Goal: Task Accomplishment & Management: Complete application form

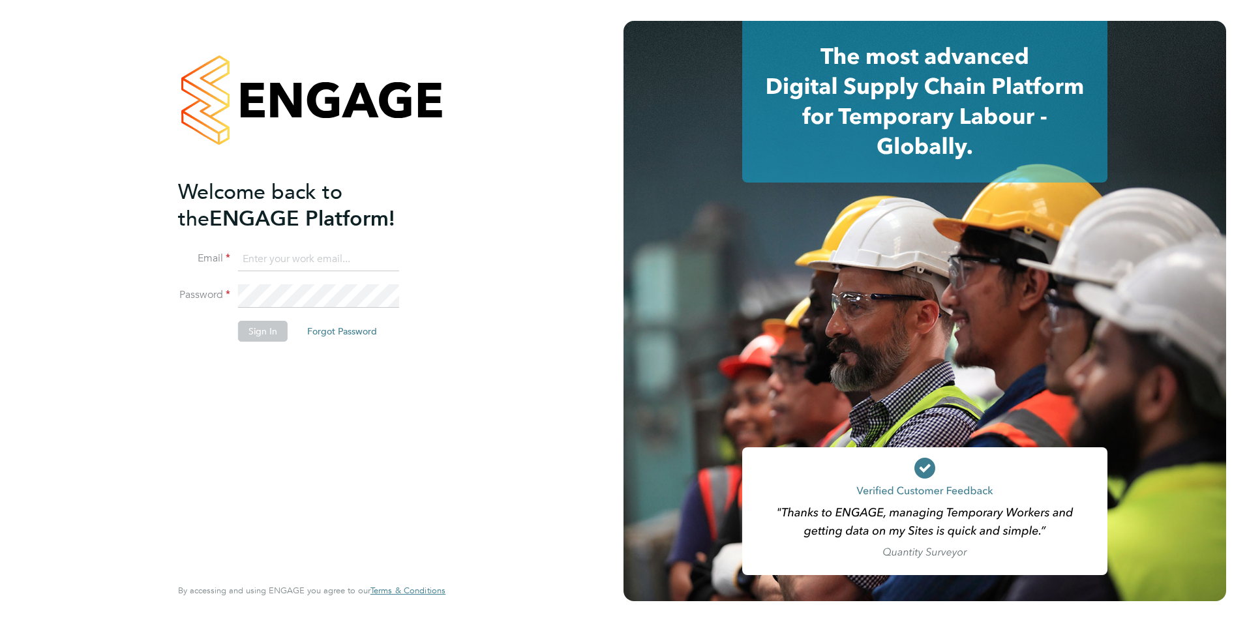
type input "sally.smith@acornpeople.com"
click at [250, 333] on button "Sign In" at bounding box center [263, 331] width 50 height 21
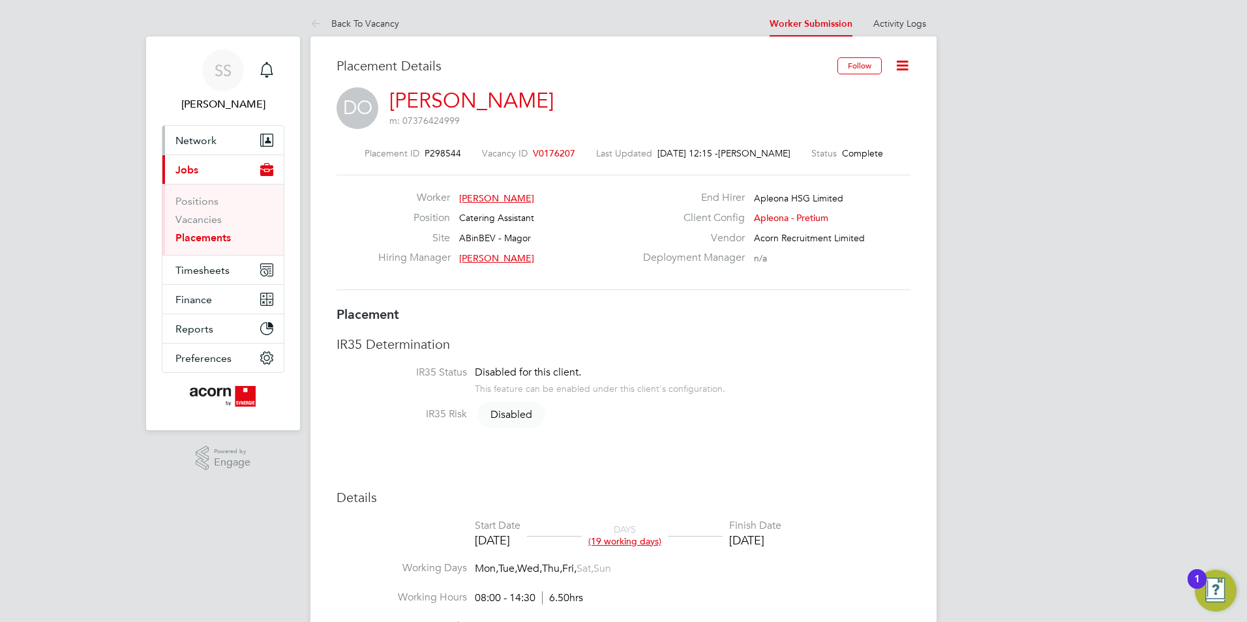
click at [213, 146] on span "Network" at bounding box center [195, 140] width 41 height 12
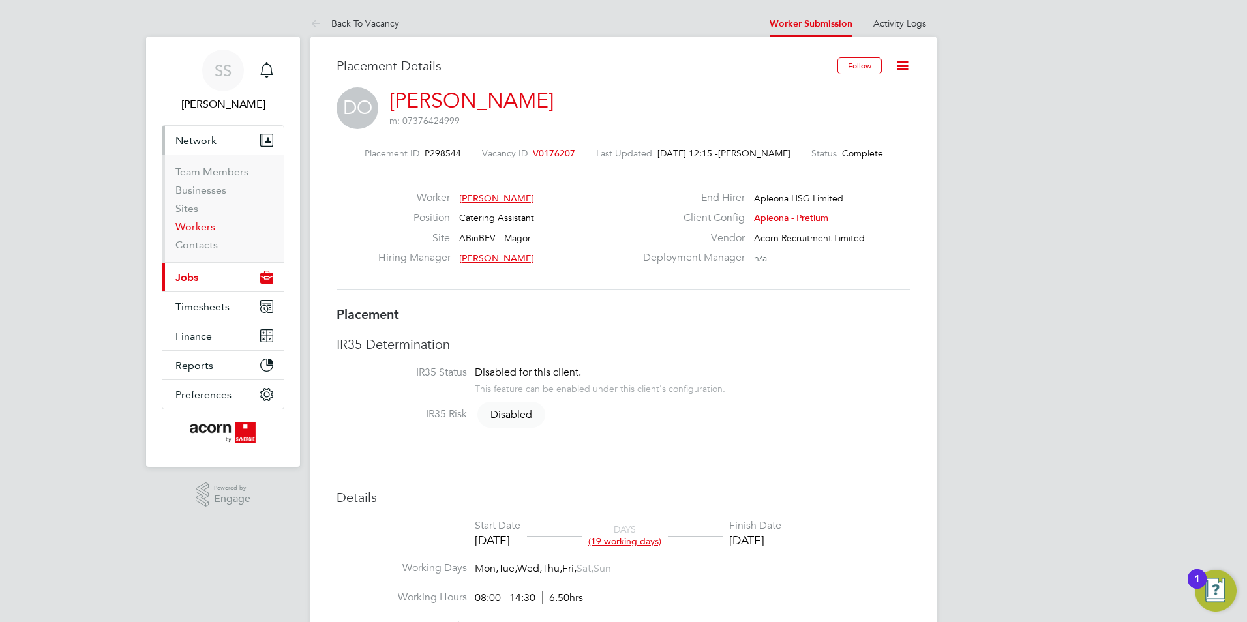
click at [200, 226] on link "Workers" at bounding box center [195, 226] width 40 height 12
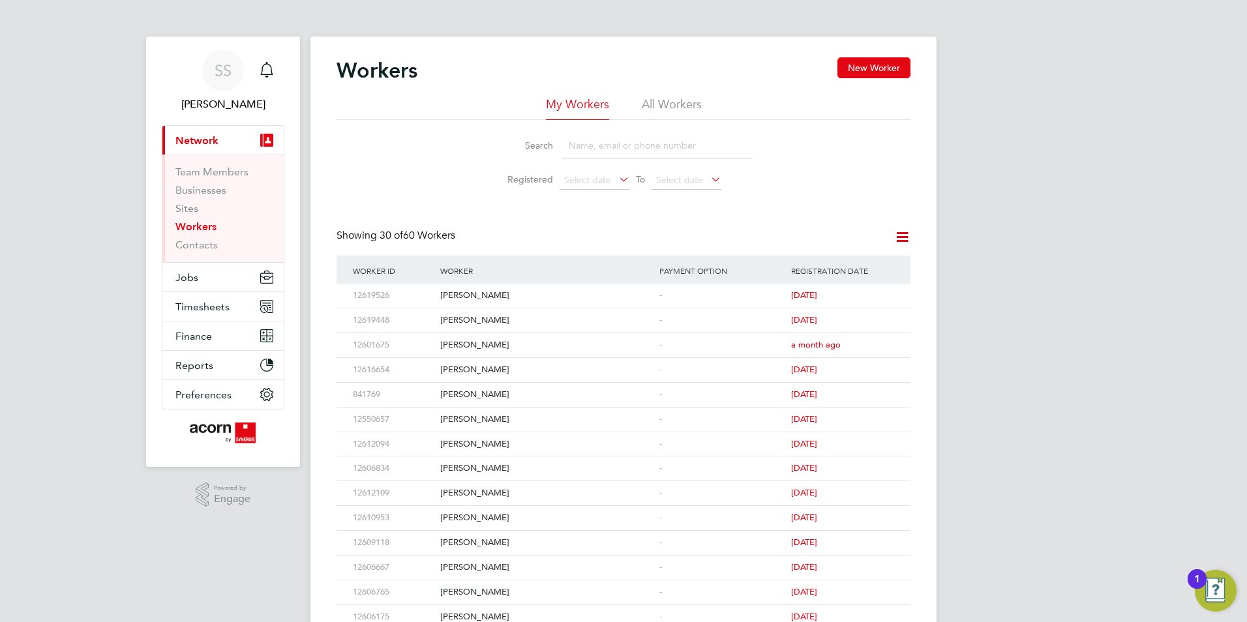
click at [856, 79] on div "Workers New Worker" at bounding box center [623, 76] width 574 height 39
click at [866, 72] on button "New Worker" at bounding box center [873, 67] width 73 height 21
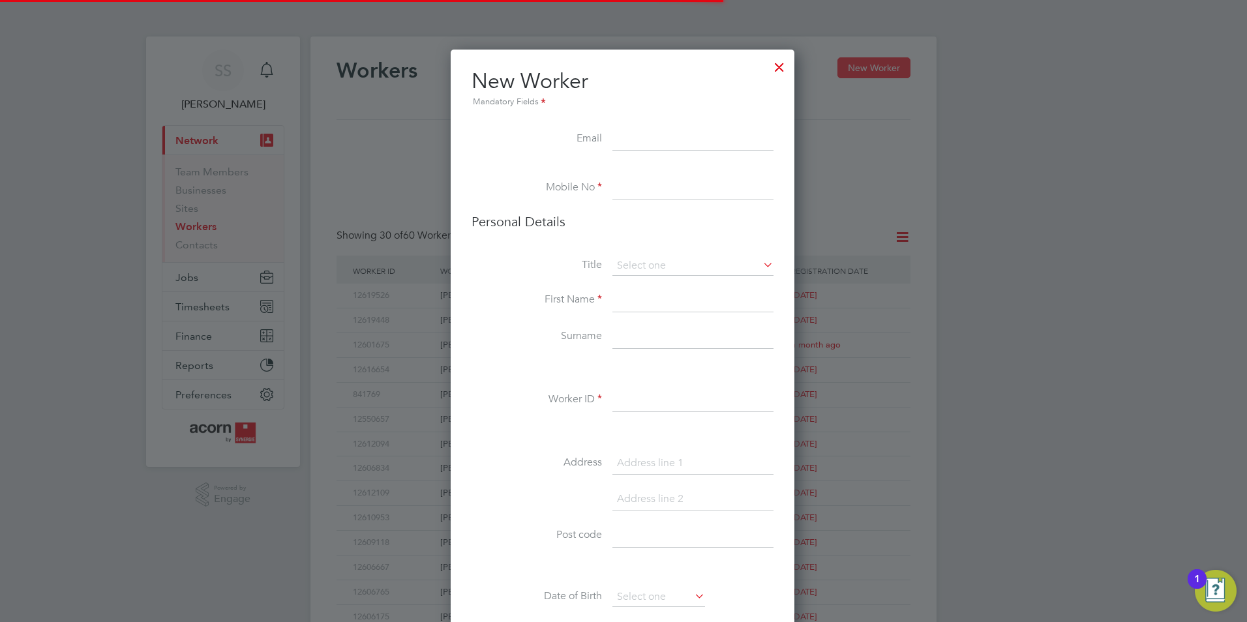
scroll to position [1103, 346]
click at [650, 142] on input at bounding box center [692, 139] width 161 height 23
paste input "[EMAIL_ADDRESS][DOMAIN_NAME]"
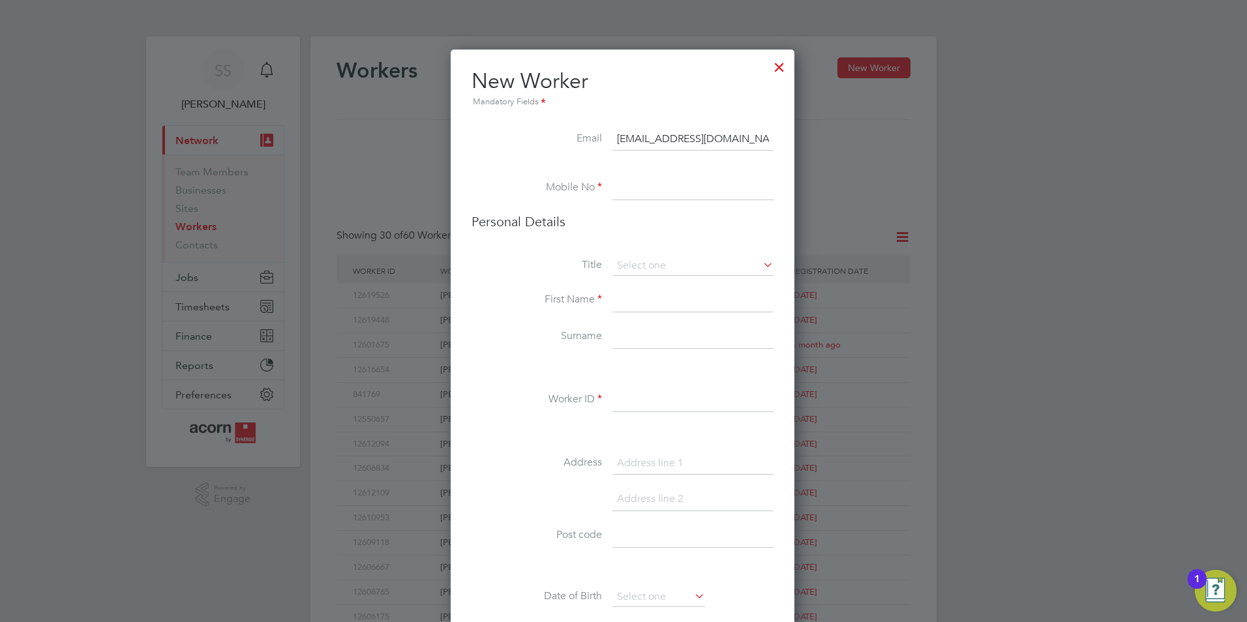
type input "[EMAIL_ADDRESS][DOMAIN_NAME]"
click at [655, 188] on input at bounding box center [692, 188] width 161 height 23
paste input "07934783094"
type input "07934783094"
click at [639, 265] on input at bounding box center [692, 266] width 161 height 20
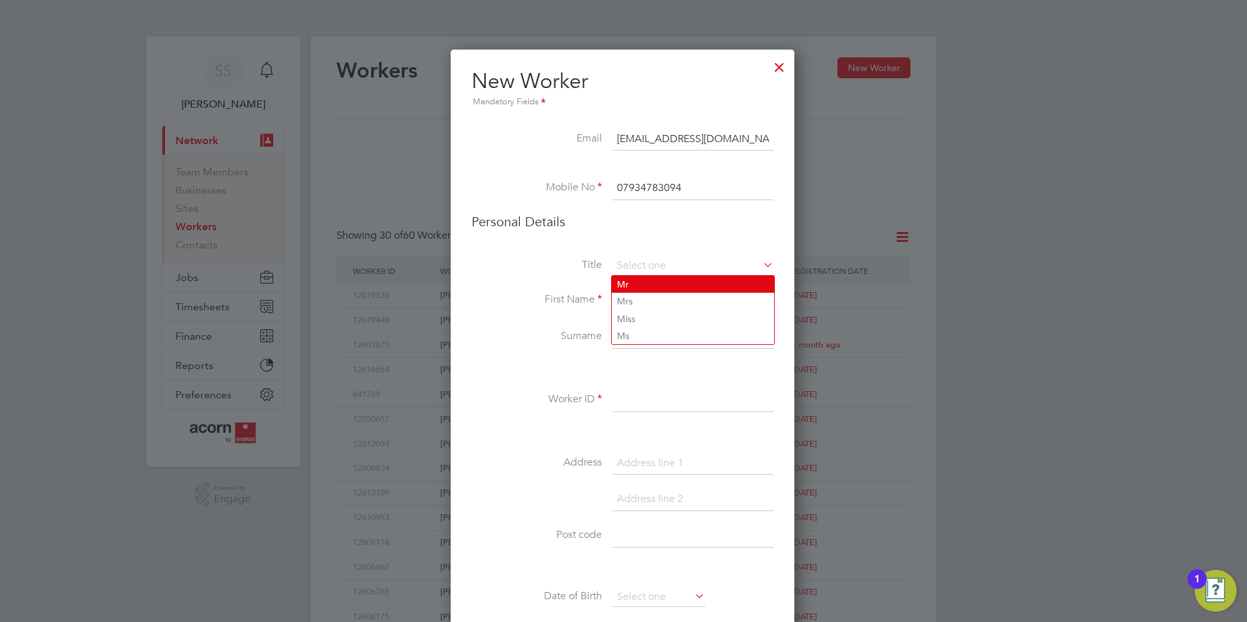
click at [646, 289] on li "Mr" at bounding box center [693, 284] width 162 height 17
type input "Mr"
click at [635, 303] on input at bounding box center [692, 300] width 161 height 23
type input "[PERSON_NAME]"
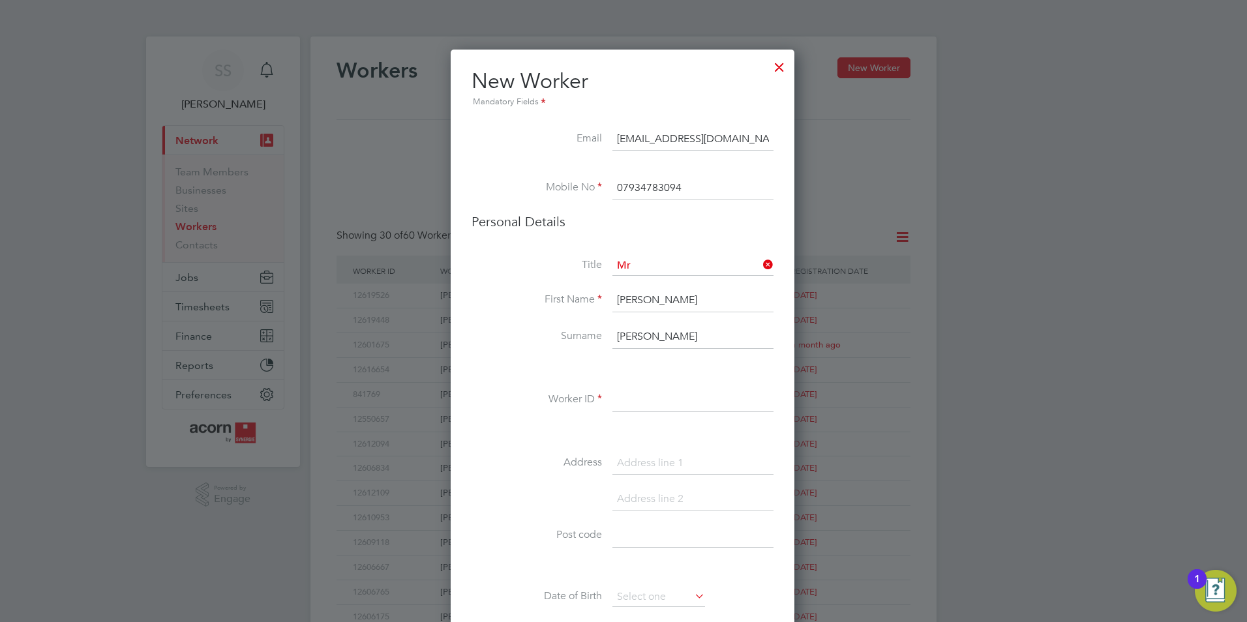
click at [623, 399] on input at bounding box center [692, 400] width 161 height 23
click at [627, 398] on input at bounding box center [692, 400] width 161 height 23
paste input "12622213"
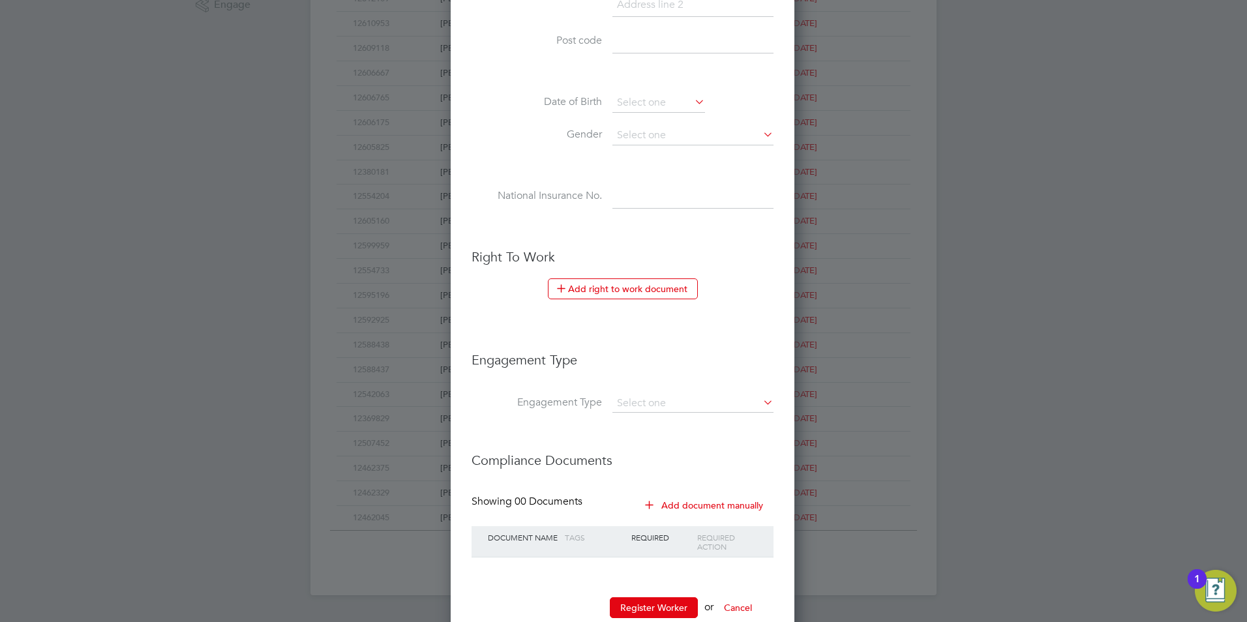
scroll to position [529, 0]
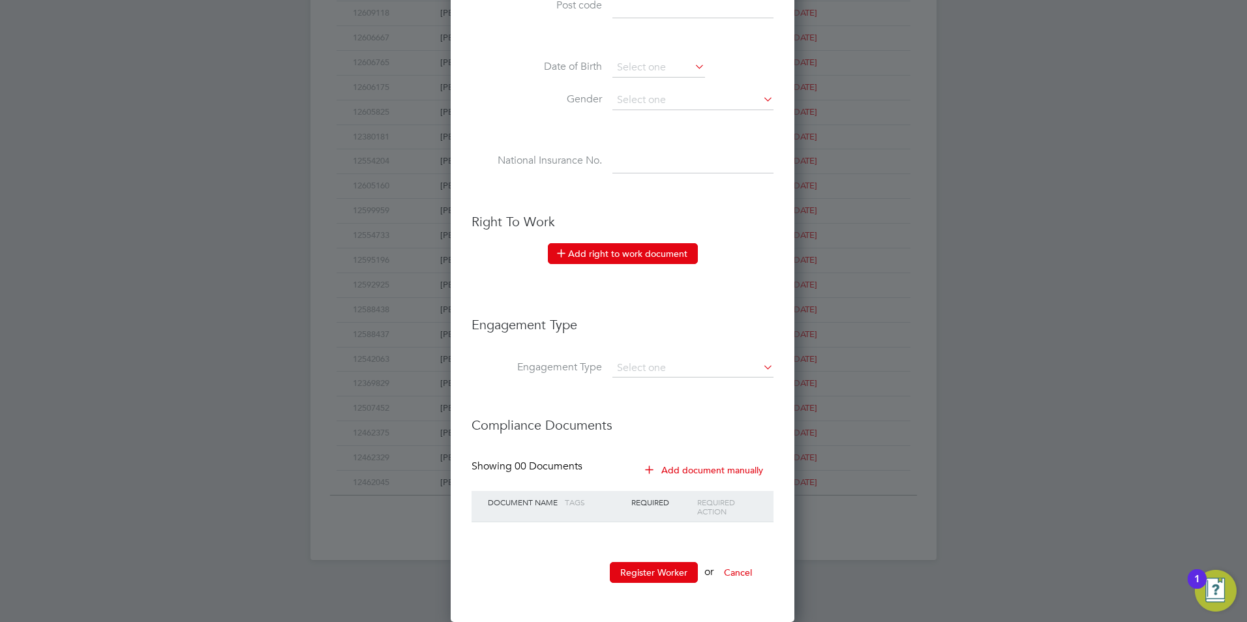
type input "12622213"
click at [660, 259] on button "Add right to work document" at bounding box center [623, 253] width 150 height 21
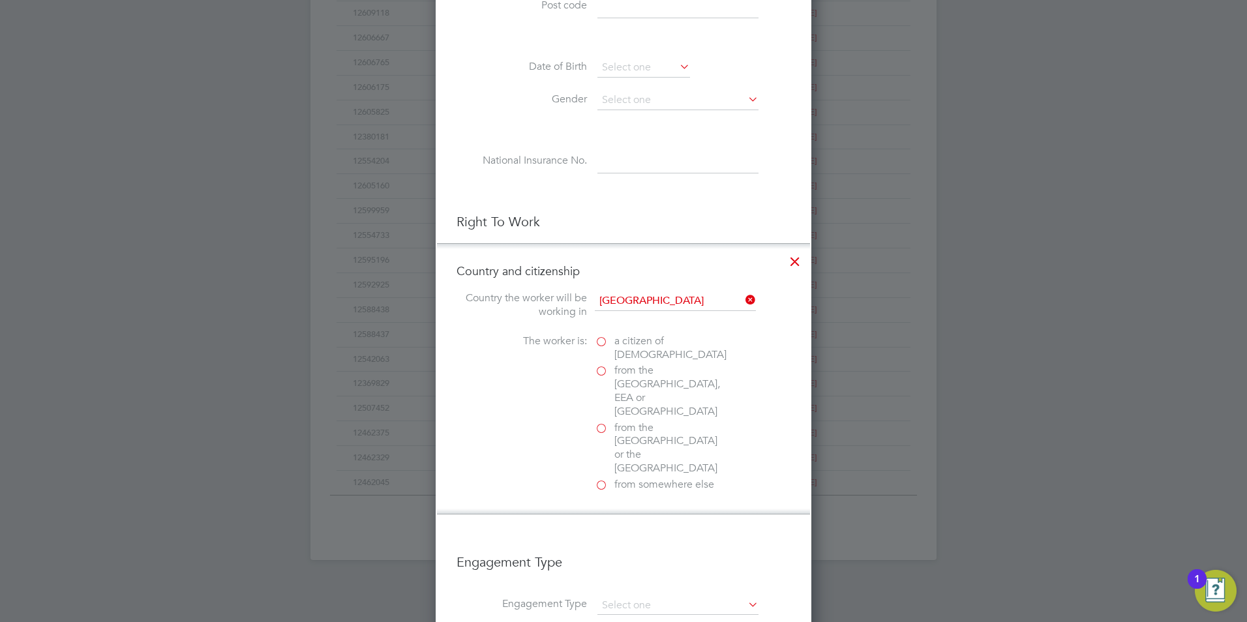
click at [603, 343] on label "a citizen of United Kingdom" at bounding box center [660, 347] width 130 height 27
click at [0, 0] on input "a citizen of United Kingdom" at bounding box center [0, 0] width 0 height 0
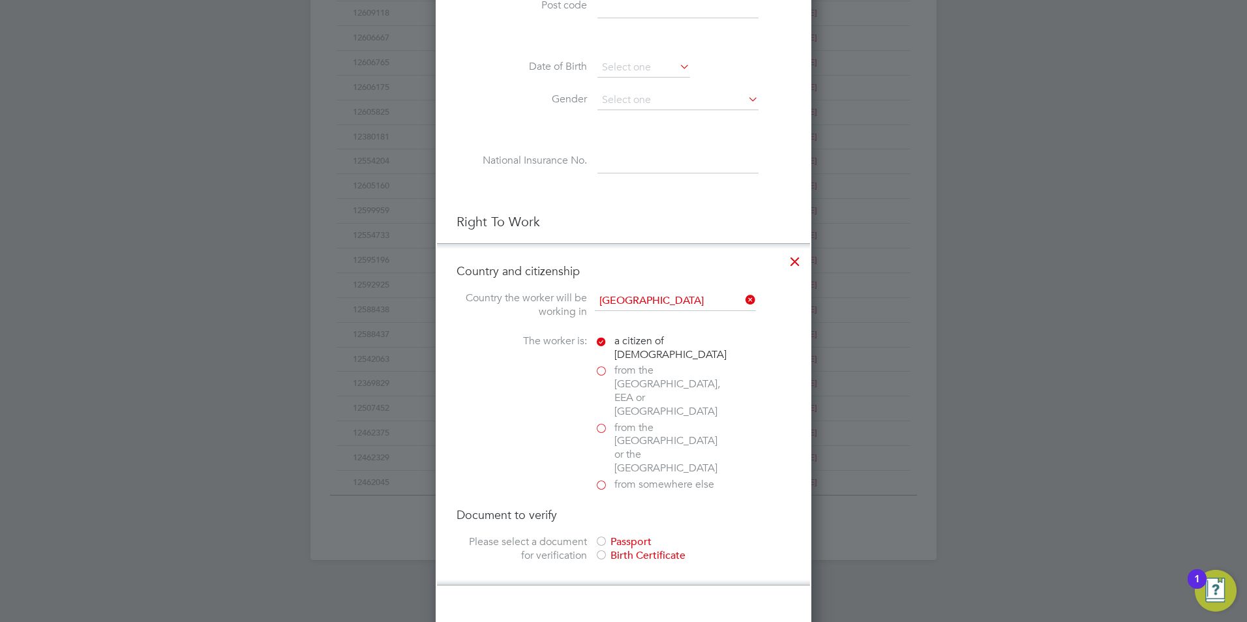
click at [609, 549] on div "Birth Certificate" at bounding box center [693, 556] width 196 height 14
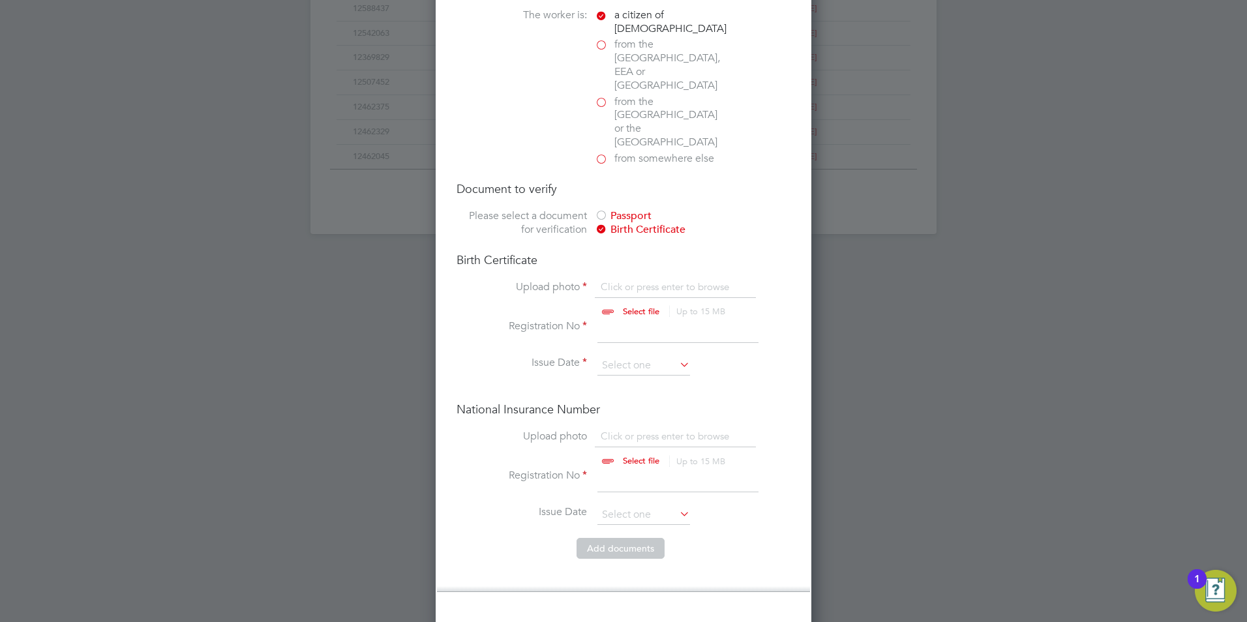
click at [621, 280] on input "file" at bounding box center [653, 299] width 205 height 39
click at [641, 280] on input "file" at bounding box center [653, 299] width 205 height 39
click at [633, 280] on input "file" at bounding box center [653, 299] width 205 height 39
click at [630, 319] on input at bounding box center [677, 330] width 161 height 23
click at [604, 356] on input at bounding box center [643, 366] width 93 height 20
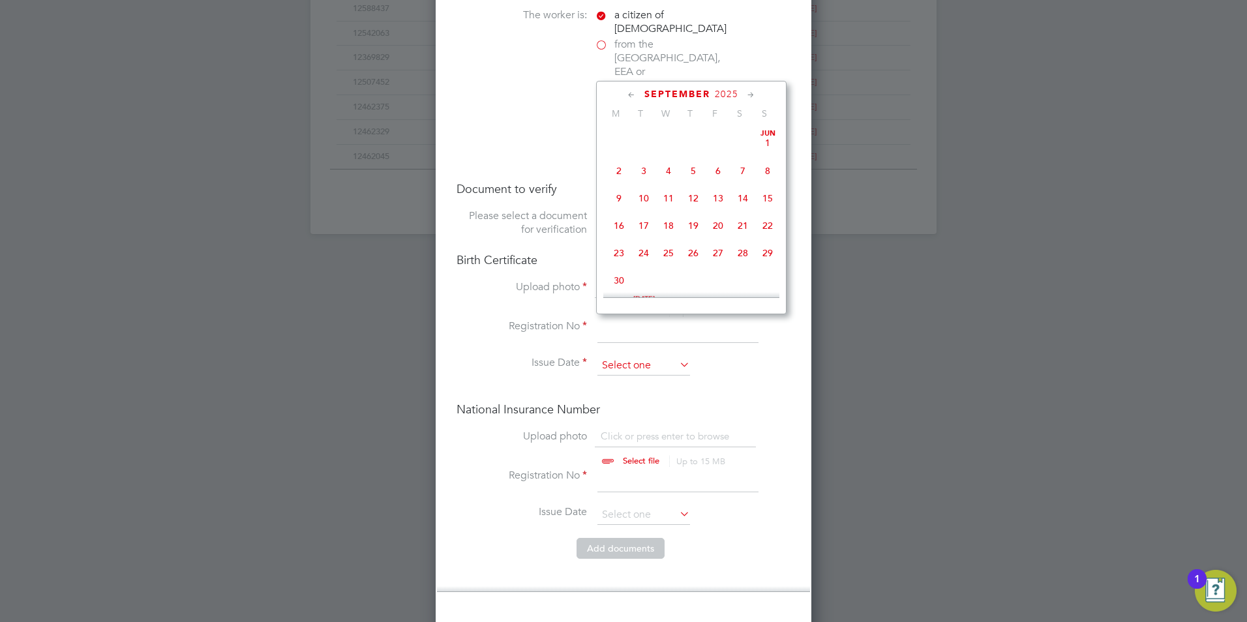
scroll to position [395, 0]
click at [672, 402] on div "National Insurance Number Upload photo Click or press enter to browse Select fi…" at bounding box center [623, 470] width 334 height 136
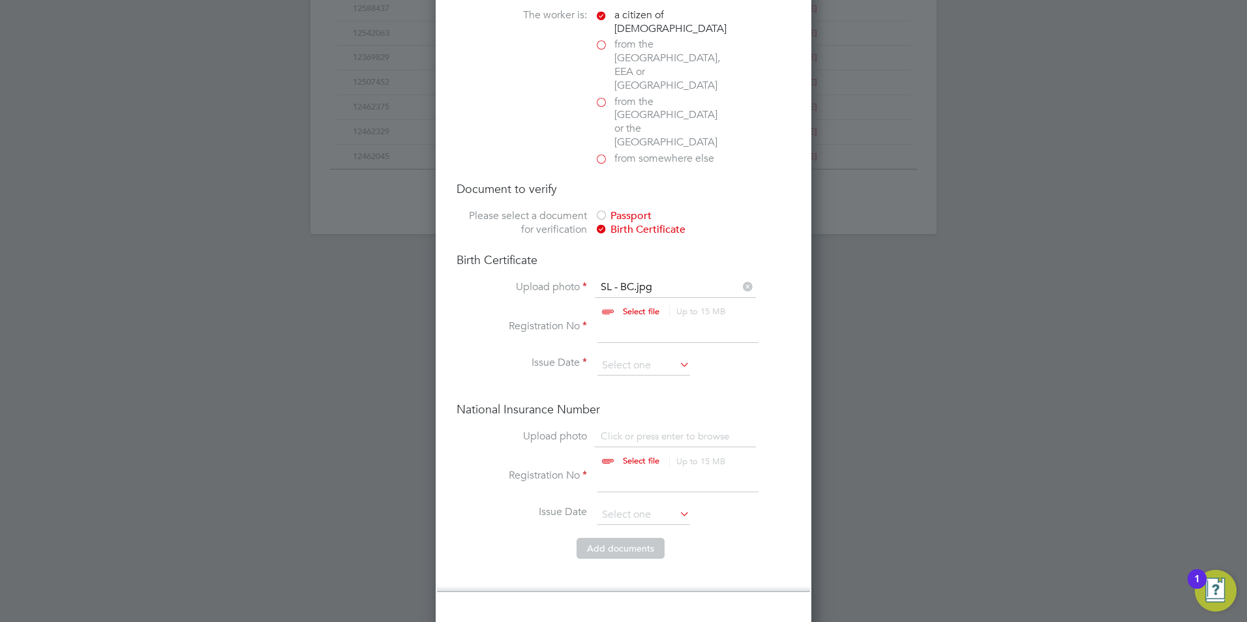
click at [625, 319] on input at bounding box center [677, 330] width 161 height 23
click at [616, 356] on input at bounding box center [643, 366] width 93 height 20
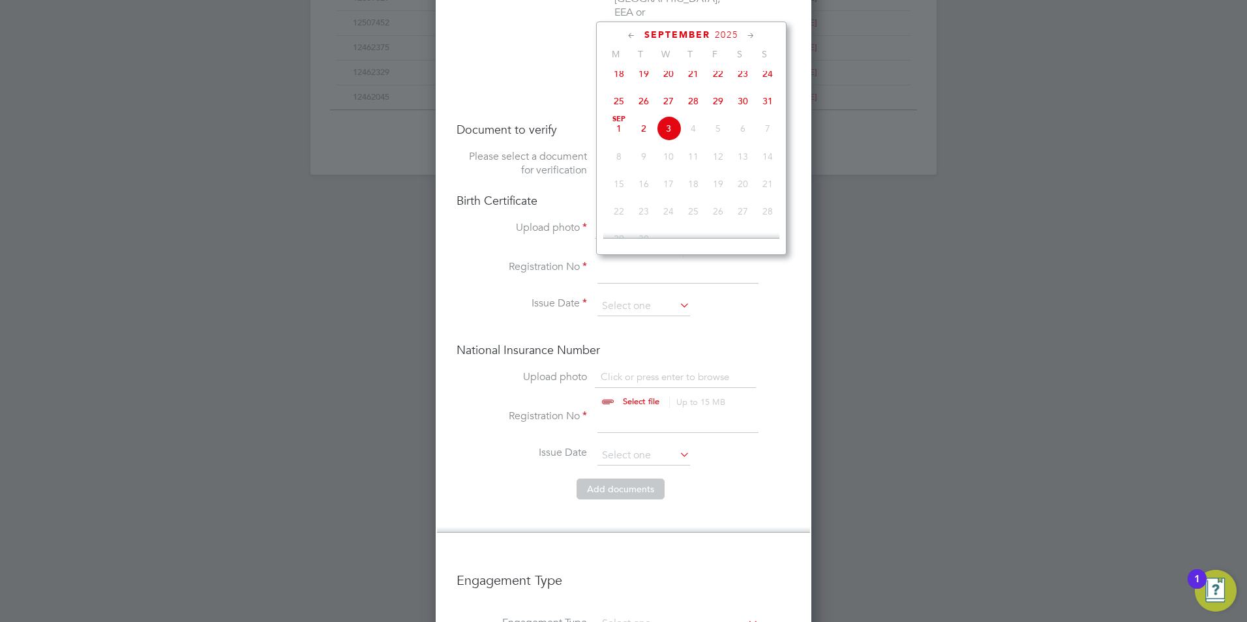
scroll to position [986, 0]
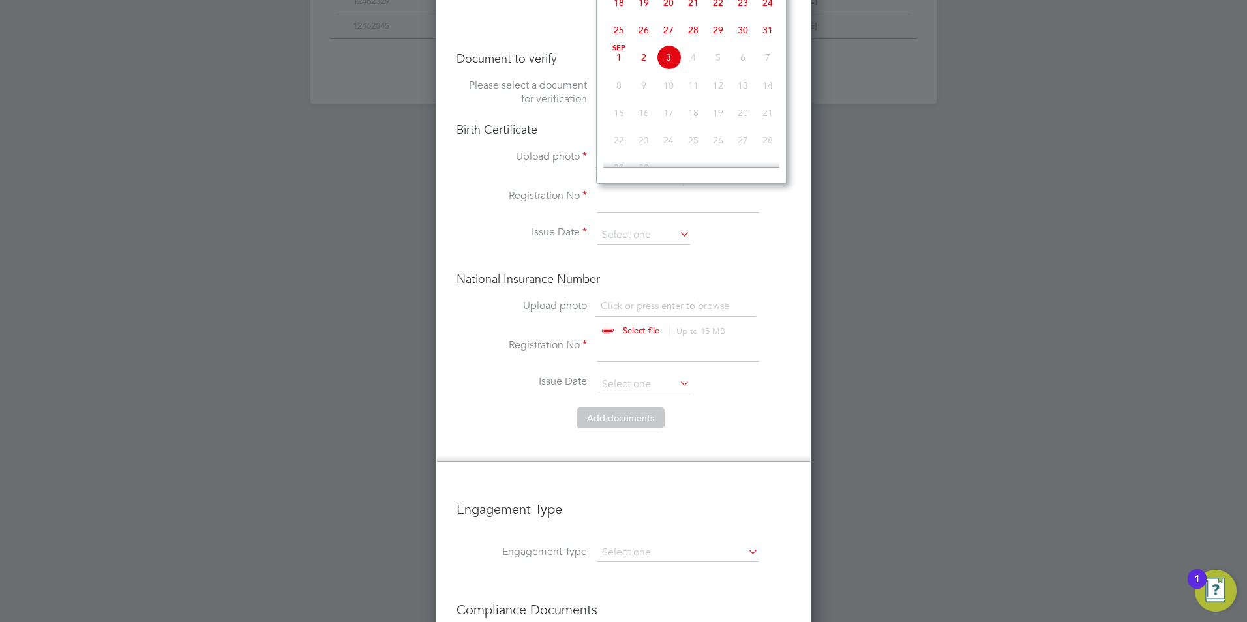
click at [606, 338] on input at bounding box center [677, 349] width 161 height 23
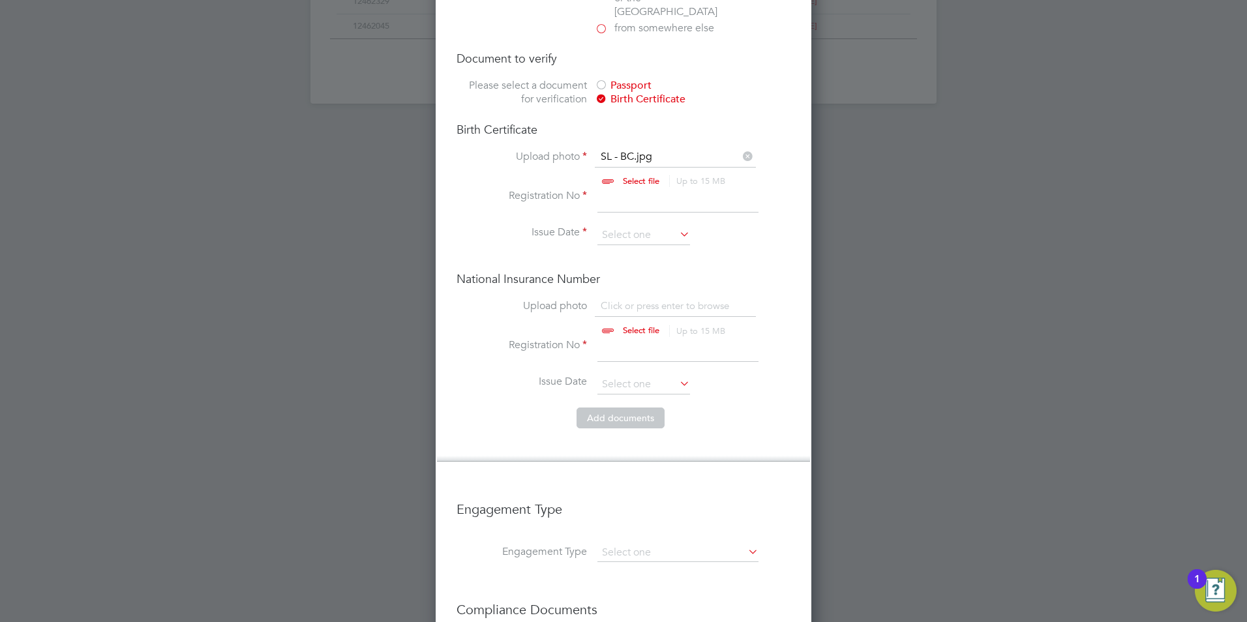
click at [581, 189] on label "Registration No" at bounding box center [521, 196] width 130 height 14
click at [641, 226] on input at bounding box center [643, 236] width 93 height 20
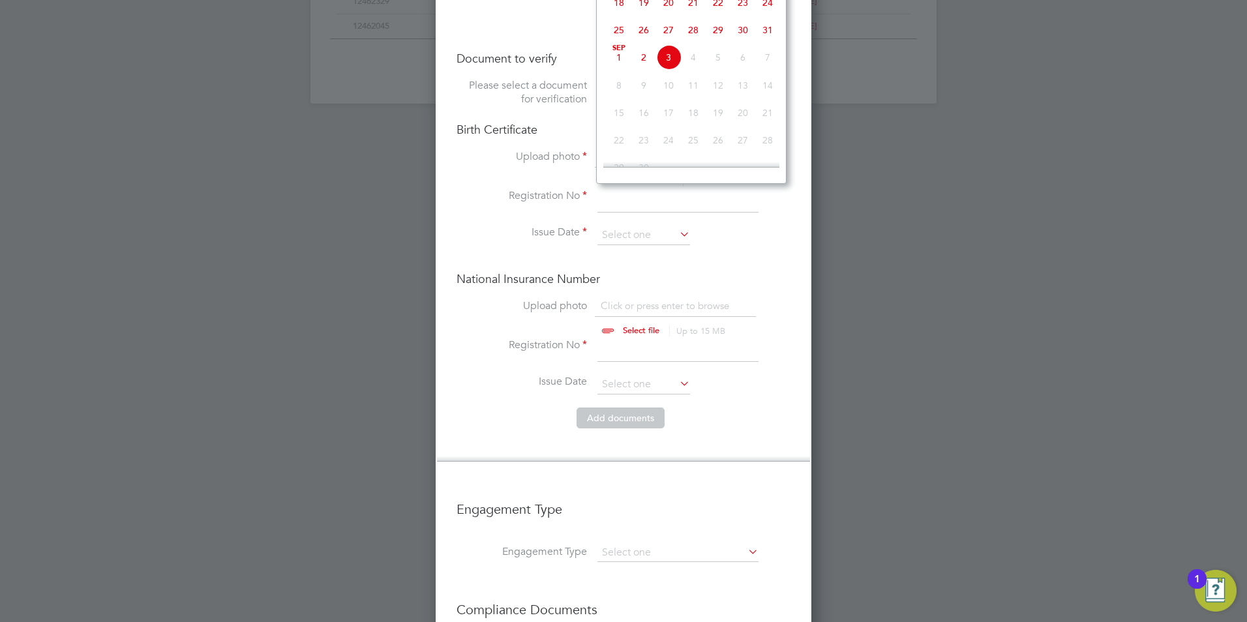
click at [797, 216] on li "Country and citizenship Country the worker will be working in United Kingdom Th…" at bounding box center [623, 124] width 373 height 675
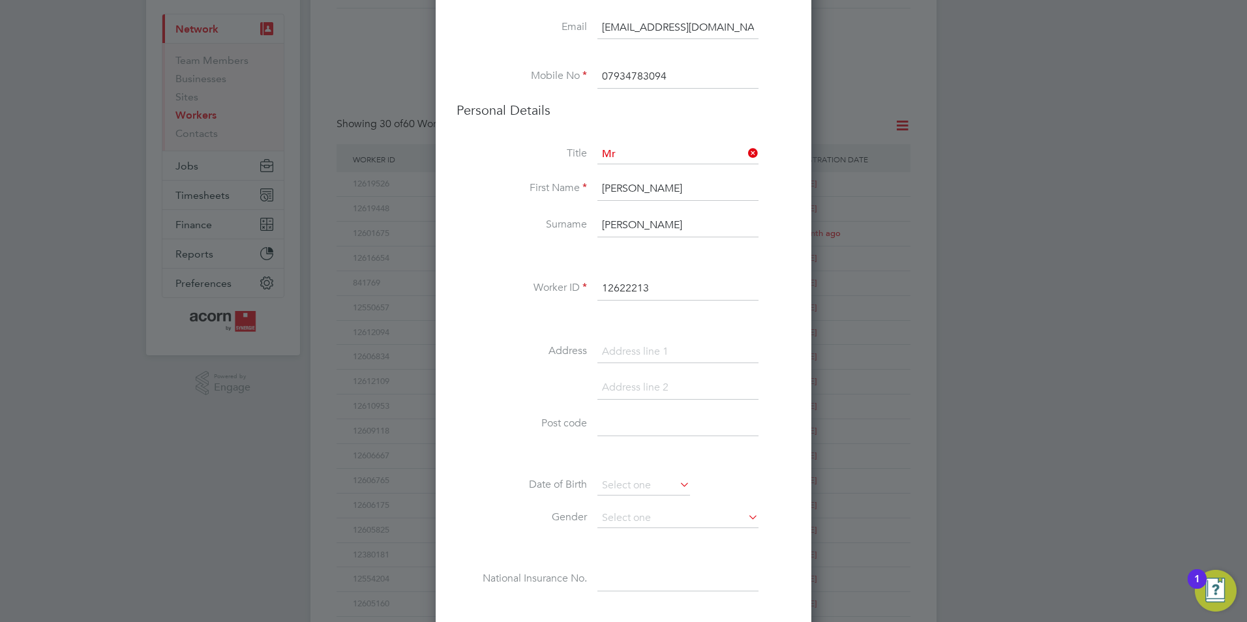
scroll to position [0, 0]
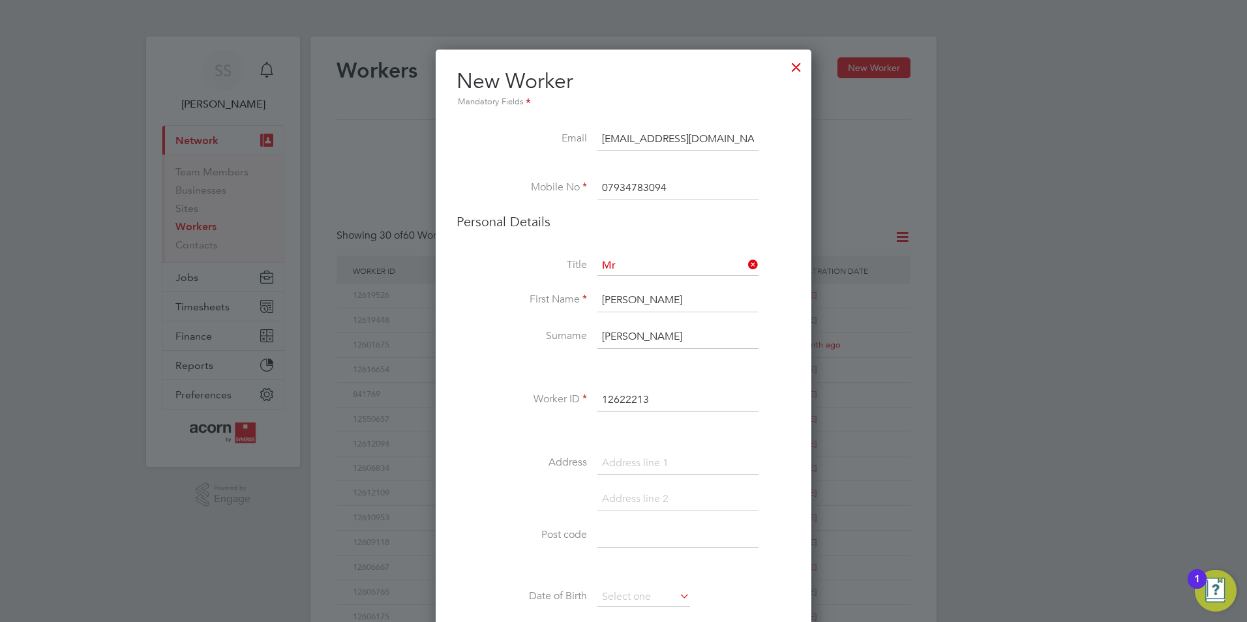
click at [791, 65] on div at bounding box center [795, 63] width 23 height 23
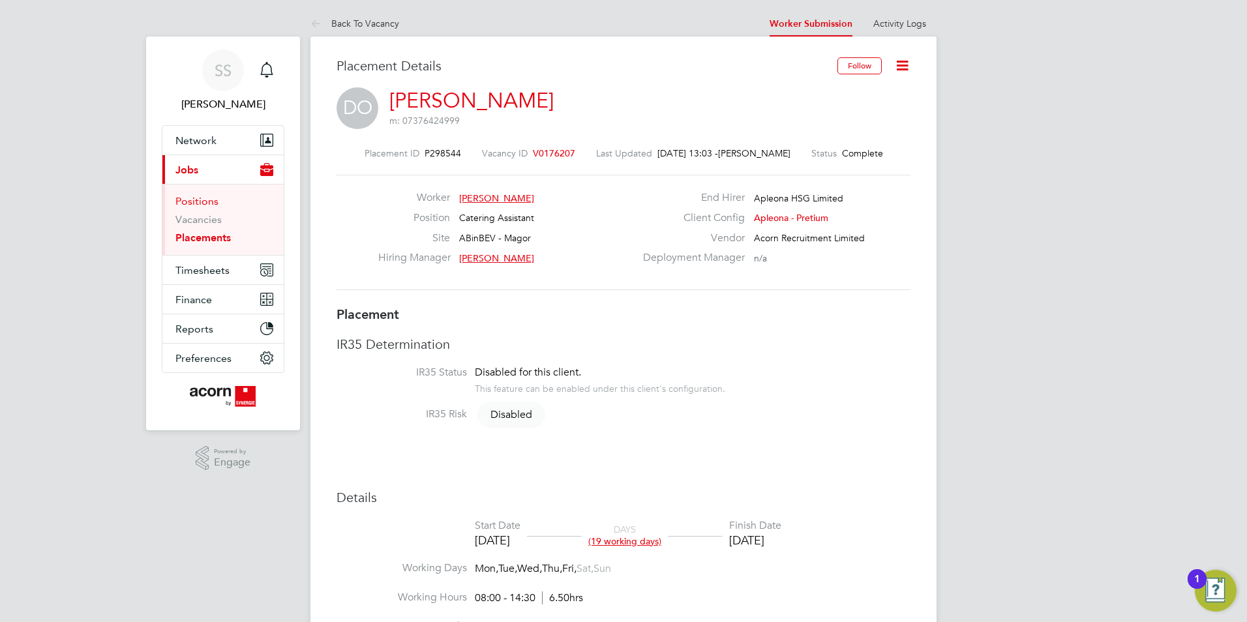
click at [205, 202] on link "Positions" at bounding box center [196, 201] width 43 height 12
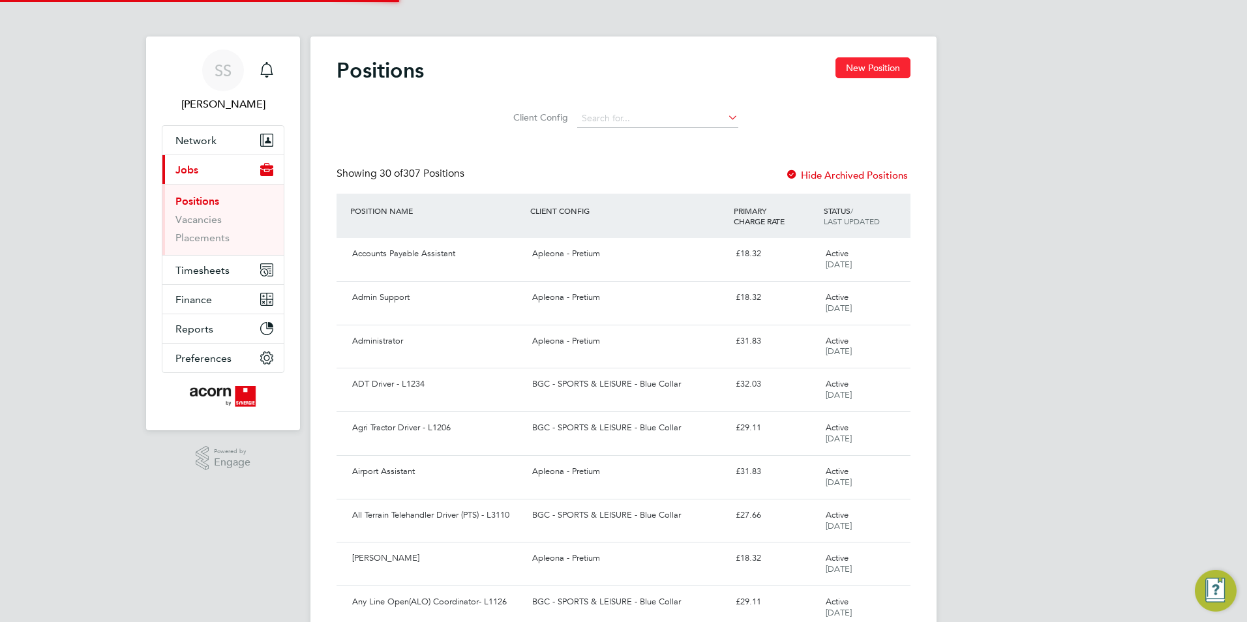
click at [884, 63] on button "New Position" at bounding box center [872, 67] width 75 height 21
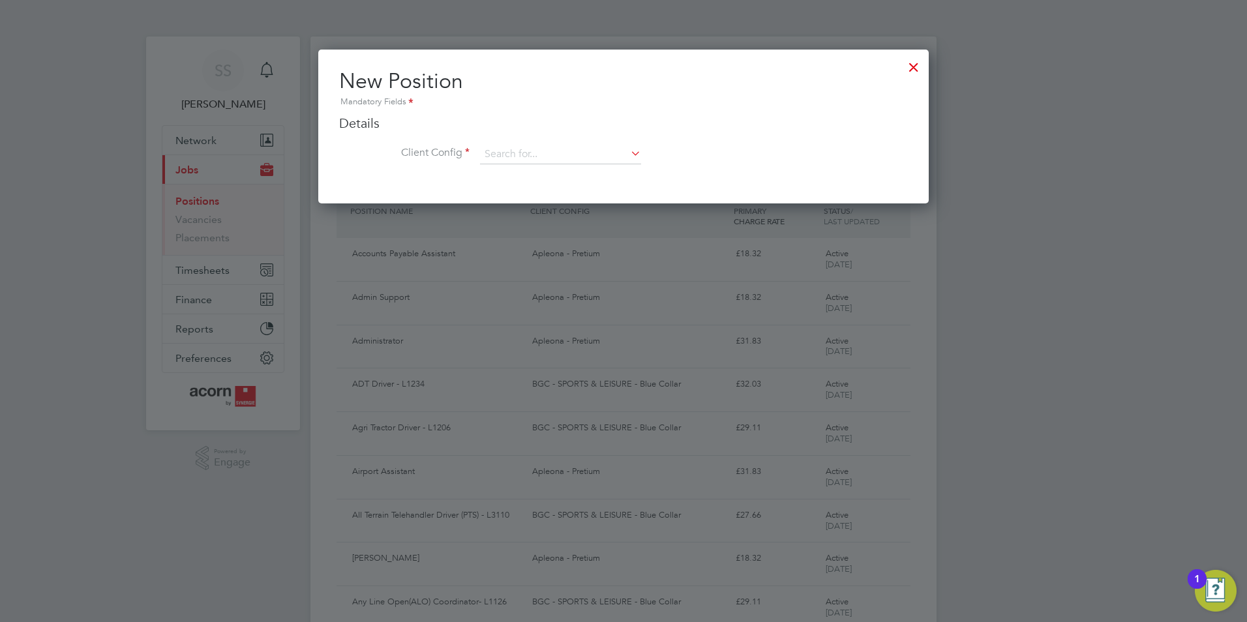
scroll to position [154, 611]
drag, startPoint x: 923, startPoint y: 67, endPoint x: 184, endPoint y: 228, distance: 756.5
click at [921, 67] on div at bounding box center [913, 63] width 23 height 23
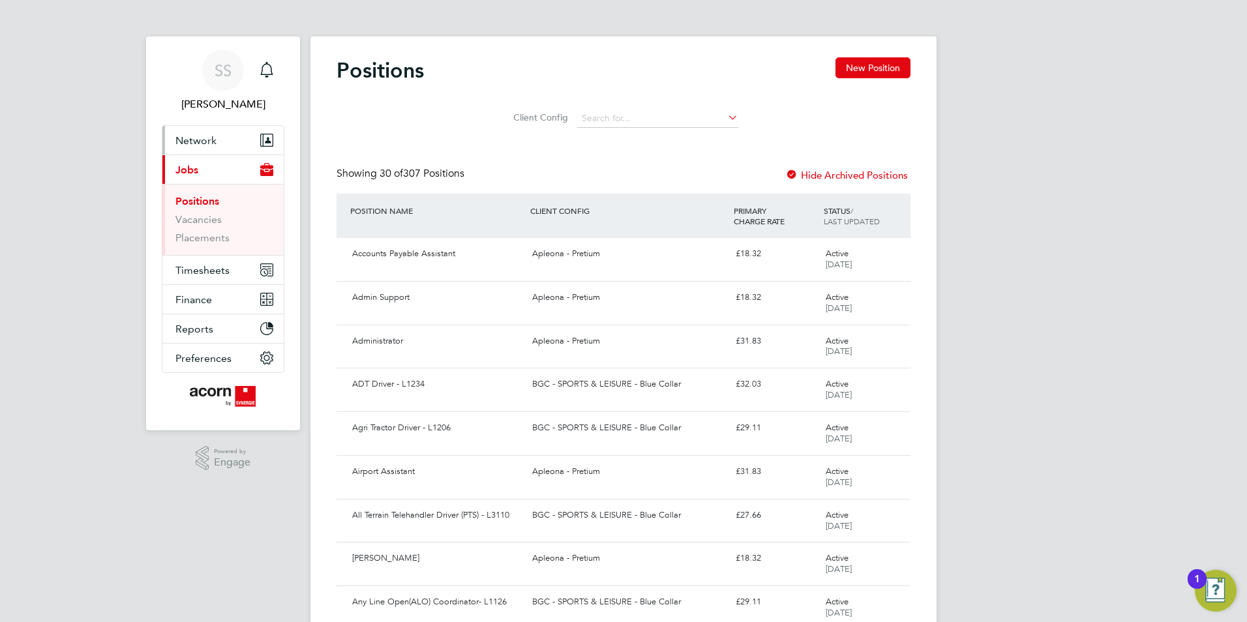
click at [218, 147] on button "Network" at bounding box center [222, 140] width 121 height 29
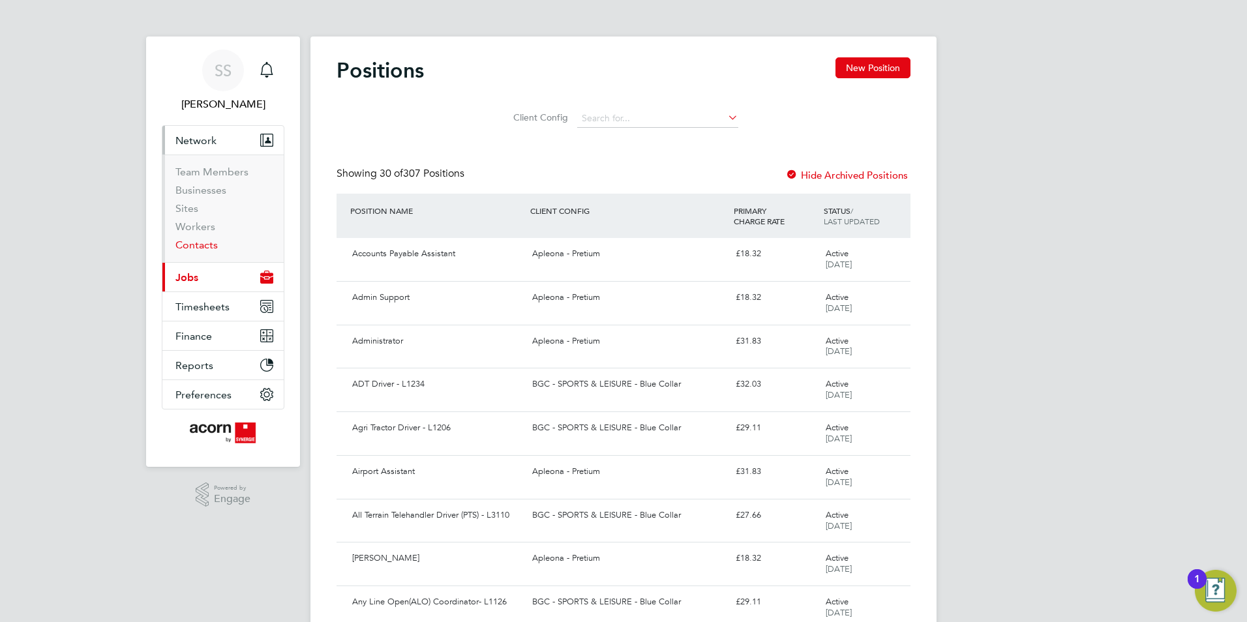
click at [196, 248] on link "Contacts" at bounding box center [196, 245] width 42 height 12
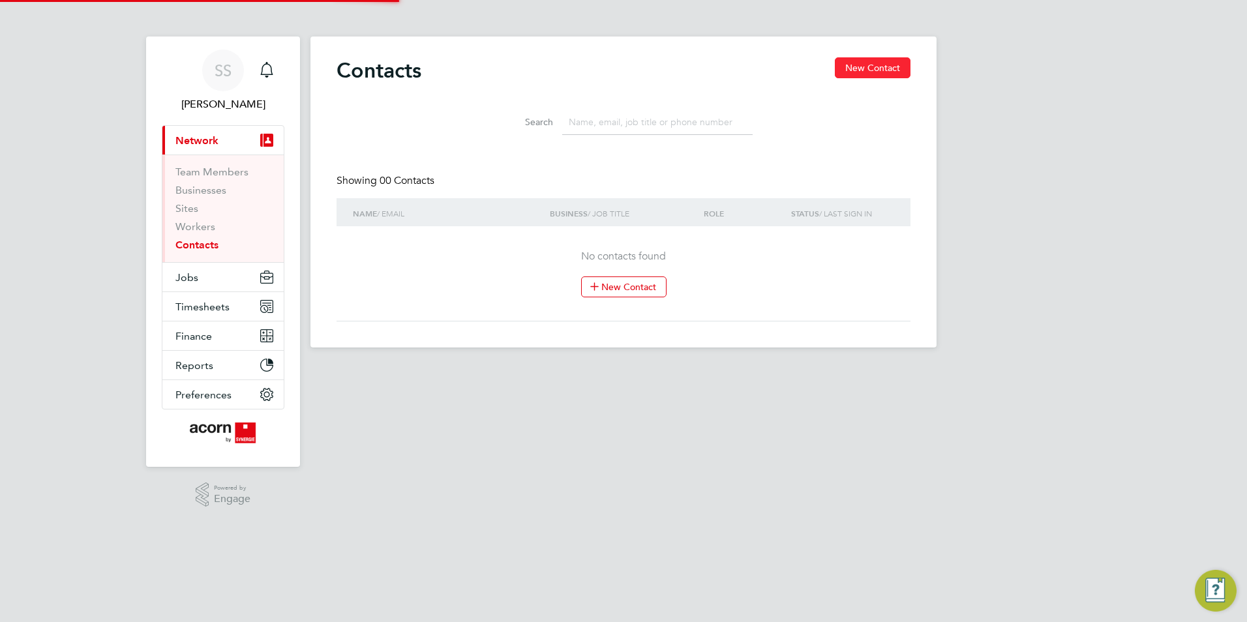
click at [876, 67] on button "New Contact" at bounding box center [873, 67] width 76 height 21
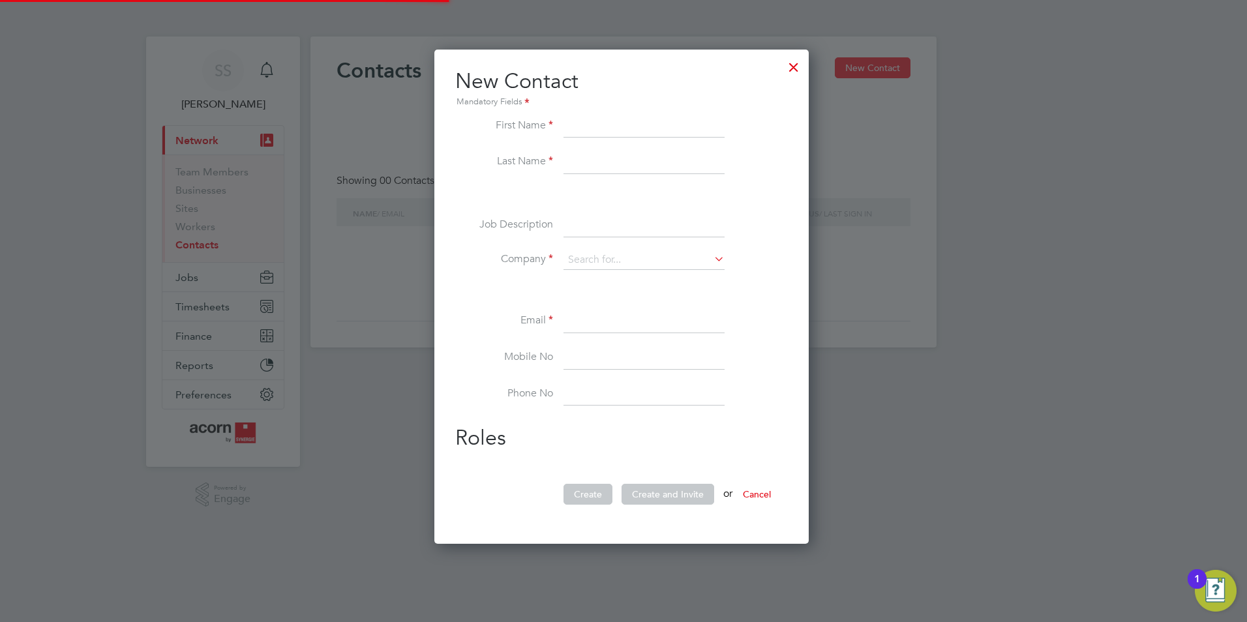
scroll to position [7, 7]
click at [790, 71] on div at bounding box center [793, 63] width 23 height 23
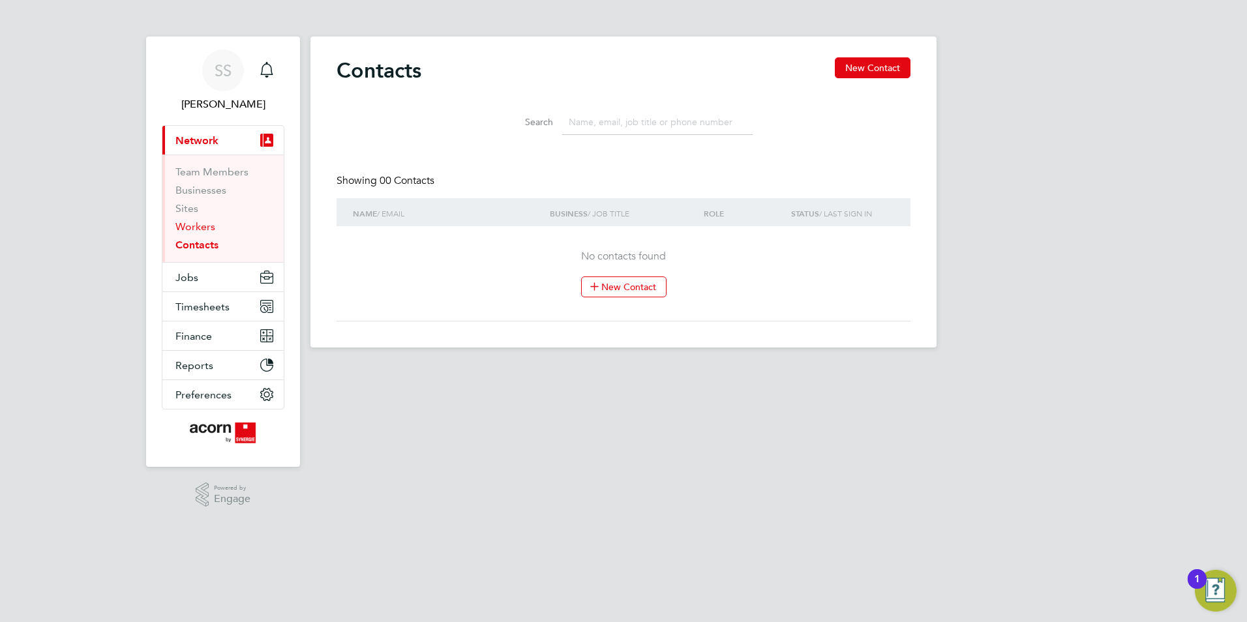
click at [202, 224] on link "Workers" at bounding box center [195, 226] width 40 height 12
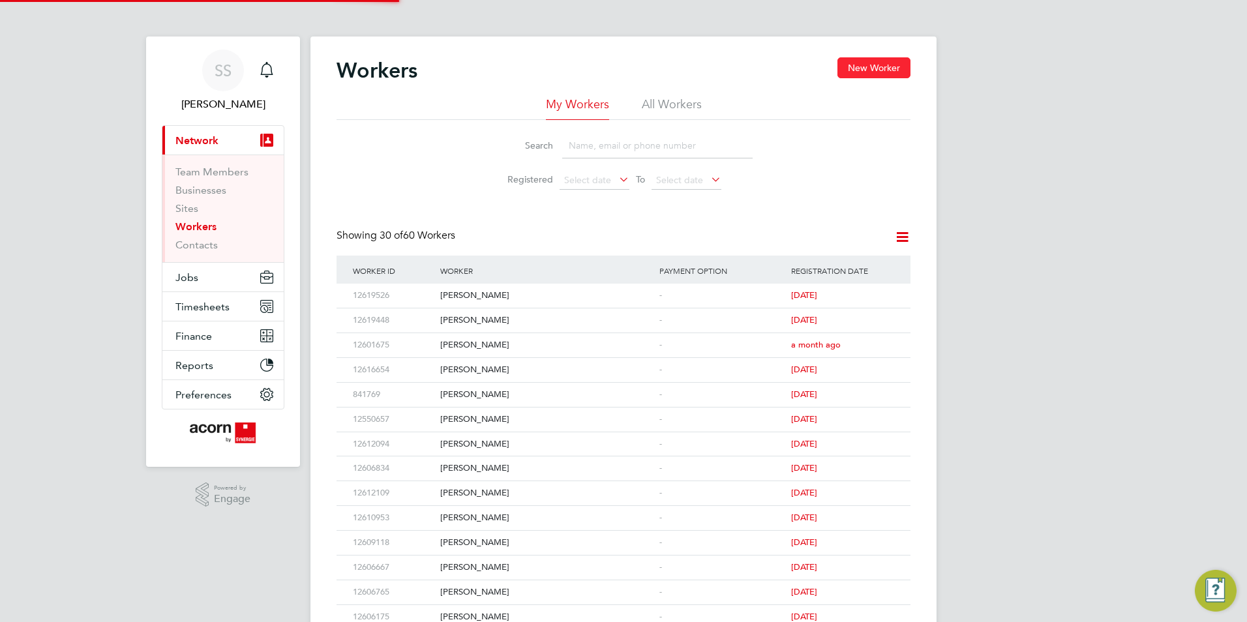
click at [877, 65] on button "New Worker" at bounding box center [873, 67] width 73 height 21
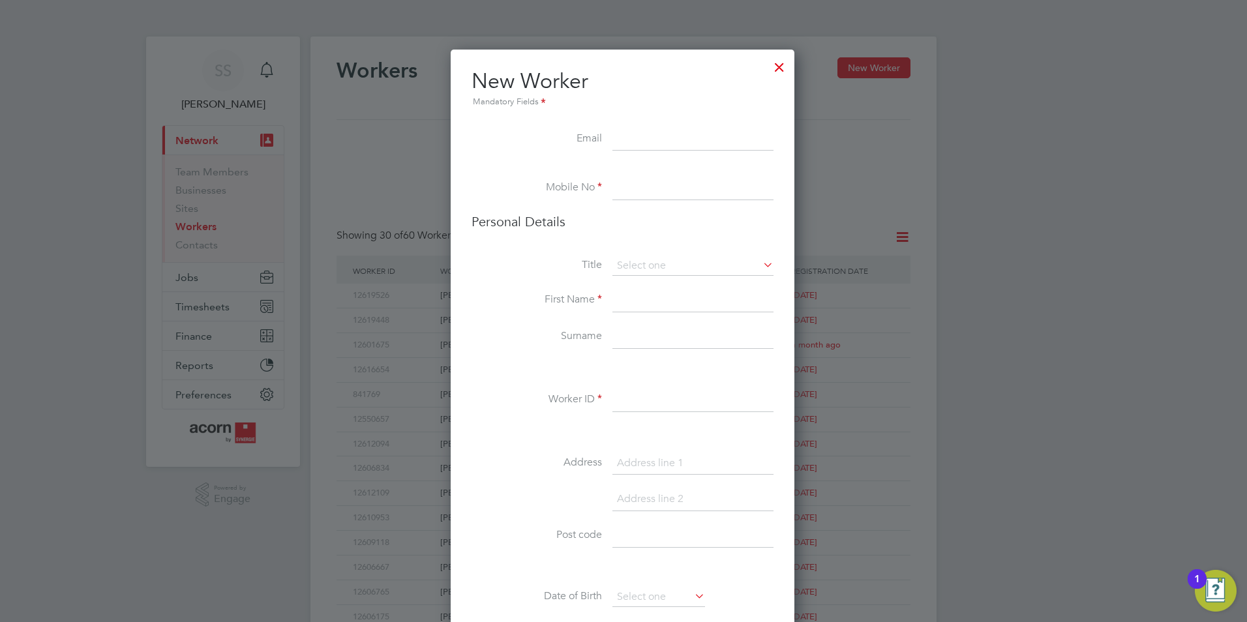
click at [790, 67] on div at bounding box center [778, 63] width 23 height 23
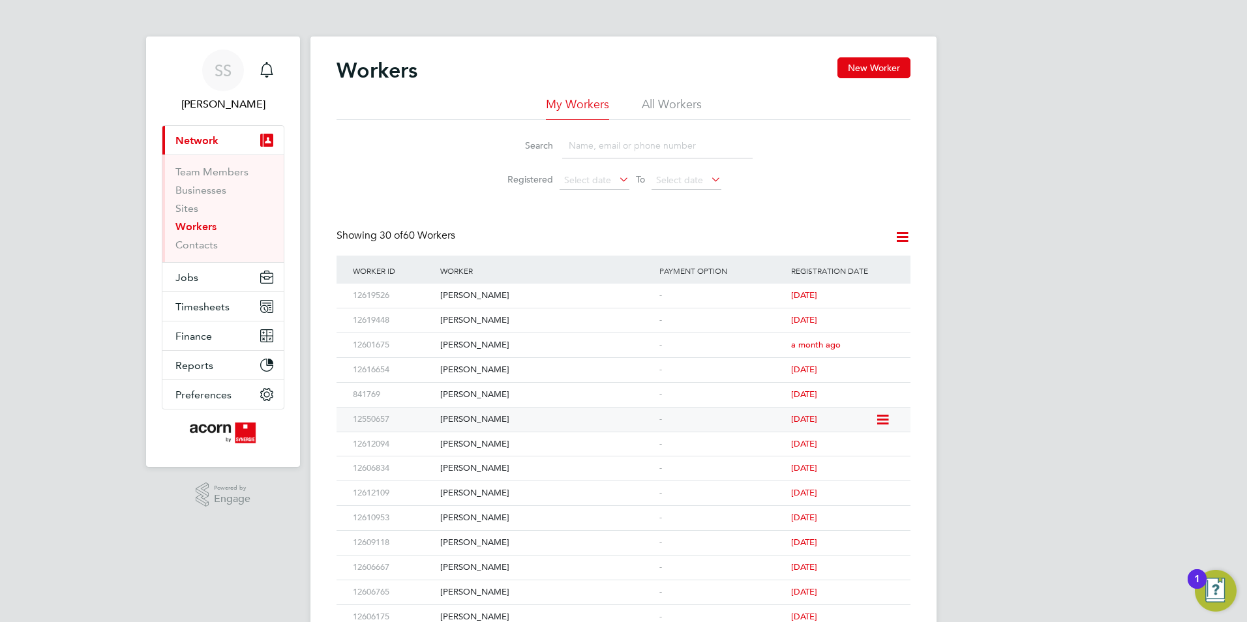
click at [498, 417] on div "Jack Pugh" at bounding box center [546, 419] width 219 height 24
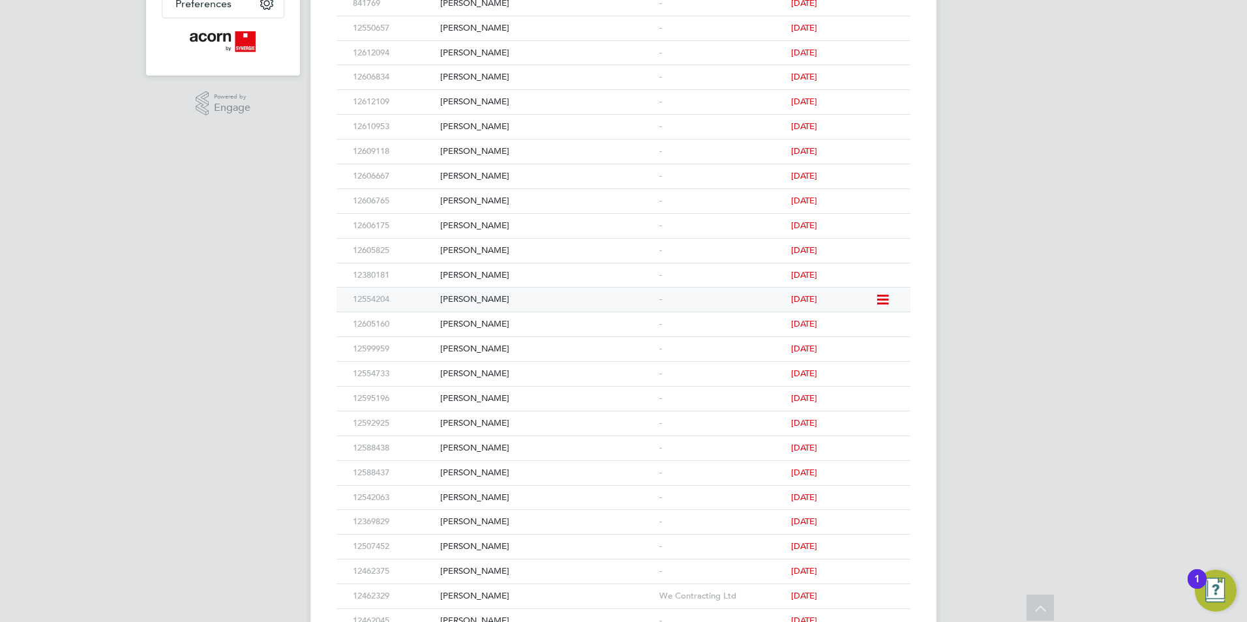
click at [484, 295] on div "Ryan Cowie" at bounding box center [546, 300] width 219 height 24
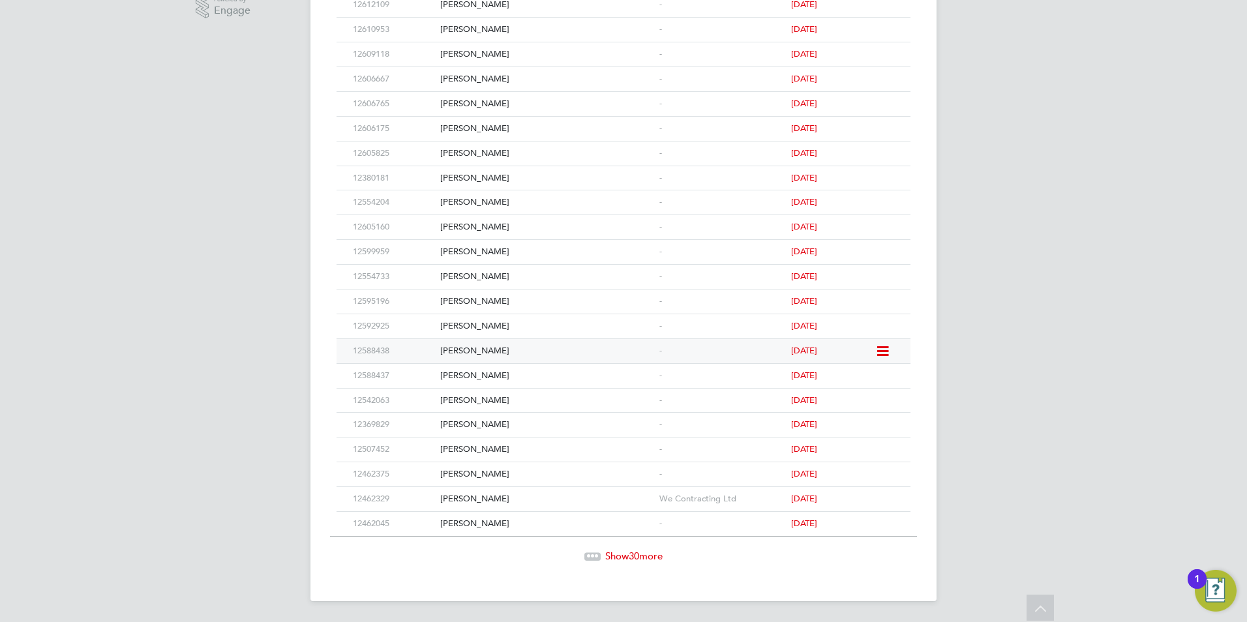
click at [492, 353] on div "Chloe Pearce-Lampitt" at bounding box center [546, 351] width 219 height 24
click at [479, 495] on div "Daniel Craven" at bounding box center [546, 499] width 219 height 24
click at [449, 494] on div "Daniel Craven" at bounding box center [546, 499] width 219 height 24
click at [490, 320] on div "Sarah Garland" at bounding box center [546, 326] width 219 height 24
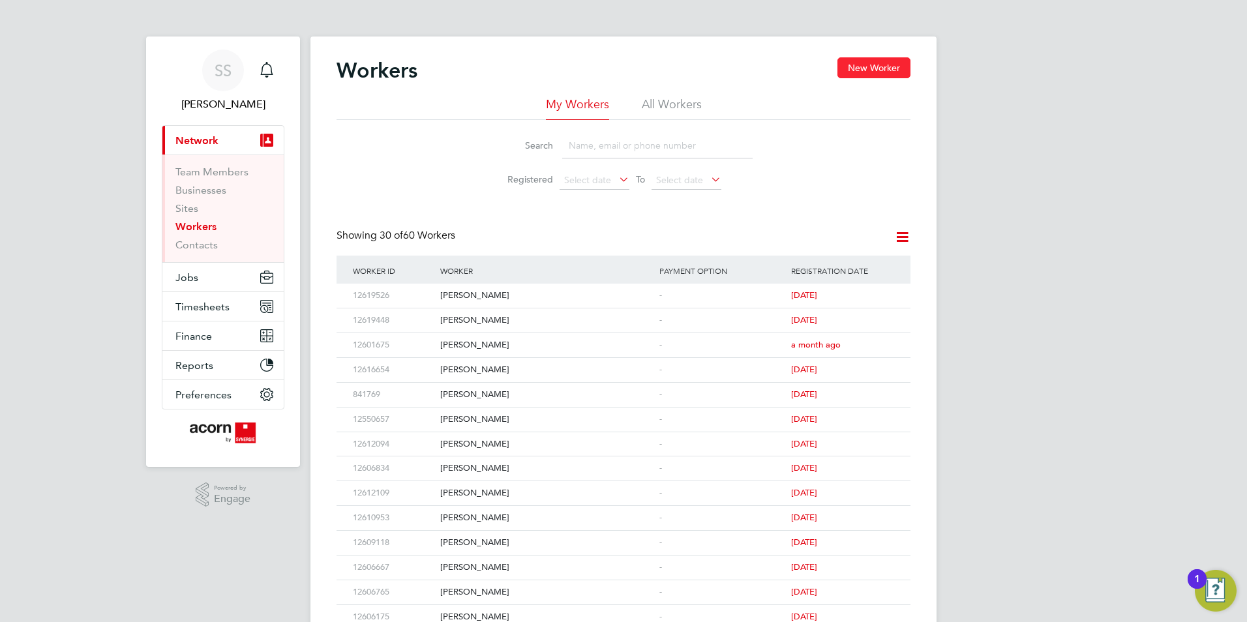
click at [849, 58] on button "New Worker" at bounding box center [873, 67] width 73 height 21
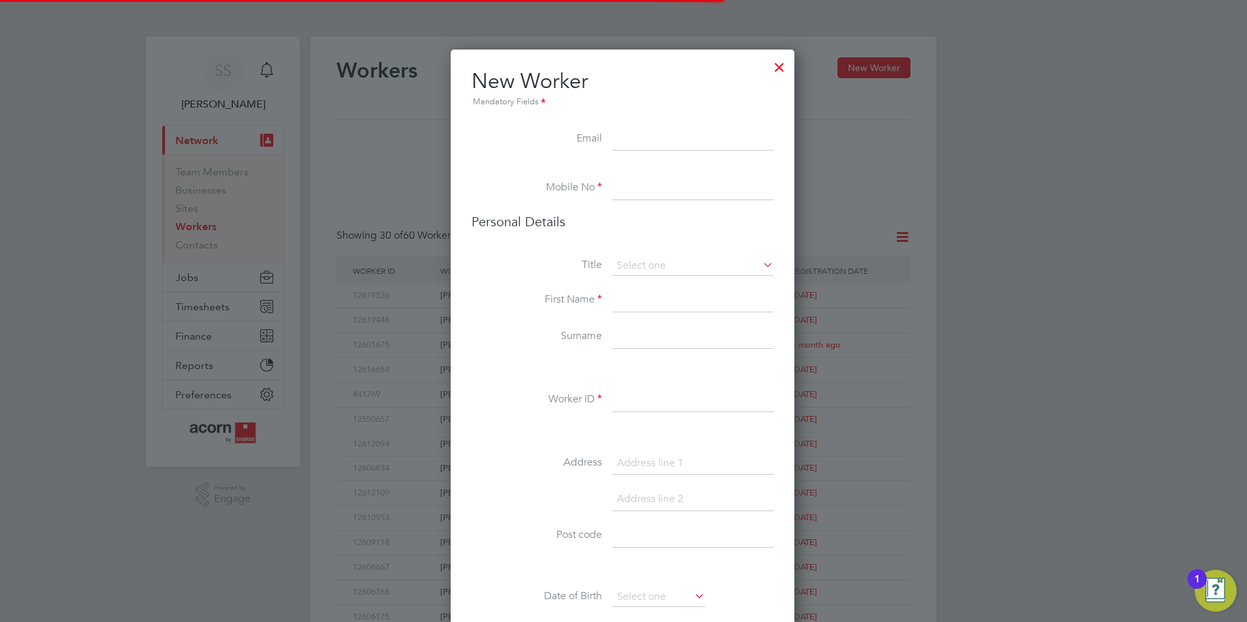
scroll to position [1103, 346]
click at [662, 146] on input at bounding box center [692, 139] width 161 height 23
paste input "[EMAIL_ADDRESS][DOMAIN_NAME]"
type input "[EMAIL_ADDRESS][DOMAIN_NAME]"
click at [645, 193] on input at bounding box center [692, 188] width 161 height 23
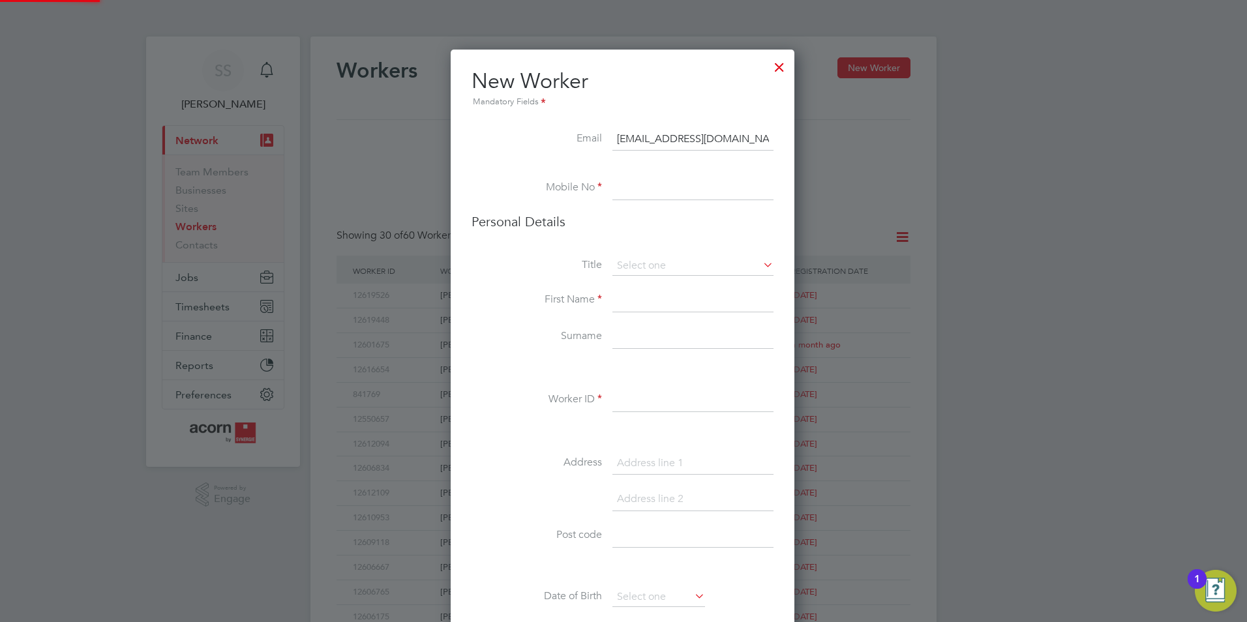
paste input "07934783094"
type input "07934783094"
click at [619, 267] on input at bounding box center [692, 266] width 161 height 20
click at [645, 289] on li "Mr" at bounding box center [693, 284] width 162 height 17
type input "Mr"
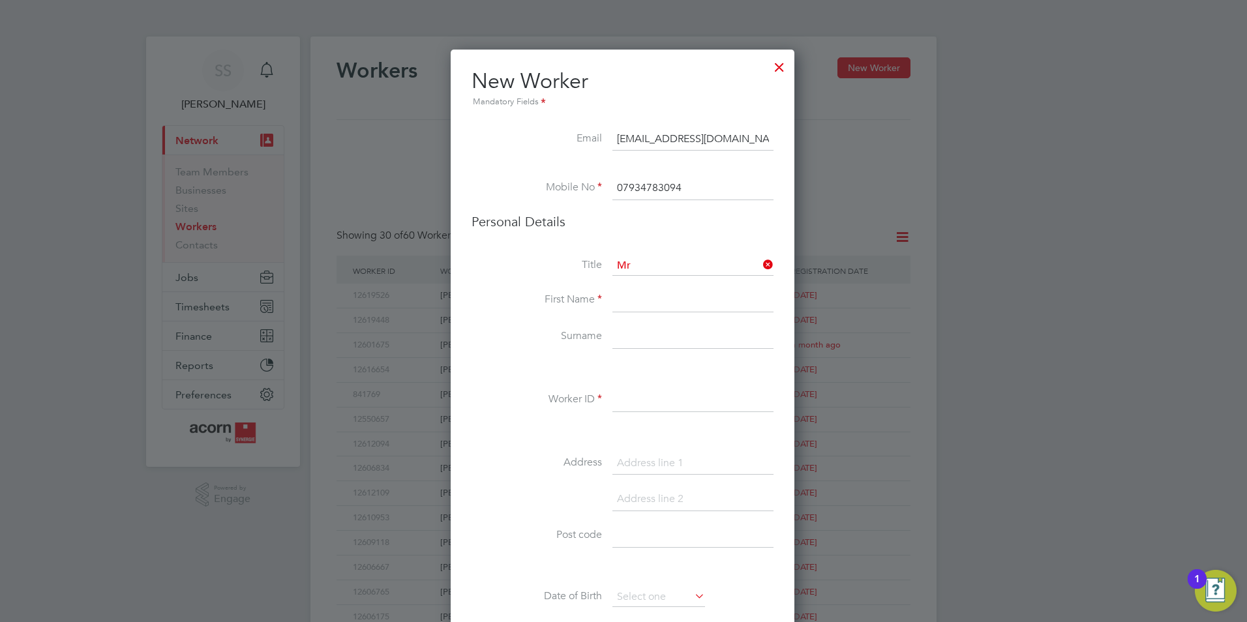
click at [632, 304] on input at bounding box center [692, 300] width 161 height 23
type input "[PERSON_NAME]"
type input "Loader"
click at [639, 396] on input at bounding box center [692, 400] width 161 height 23
click at [630, 402] on input at bounding box center [692, 400] width 161 height 23
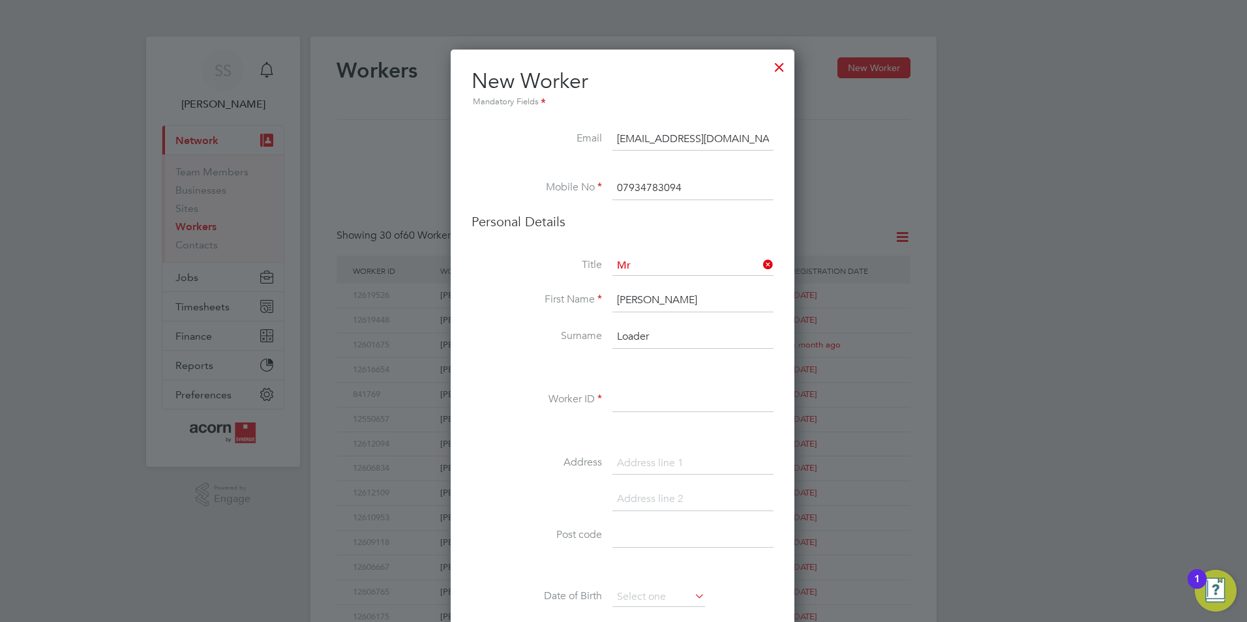
paste input "12622213"
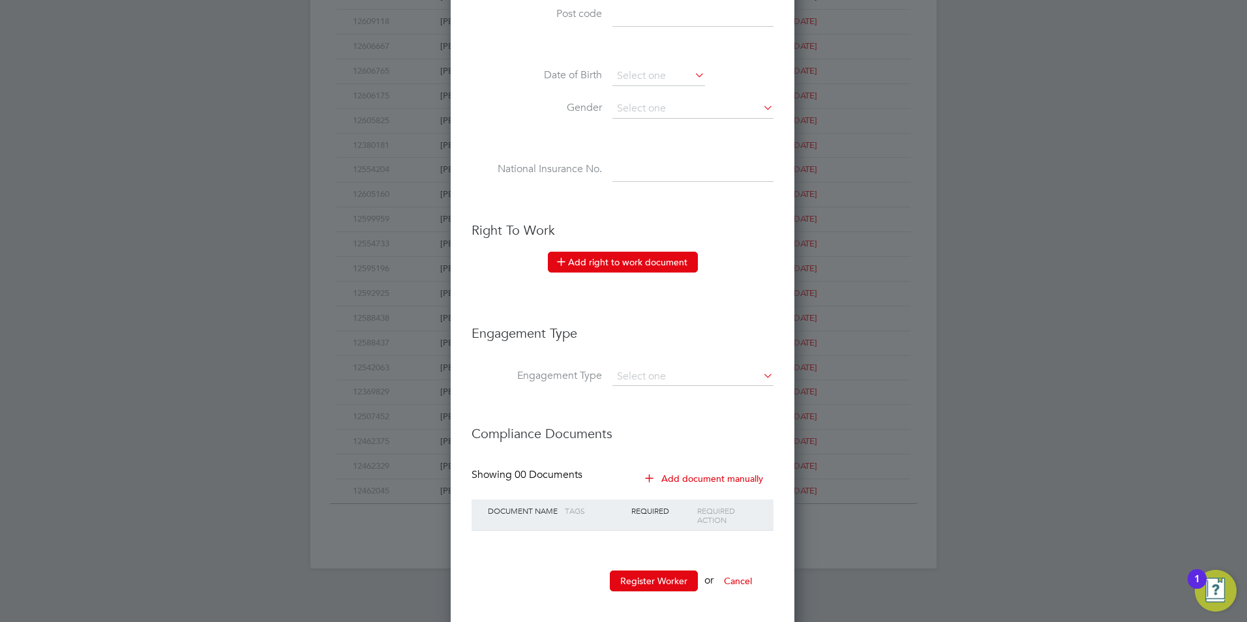
scroll to position [529, 0]
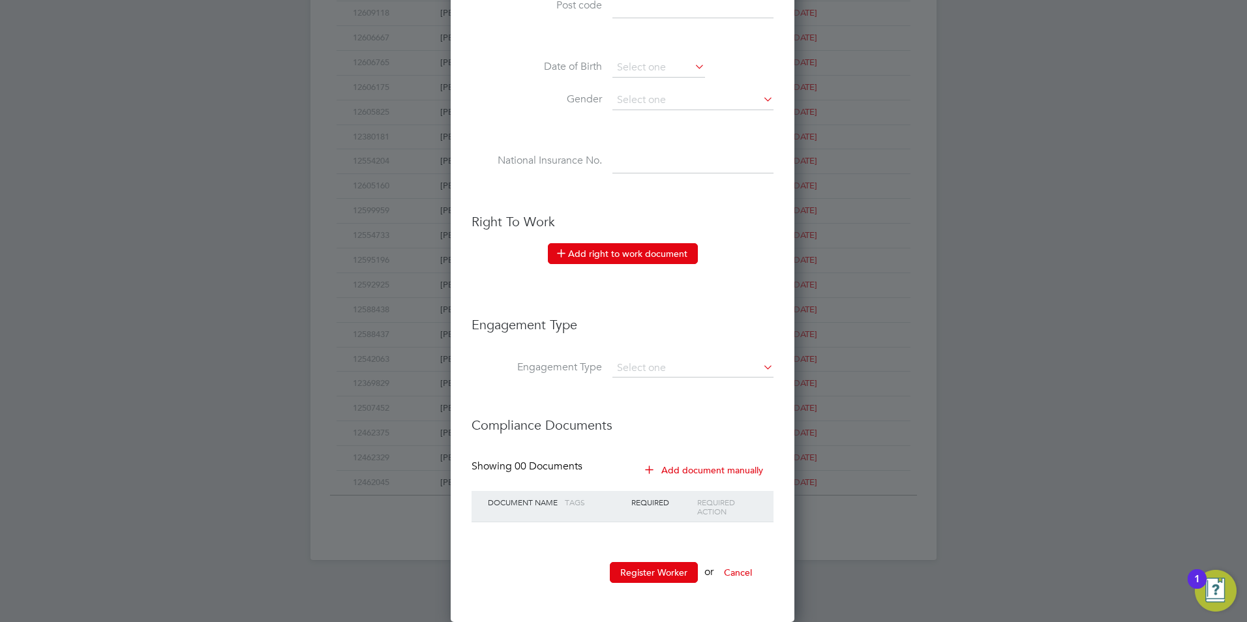
type input "12622213"
click at [612, 252] on button "Add right to work document" at bounding box center [623, 253] width 150 height 21
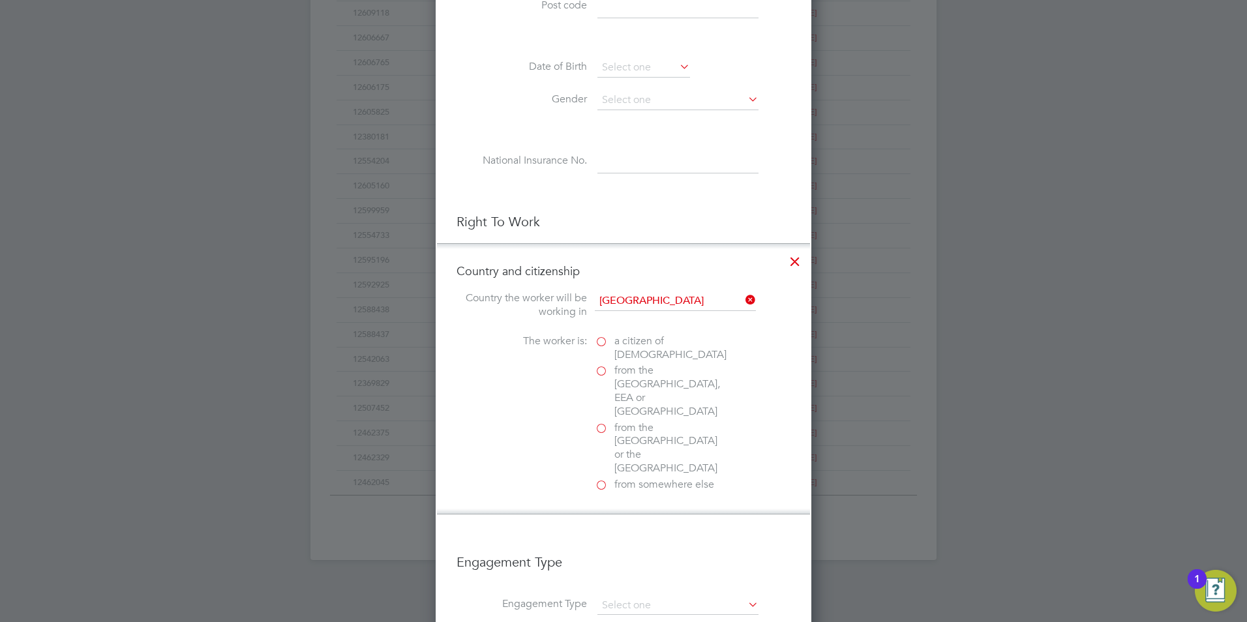
scroll to position [1299, 376]
click at [600, 340] on label "a citizen of United Kingdom" at bounding box center [660, 347] width 130 height 27
click at [0, 0] on input "a citizen of United Kingdom" at bounding box center [0, 0] width 0 height 0
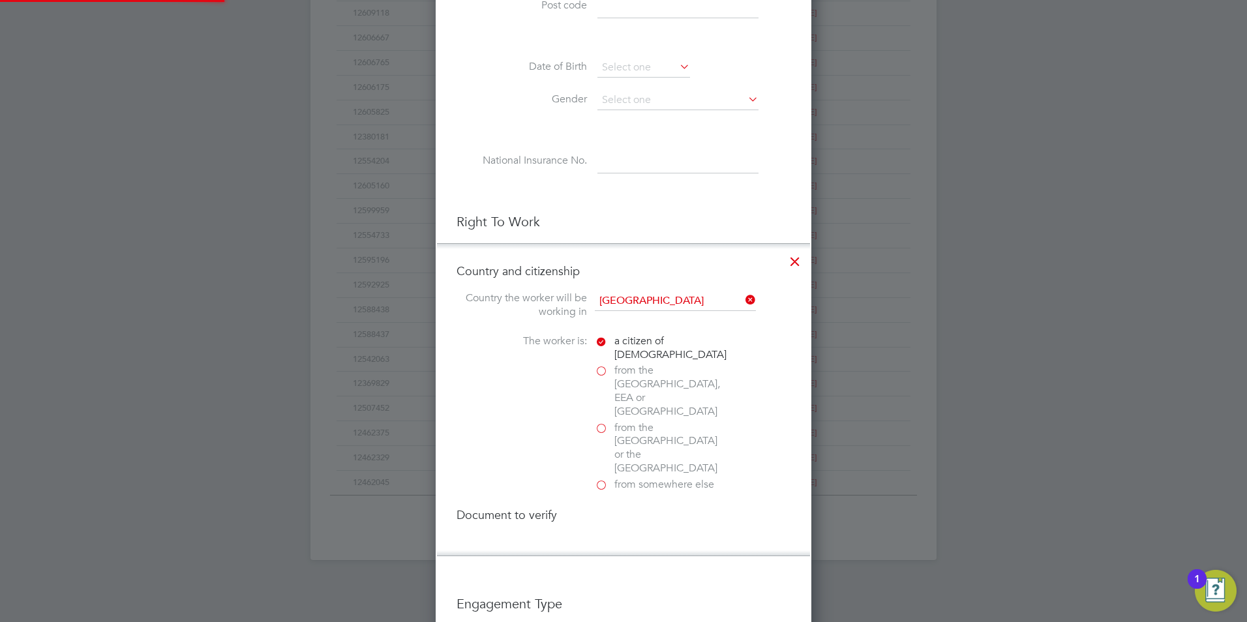
scroll to position [1370, 376]
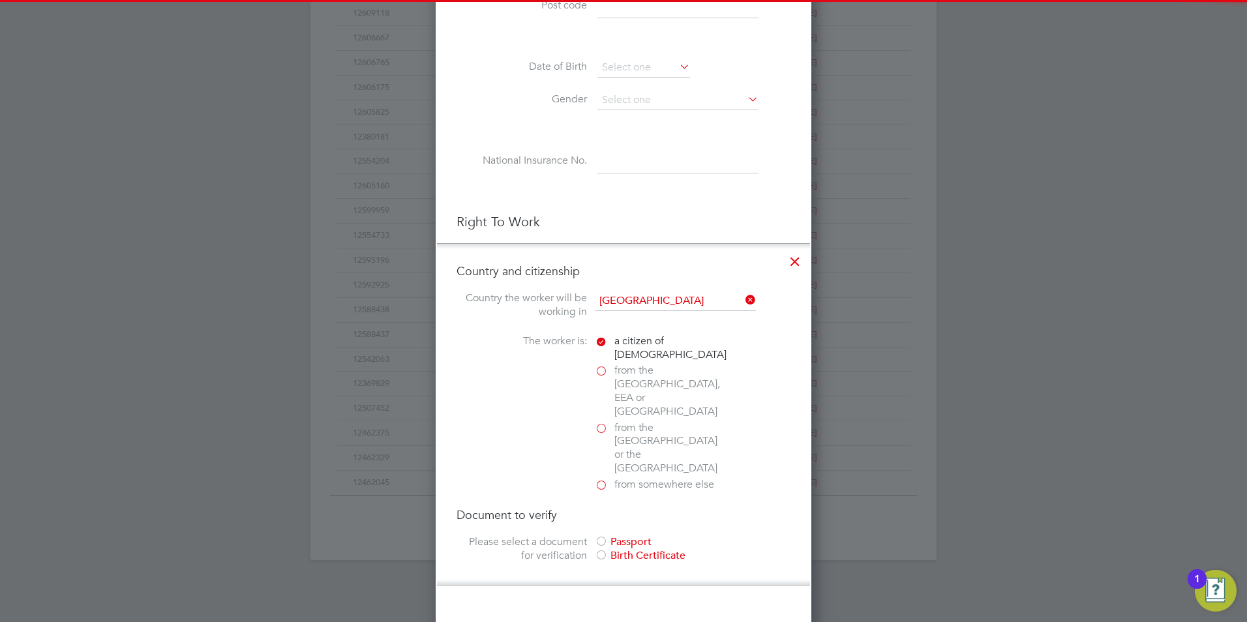
click at [628, 549] on div "Birth Certificate" at bounding box center [693, 556] width 196 height 14
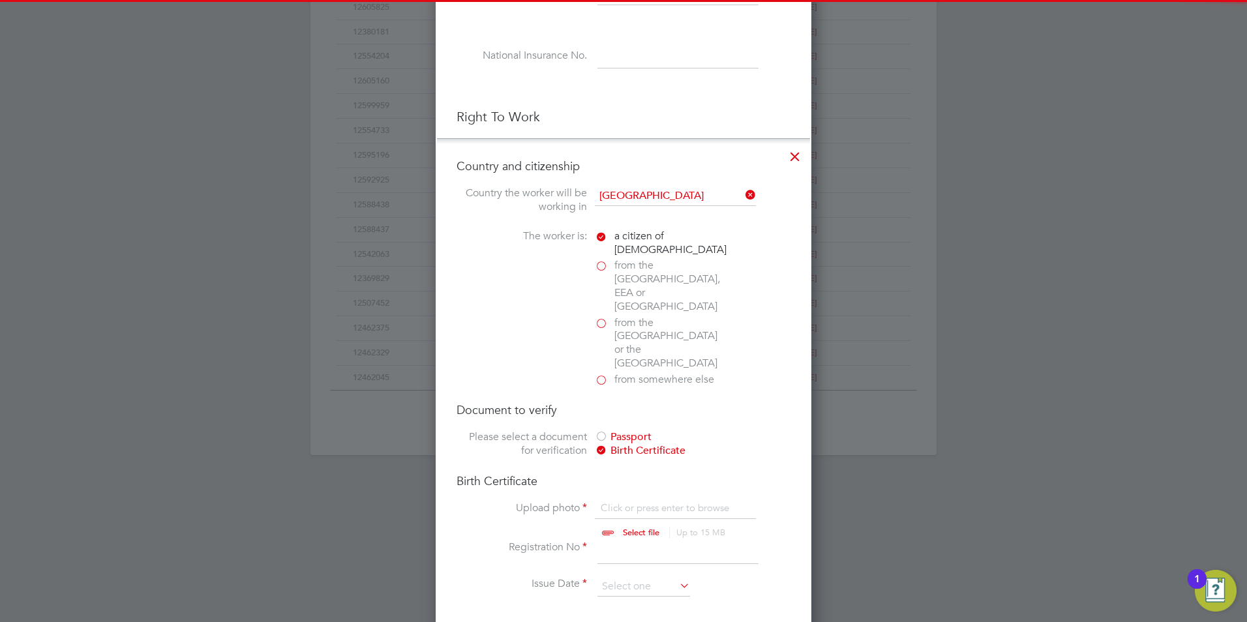
scroll to position [790, 0]
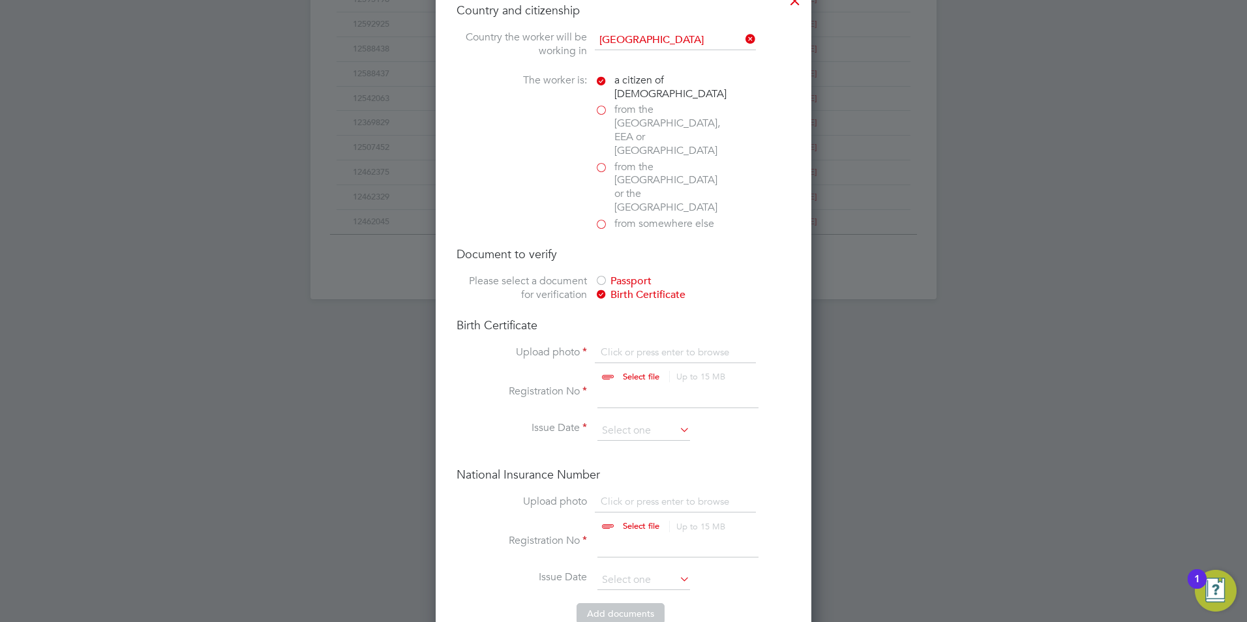
click at [635, 346] on input "file" at bounding box center [653, 365] width 205 height 39
type input "C:\fakepath\SL - BC.jpg"
click at [632, 346] on input "file" at bounding box center [653, 365] width 205 height 39
click at [625, 385] on input at bounding box center [677, 396] width 161 height 23
click at [615, 385] on input at bounding box center [677, 396] width 161 height 23
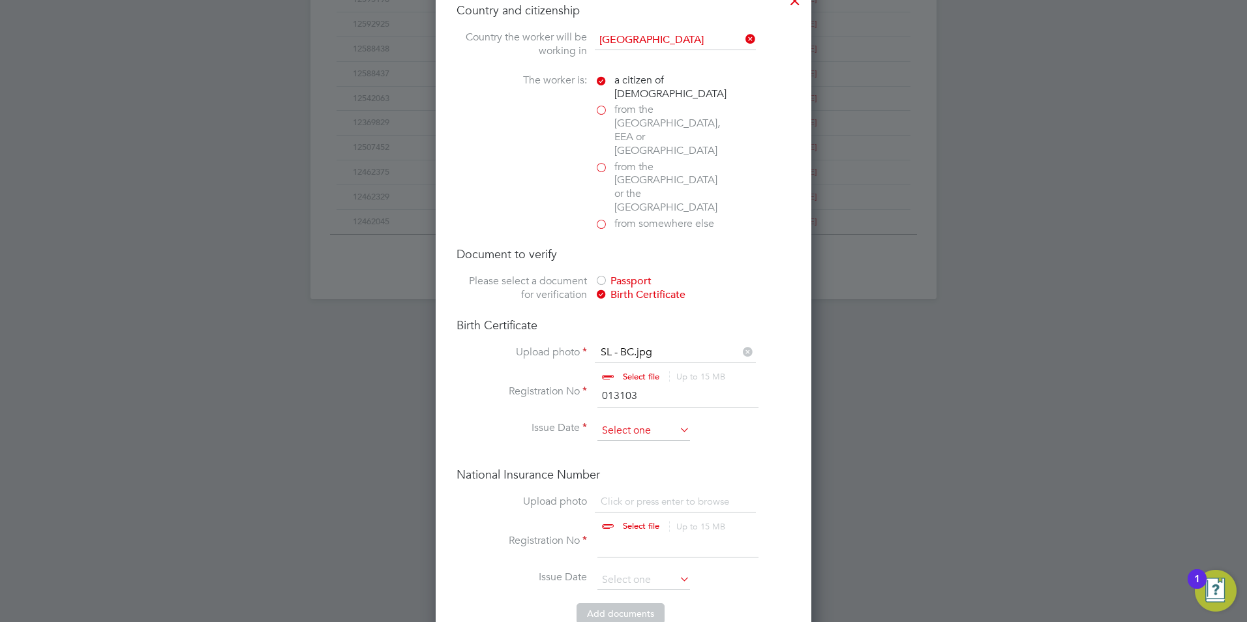
type input "013103"
click at [630, 421] on input at bounding box center [643, 431] width 93 height 20
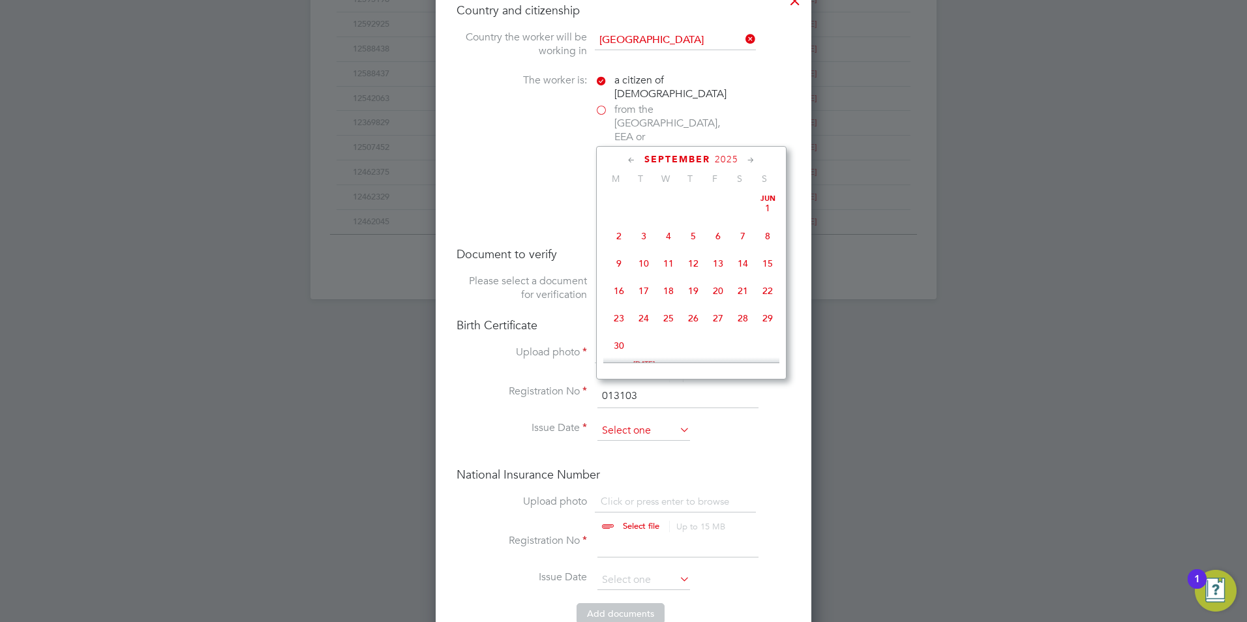
scroll to position [395, 0]
click at [712, 160] on div "September 2025" at bounding box center [691, 159] width 176 height 12
click at [718, 157] on span "2025" at bounding box center [726, 159] width 23 height 11
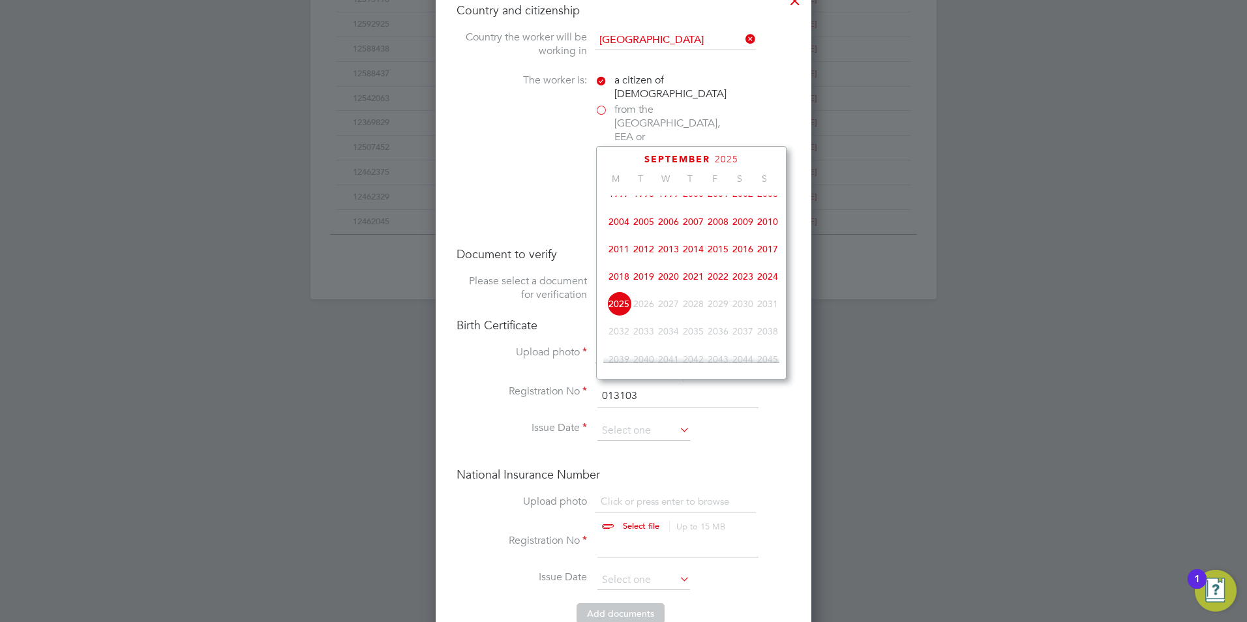
scroll to position [432, 0]
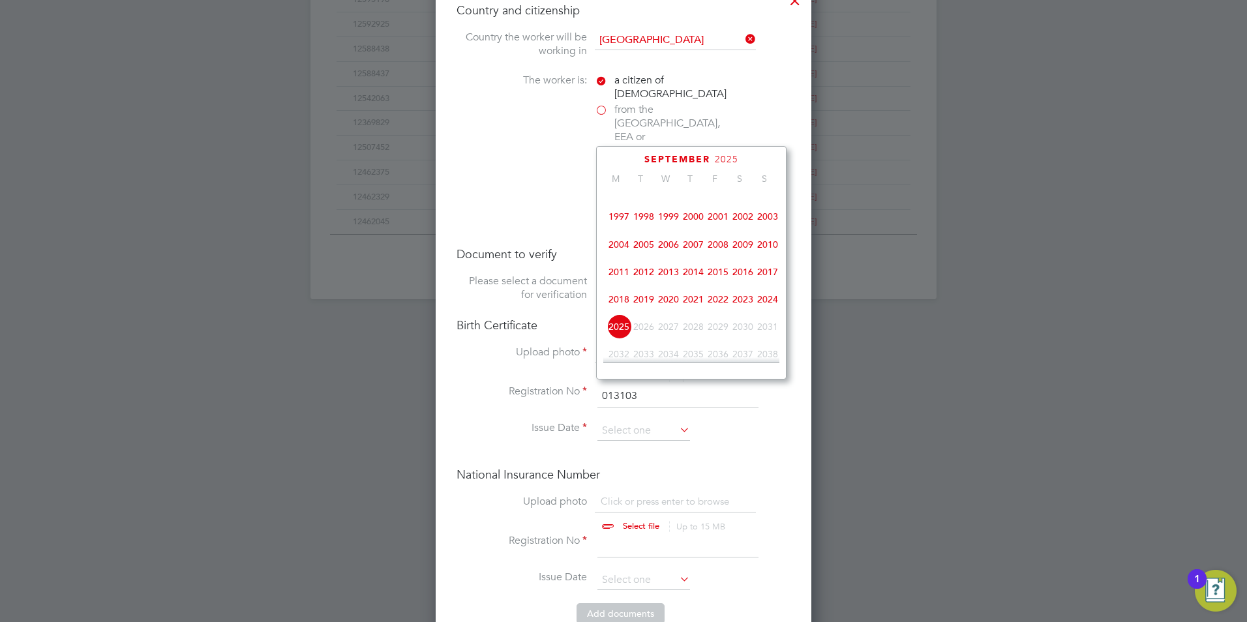
click at [668, 257] on span "2006" at bounding box center [668, 244] width 25 height 25
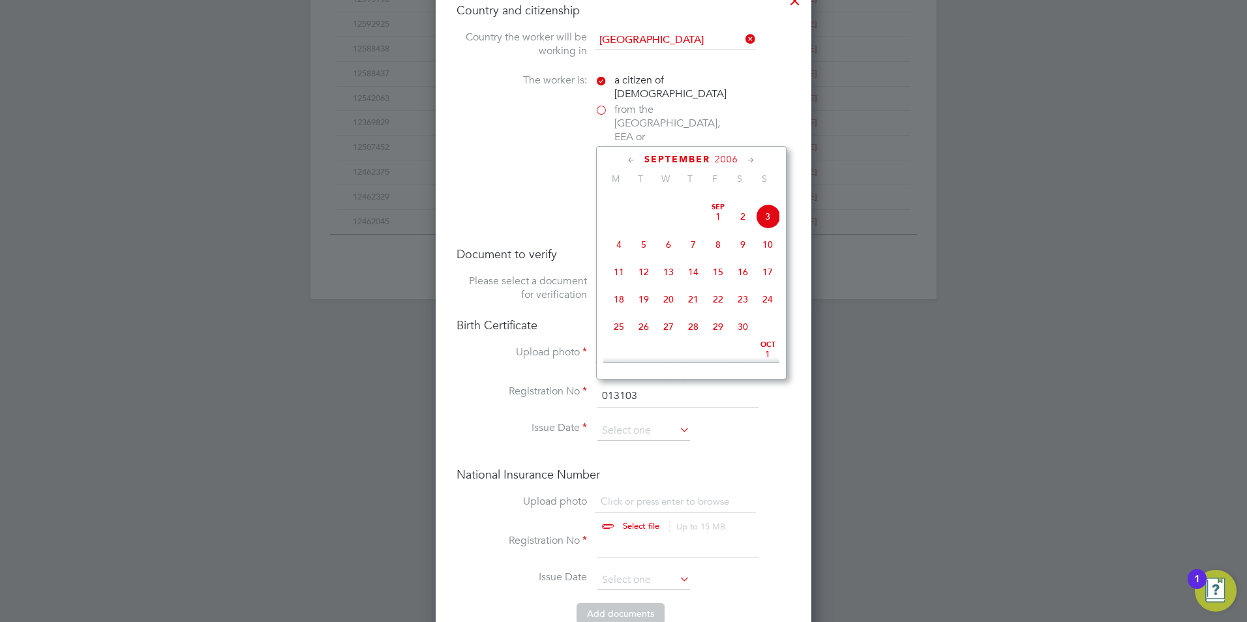
click at [632, 159] on icon at bounding box center [631, 160] width 12 height 14
click at [631, 160] on icon at bounding box center [631, 160] width 12 height 14
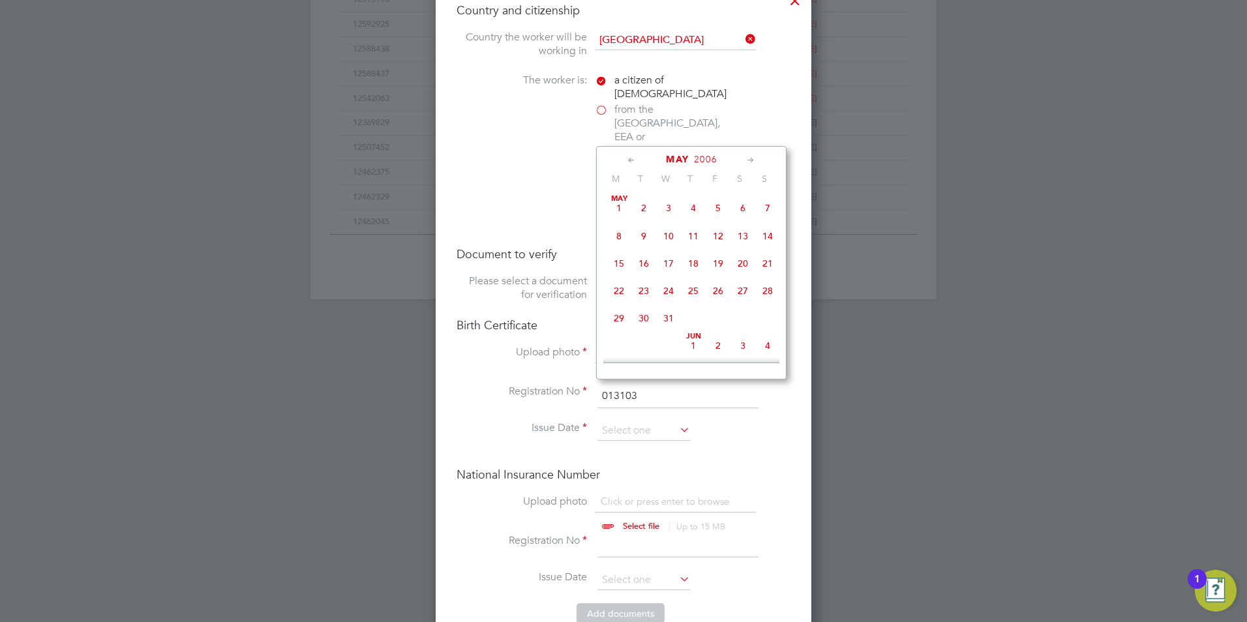
click at [756, 157] on icon at bounding box center [751, 160] width 12 height 14
click at [645, 236] on span "6" at bounding box center [643, 232] width 25 height 25
type input "[DATE]"
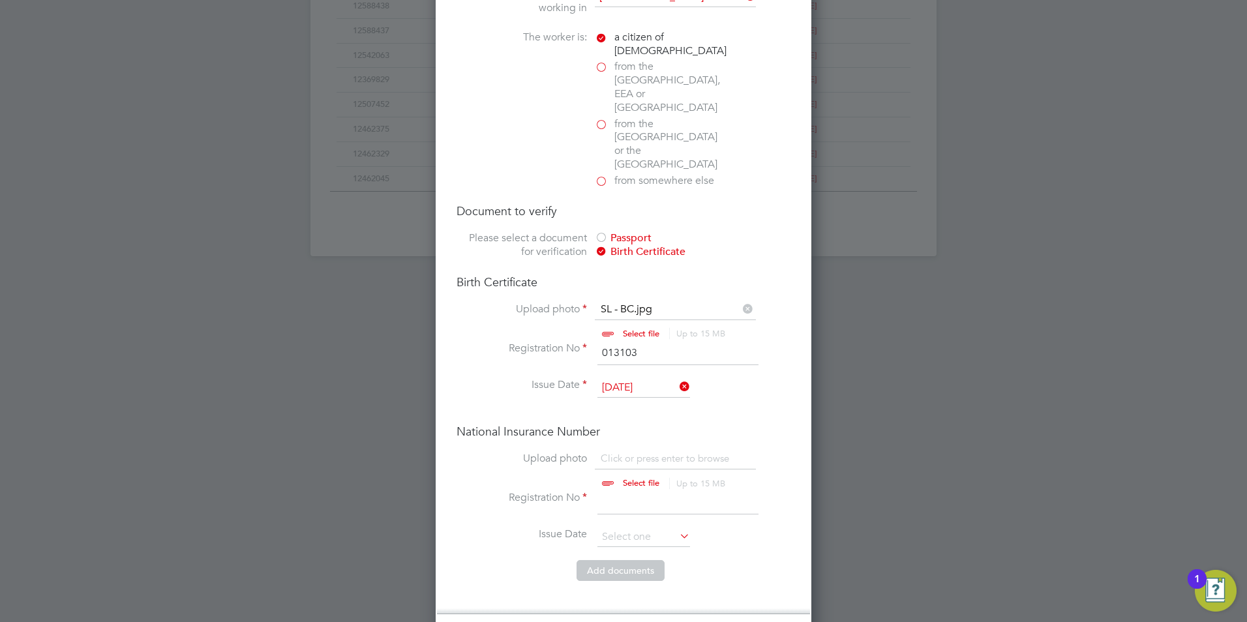
scroll to position [855, 0]
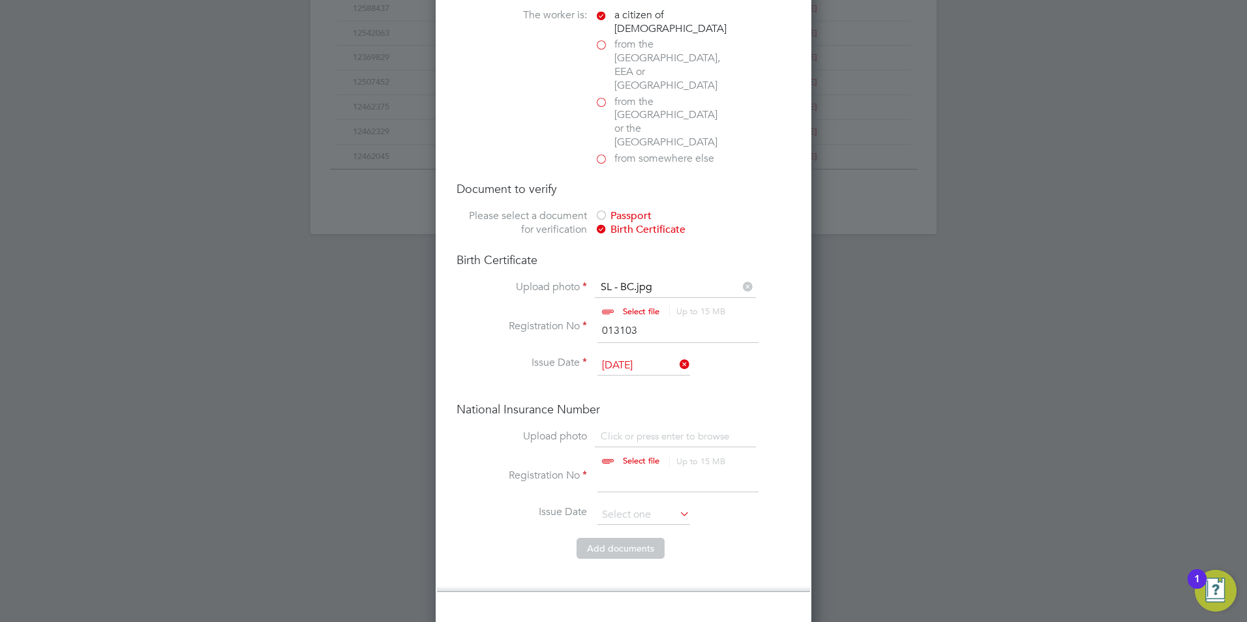
click at [642, 430] on input "file" at bounding box center [653, 449] width 205 height 39
type input "C:\fakepath\SL P45.jpg"
click at [655, 469] on input at bounding box center [677, 480] width 161 height 23
drag, startPoint x: 657, startPoint y: 293, endPoint x: 590, endPoint y: 289, distance: 66.6
click at [590, 319] on li "Registration No 013103" at bounding box center [623, 337] width 334 height 37
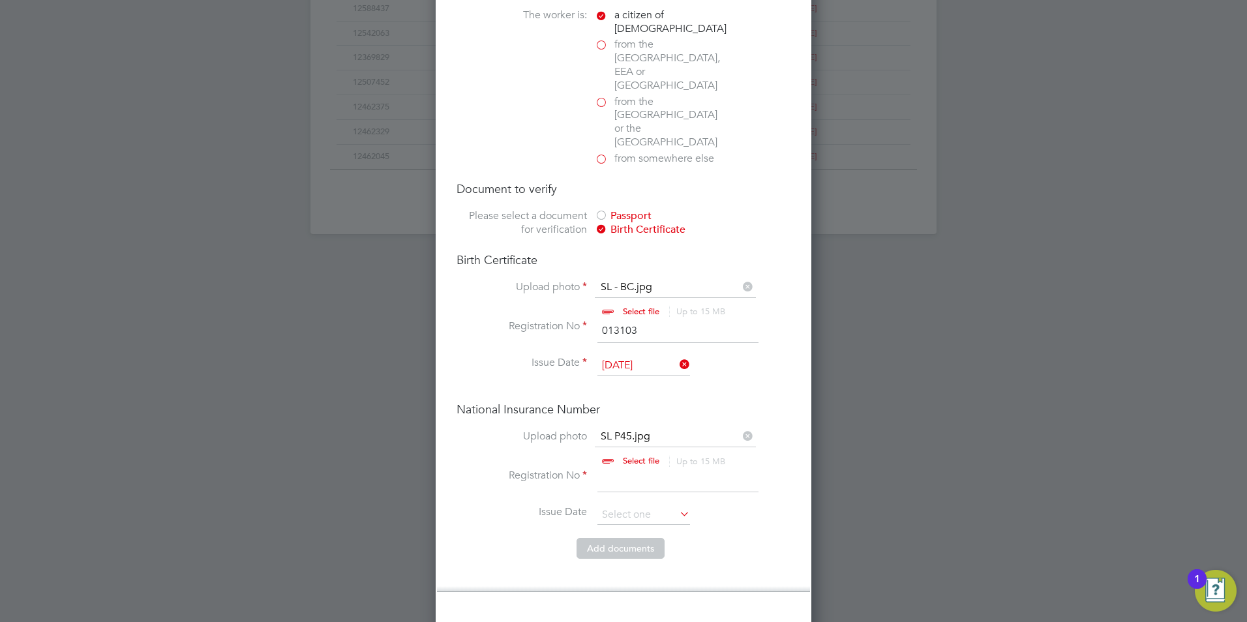
click at [619, 469] on input at bounding box center [677, 480] width 161 height 23
paste input "013103"
type input "013103"
click at [638, 505] on input at bounding box center [643, 515] width 93 height 20
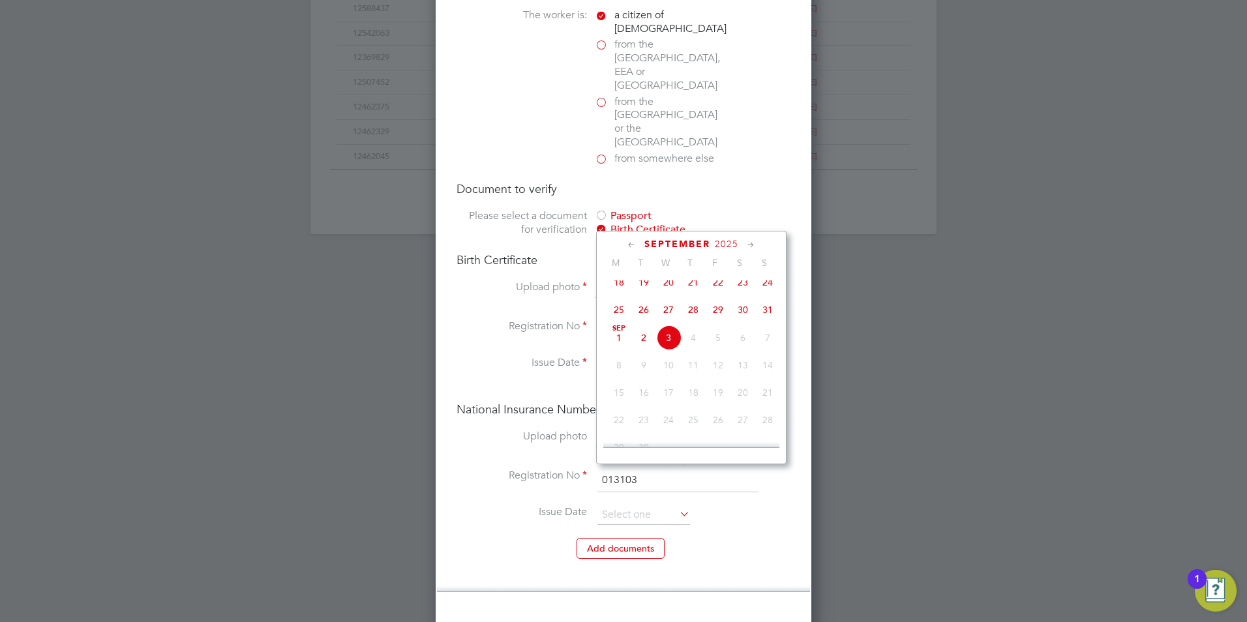
click at [631, 243] on icon at bounding box center [631, 245] width 12 height 14
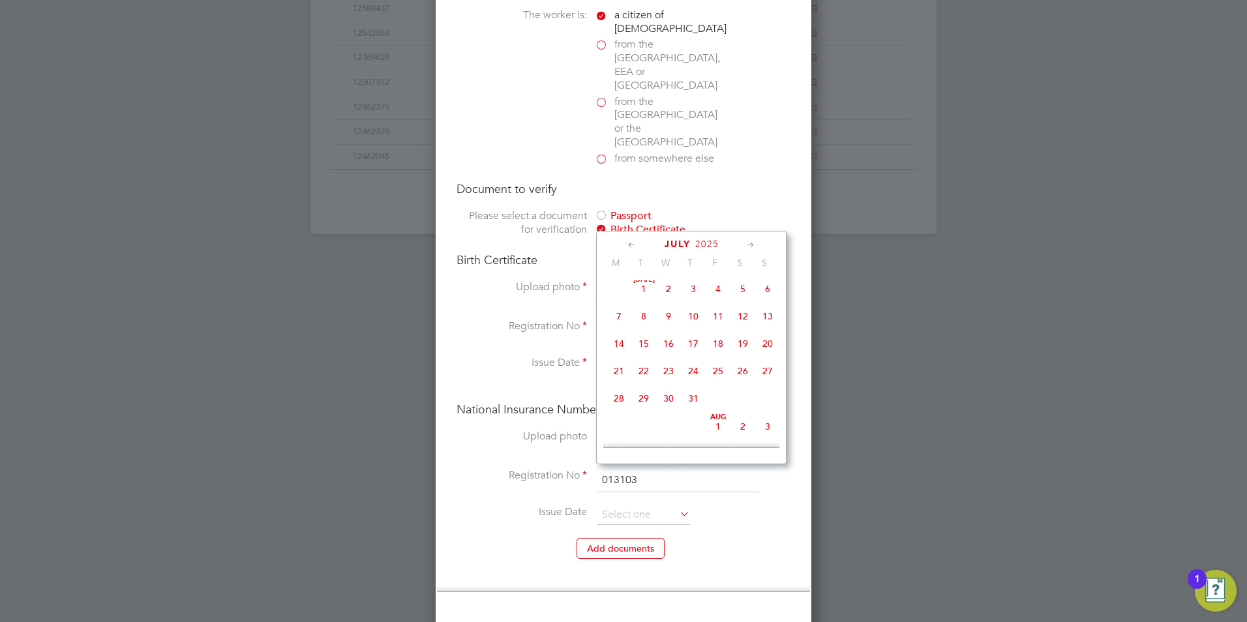
scroll to position [0, 0]
click at [631, 243] on icon at bounding box center [631, 245] width 12 height 14
click at [716, 404] on span "28" at bounding box center [717, 402] width 25 height 25
type input "[DATE]"
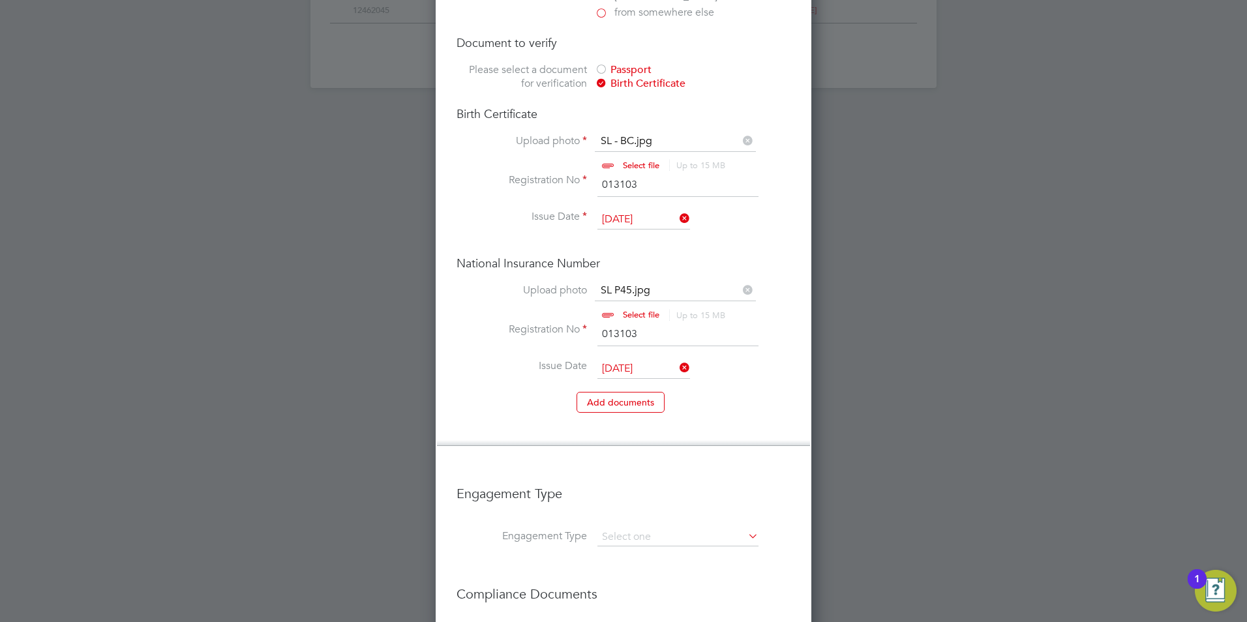
scroll to position [1130, 0]
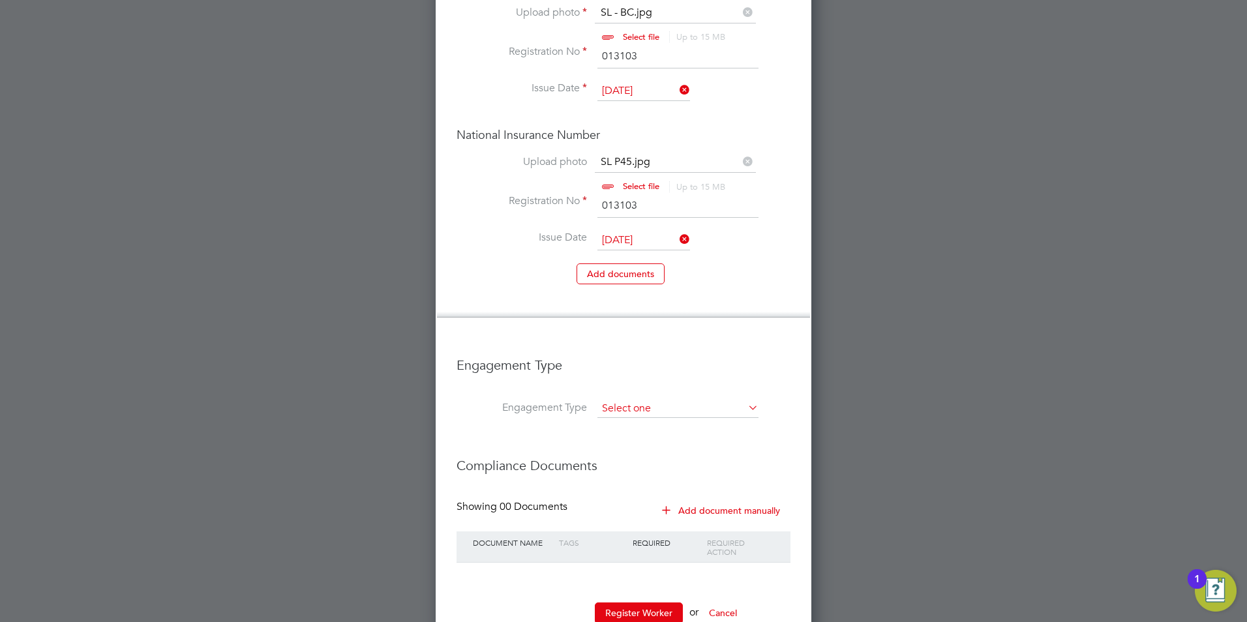
click at [651, 400] on input at bounding box center [677, 409] width 161 height 18
click at [664, 406] on li "PAYE Direct" at bounding box center [678, 405] width 162 height 19
type input "PAYE Direct"
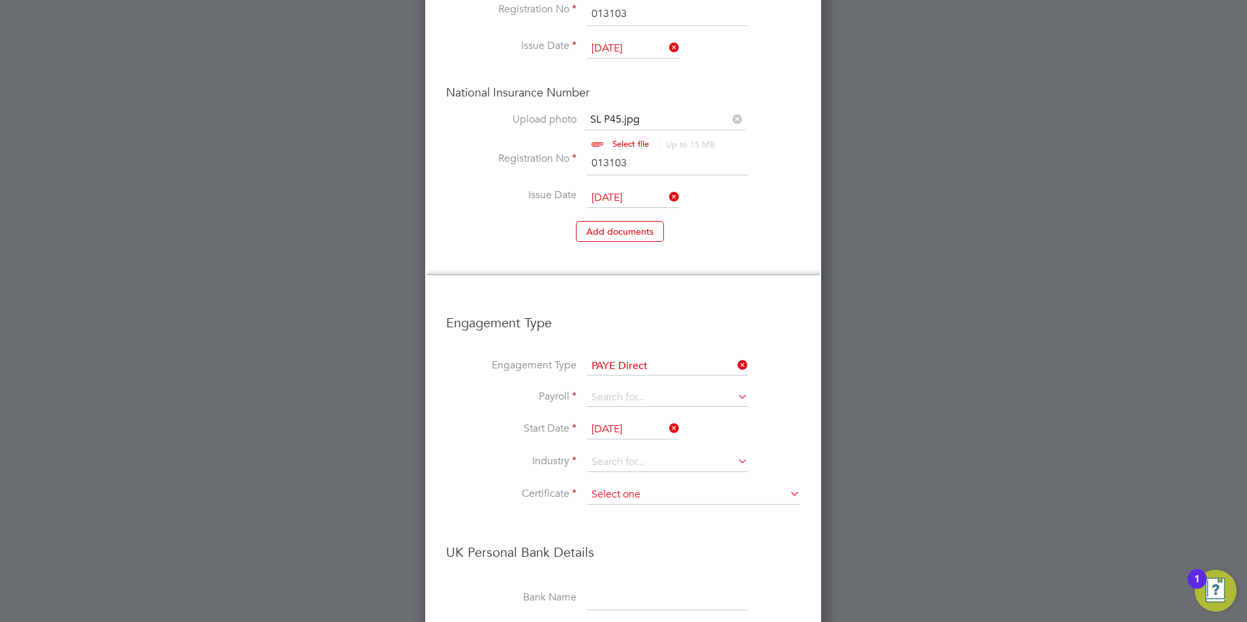
scroll to position [1195, 0]
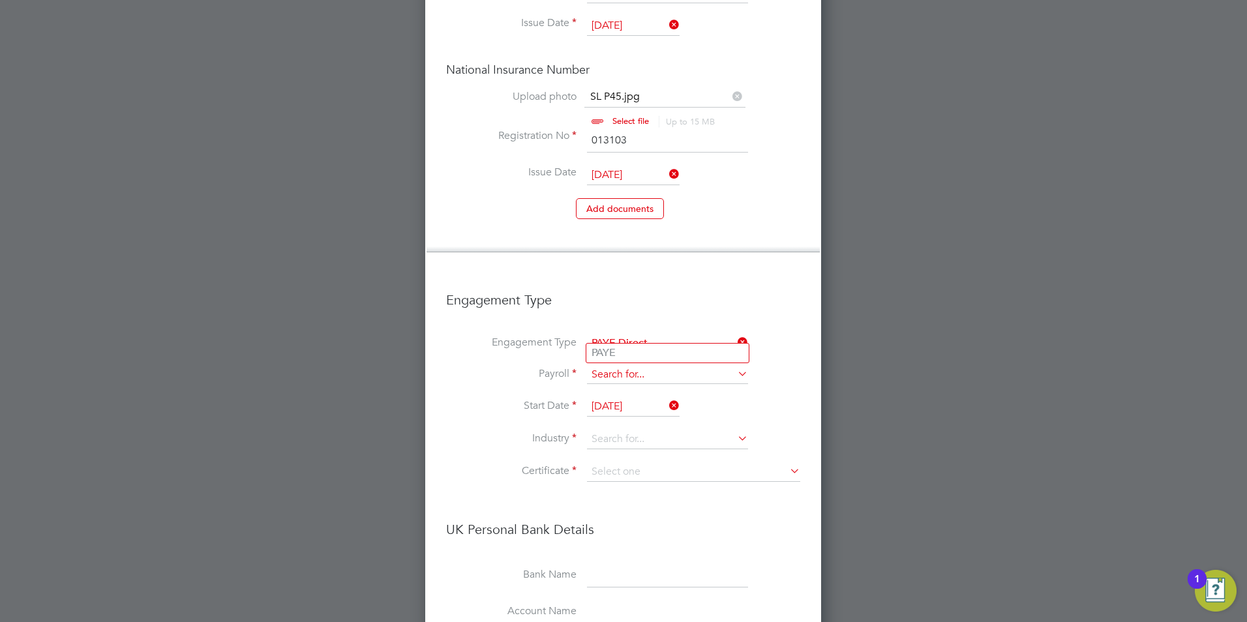
click at [645, 366] on input at bounding box center [667, 375] width 161 height 18
click at [623, 349] on li "PAYE" at bounding box center [667, 353] width 162 height 19
type input "PAYE"
click at [640, 397] on input "[DATE]" at bounding box center [633, 407] width 93 height 20
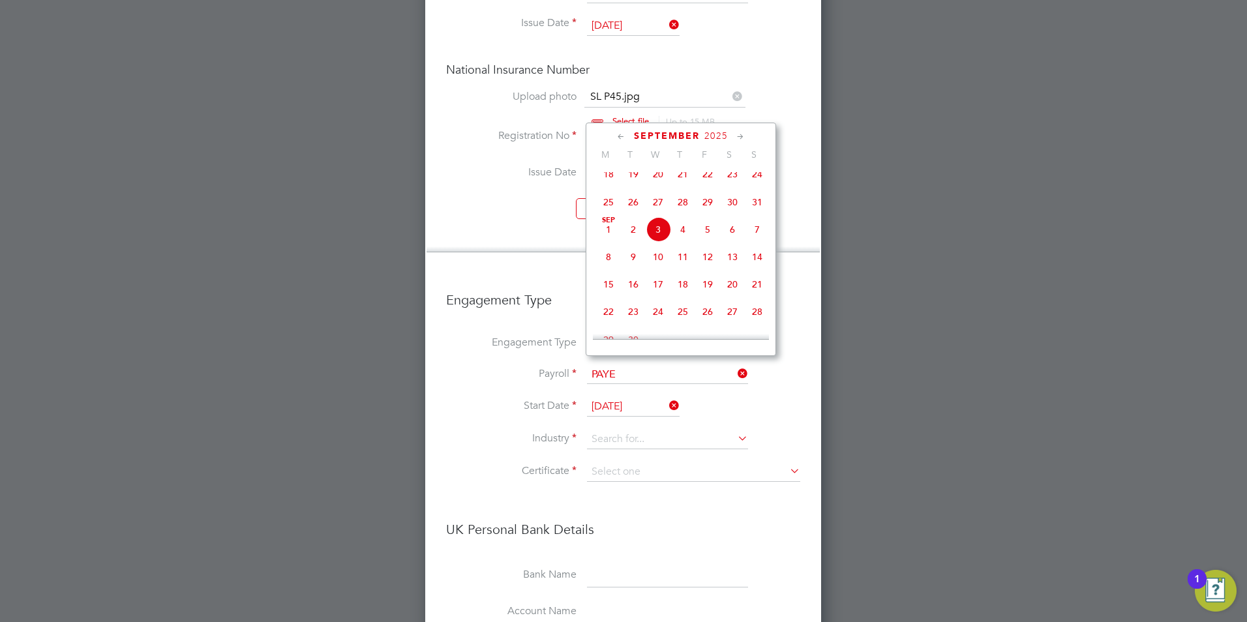
click at [680, 233] on span "4" at bounding box center [682, 229] width 25 height 25
type input "04 Sep 2025"
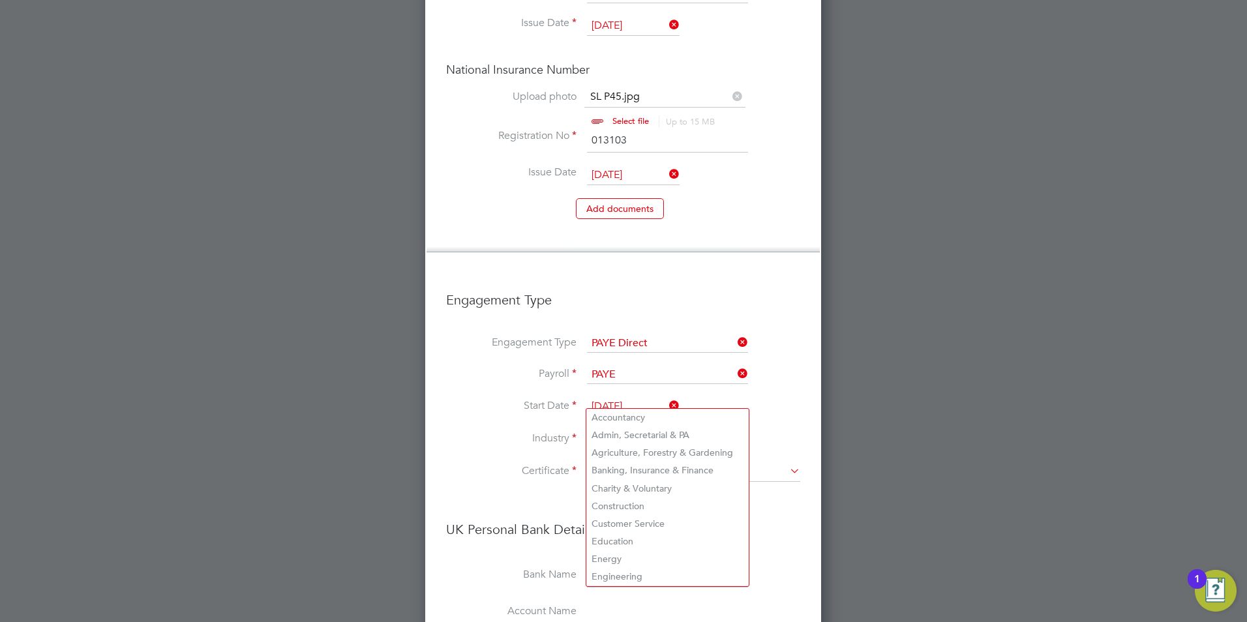
click at [667, 430] on input at bounding box center [667, 440] width 161 height 20
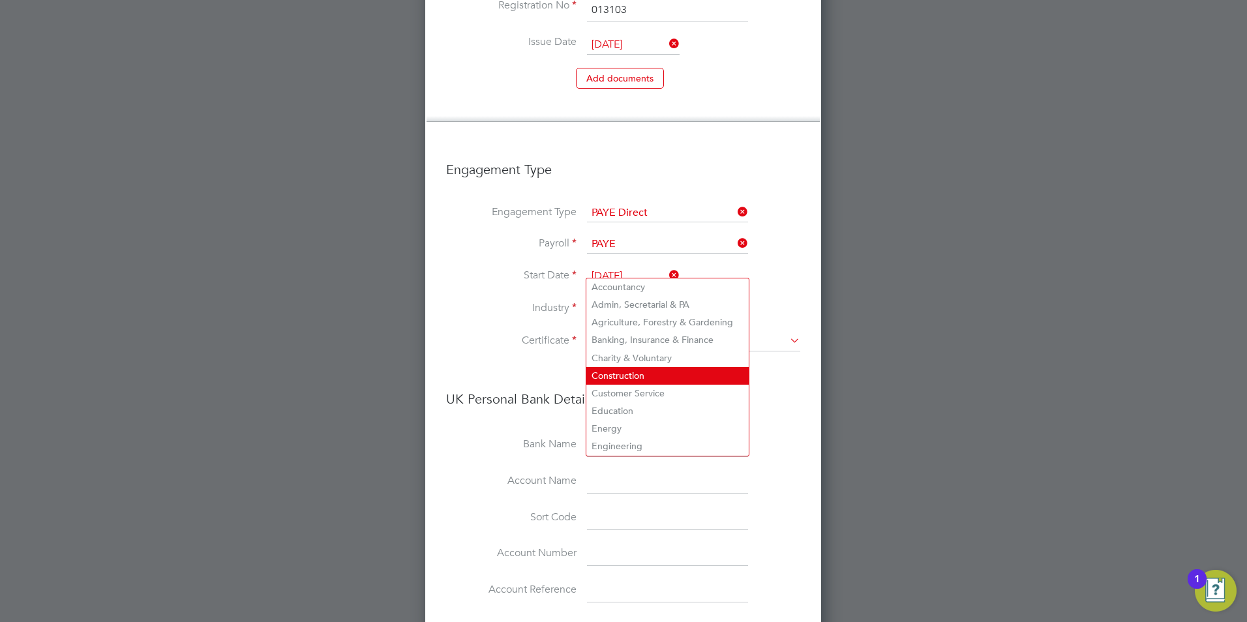
scroll to position [1391, 0]
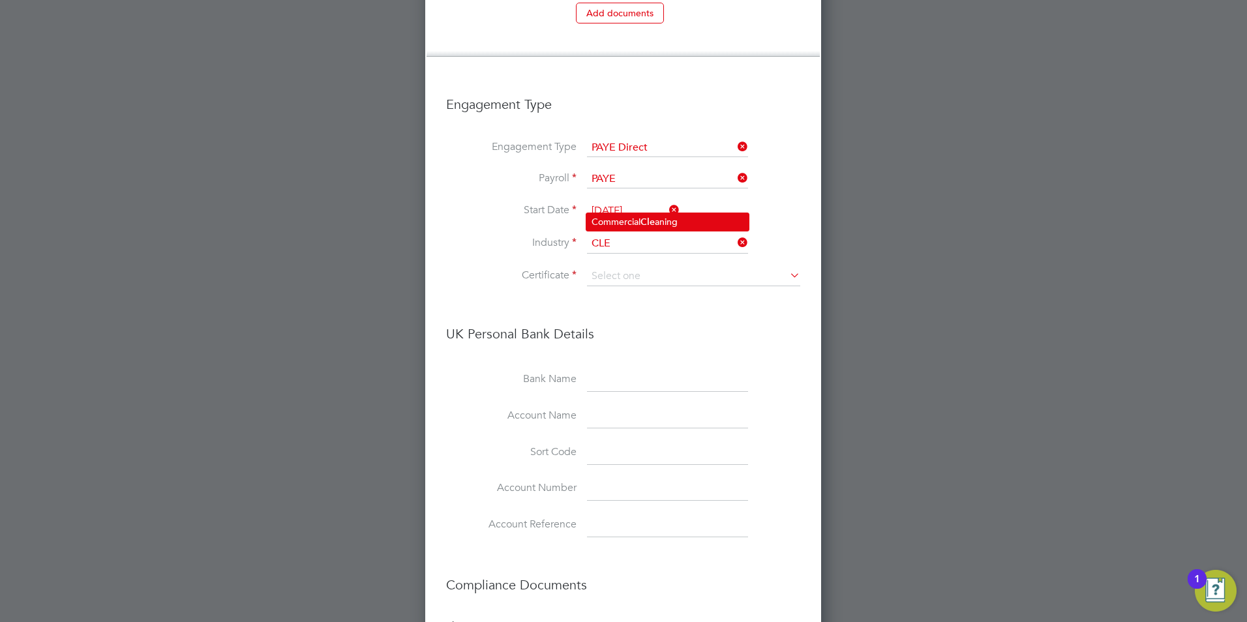
click at [653, 222] on b "Cle" at bounding box center [647, 221] width 14 height 11
type input "Commercial Cleaning"
click at [645, 267] on input at bounding box center [693, 277] width 213 height 20
click at [885, 228] on div at bounding box center [623, 311] width 1247 height 622
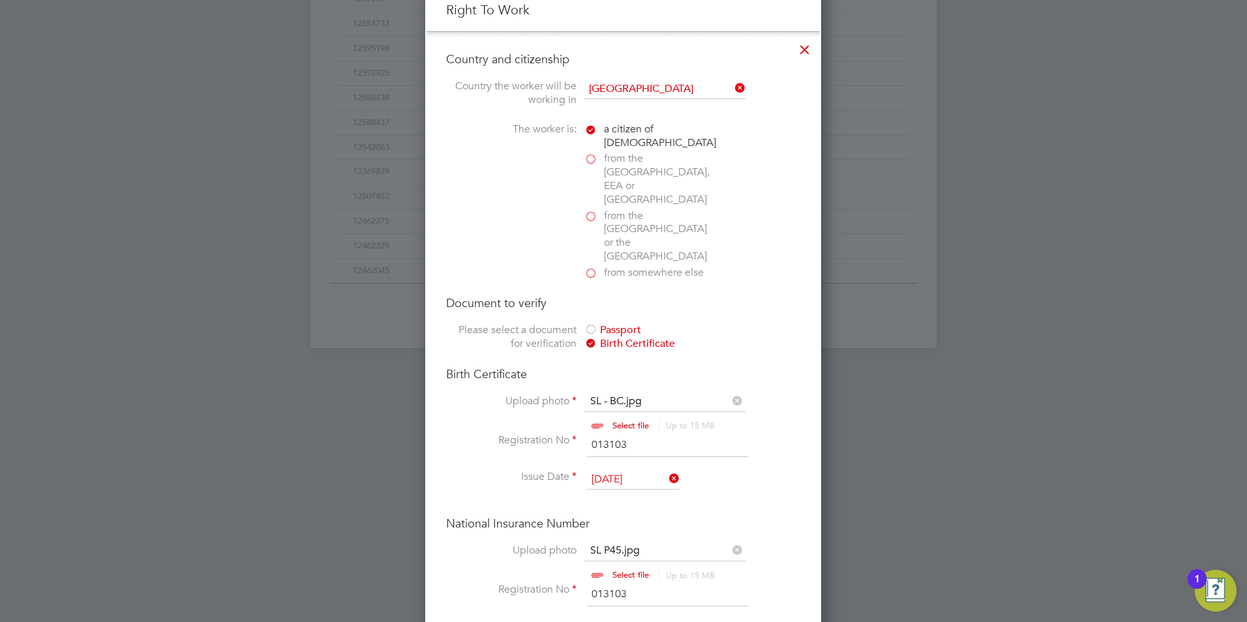
scroll to position [597, 0]
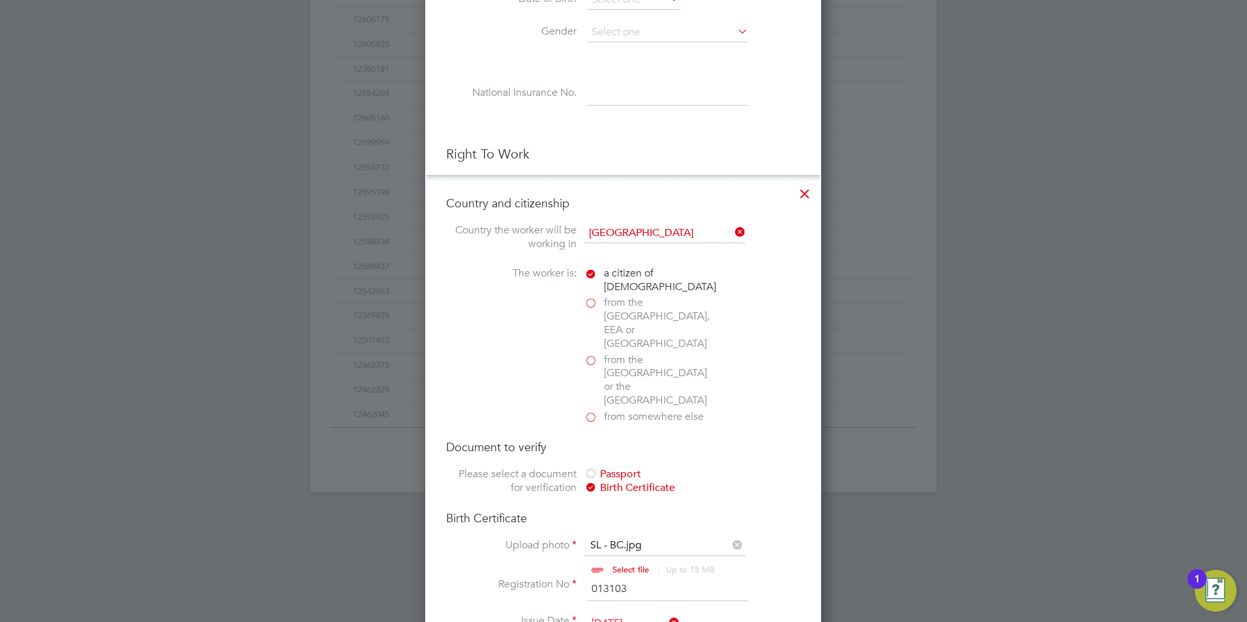
click at [732, 235] on icon at bounding box center [732, 232] width 0 height 18
click at [696, 232] on input at bounding box center [664, 234] width 161 height 20
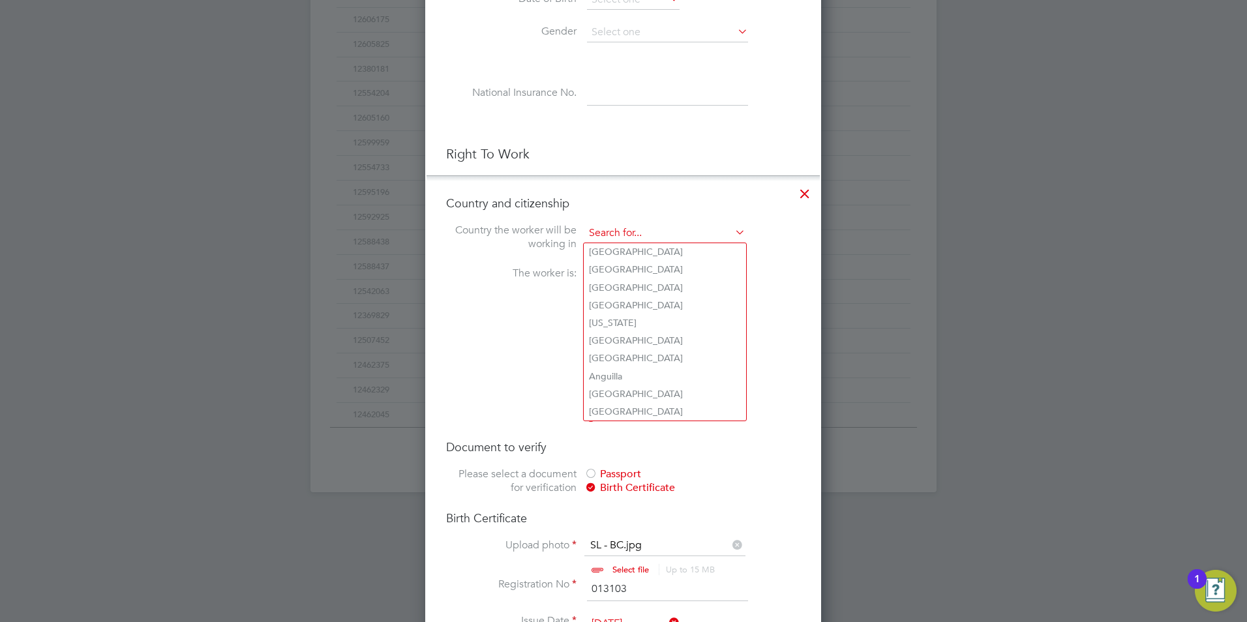
type input "United Kingdom"
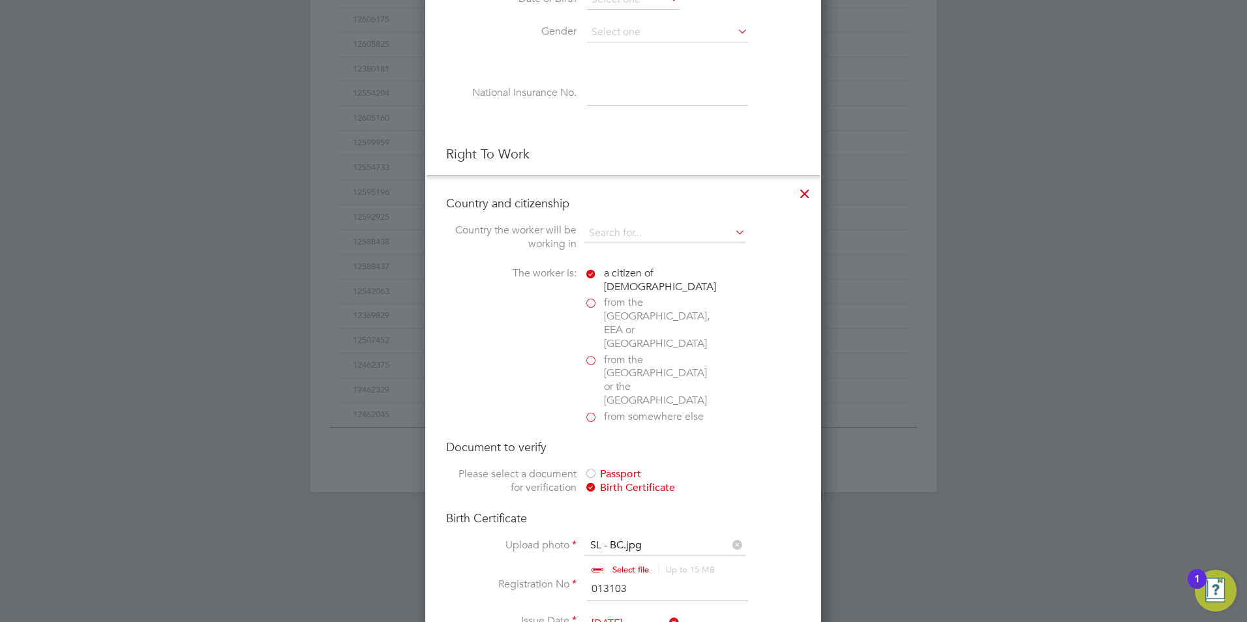
type input "United Kingdom"
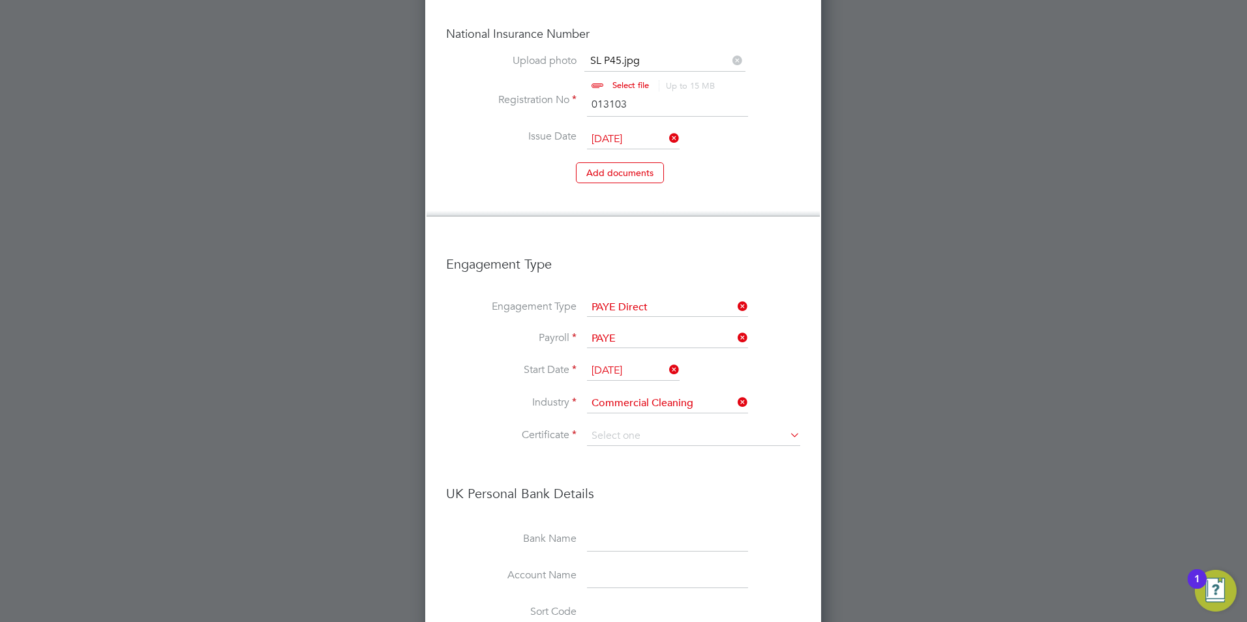
scroll to position [1249, 0]
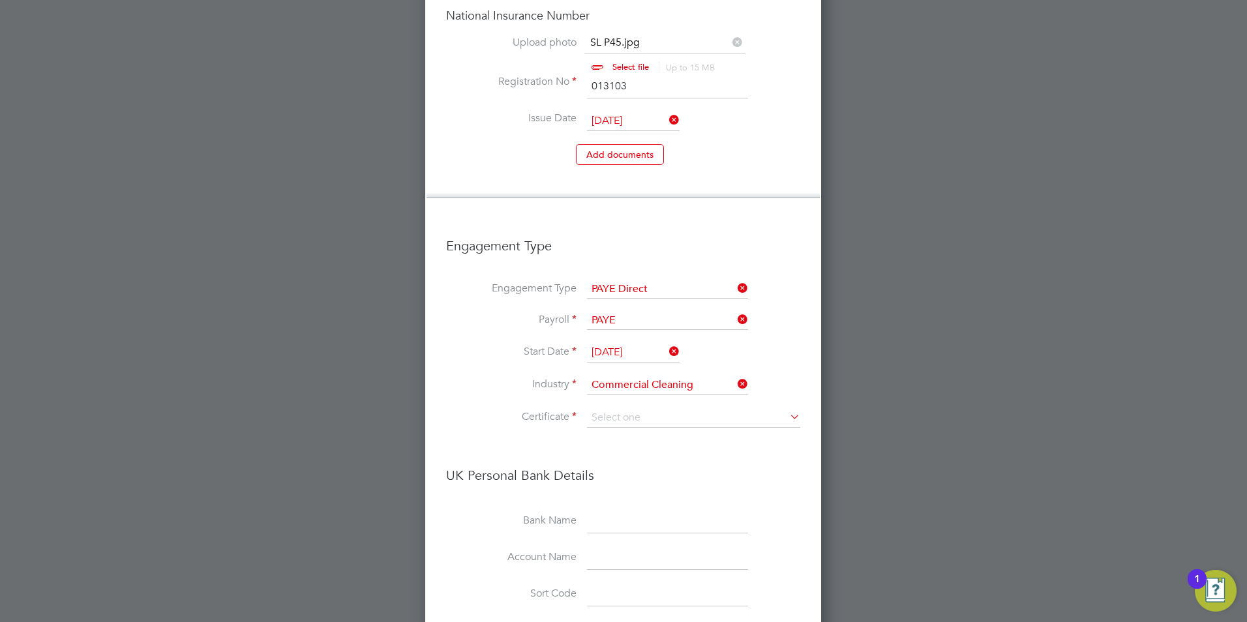
click at [735, 279] on icon at bounding box center [735, 288] width 0 height 18
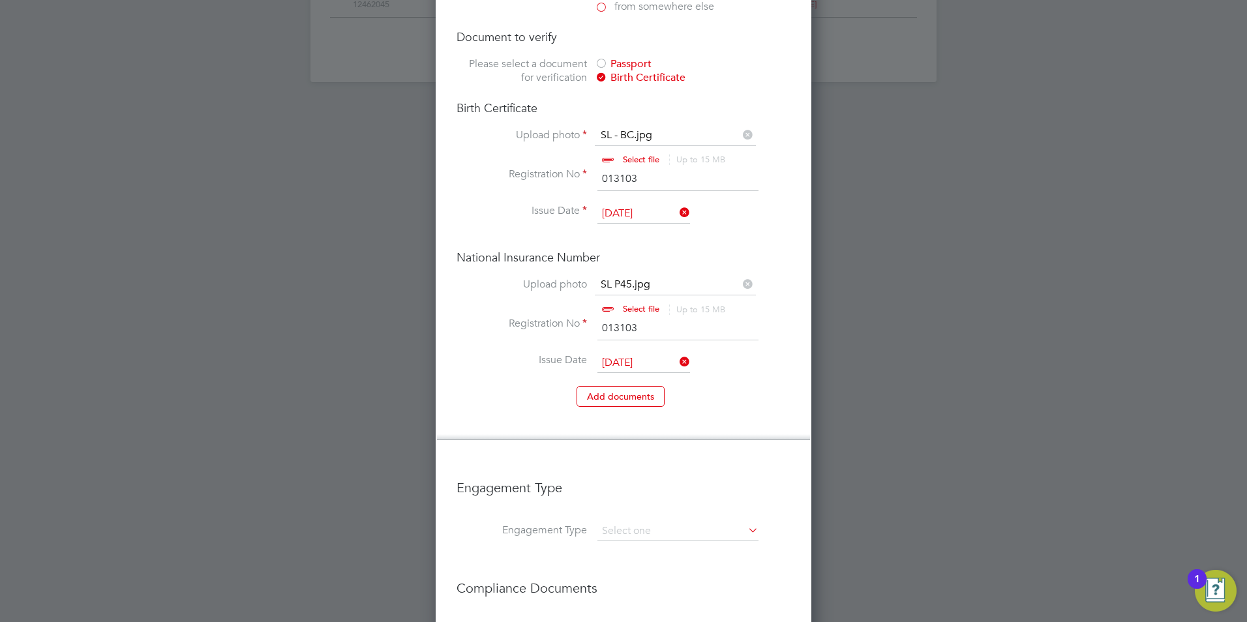
scroll to position [1130, 0]
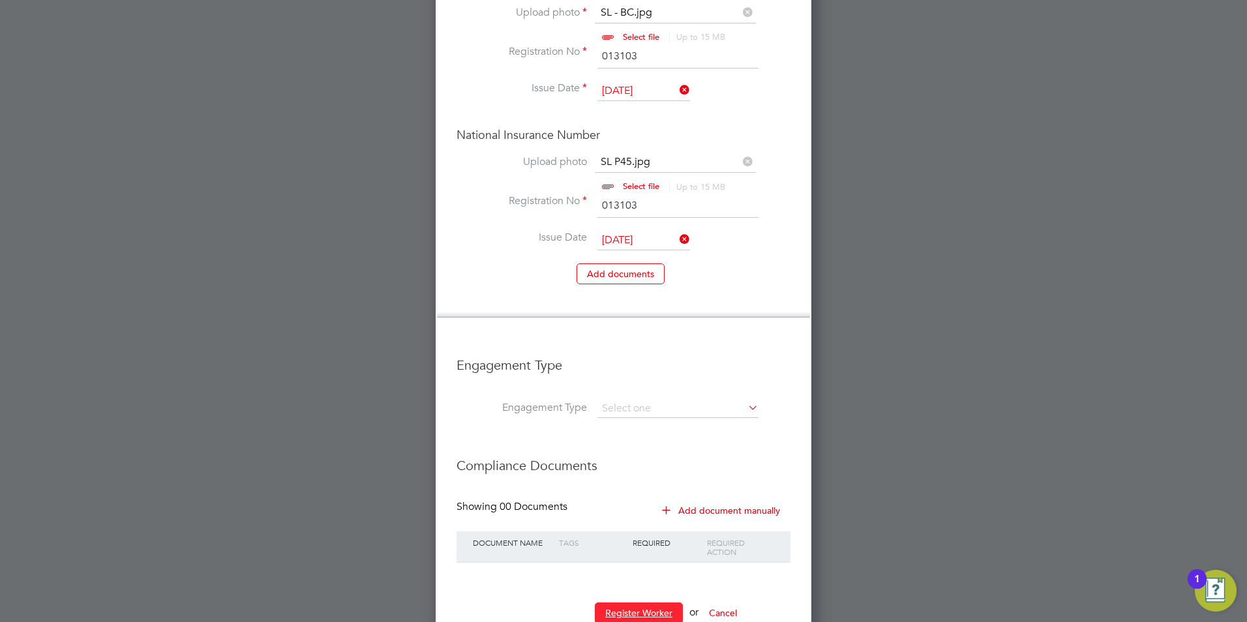
click at [660, 602] on button "Register Worker" at bounding box center [639, 612] width 88 height 21
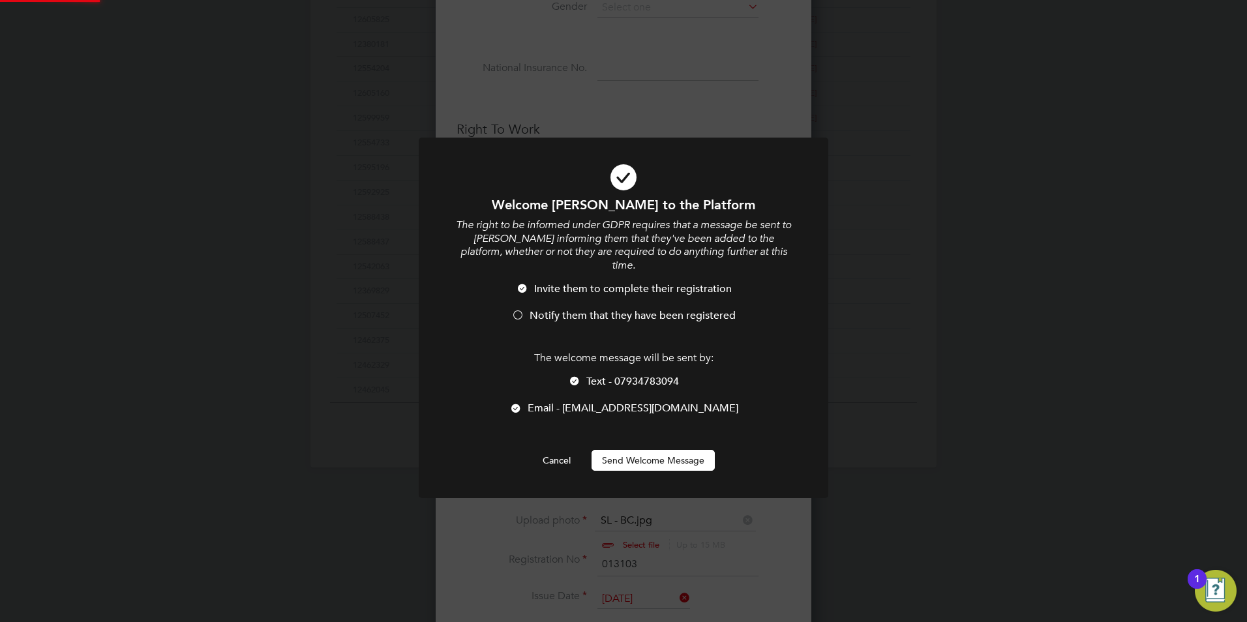
scroll to position [0, 0]
click at [577, 376] on div at bounding box center [574, 382] width 13 height 13
click at [522, 403] on div at bounding box center [515, 409] width 13 height 13
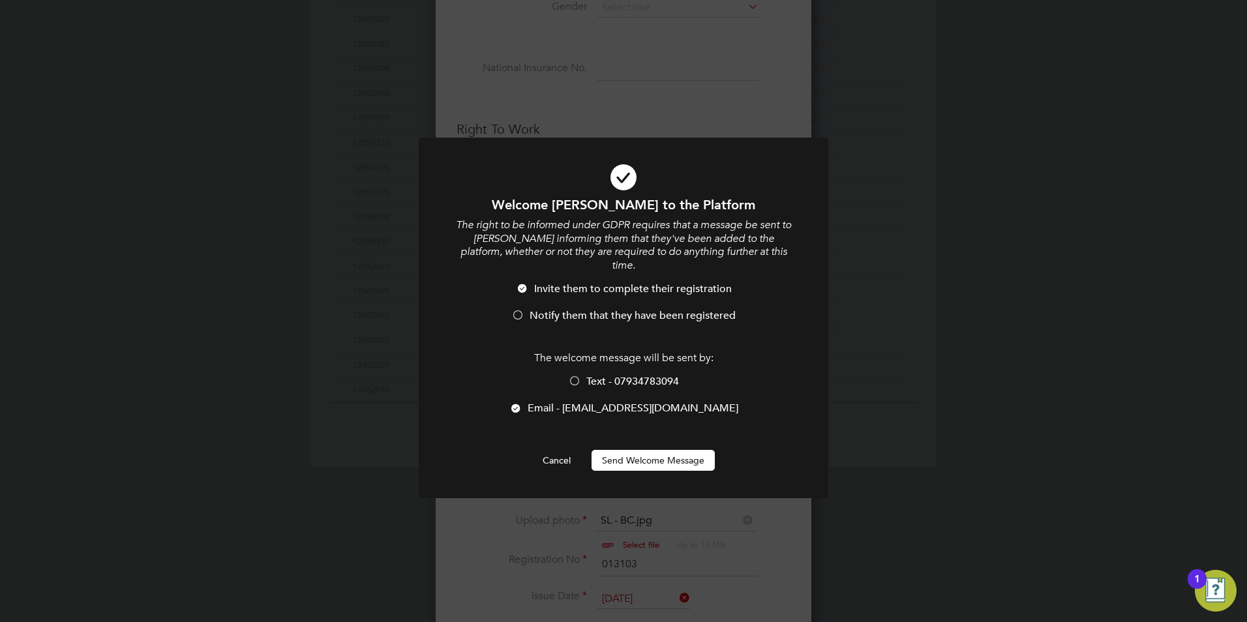
click at [627, 282] on span "Invite them to complete their registration" at bounding box center [633, 288] width 198 height 13
click at [599, 309] on span "Notify them that they have been registered" at bounding box center [632, 315] width 206 height 13
click at [627, 375] on span "Text - 07934783094" at bounding box center [632, 381] width 93 height 13
click at [522, 403] on div at bounding box center [515, 409] width 13 height 13
click at [617, 178] on icon at bounding box center [623, 177] width 339 height 51
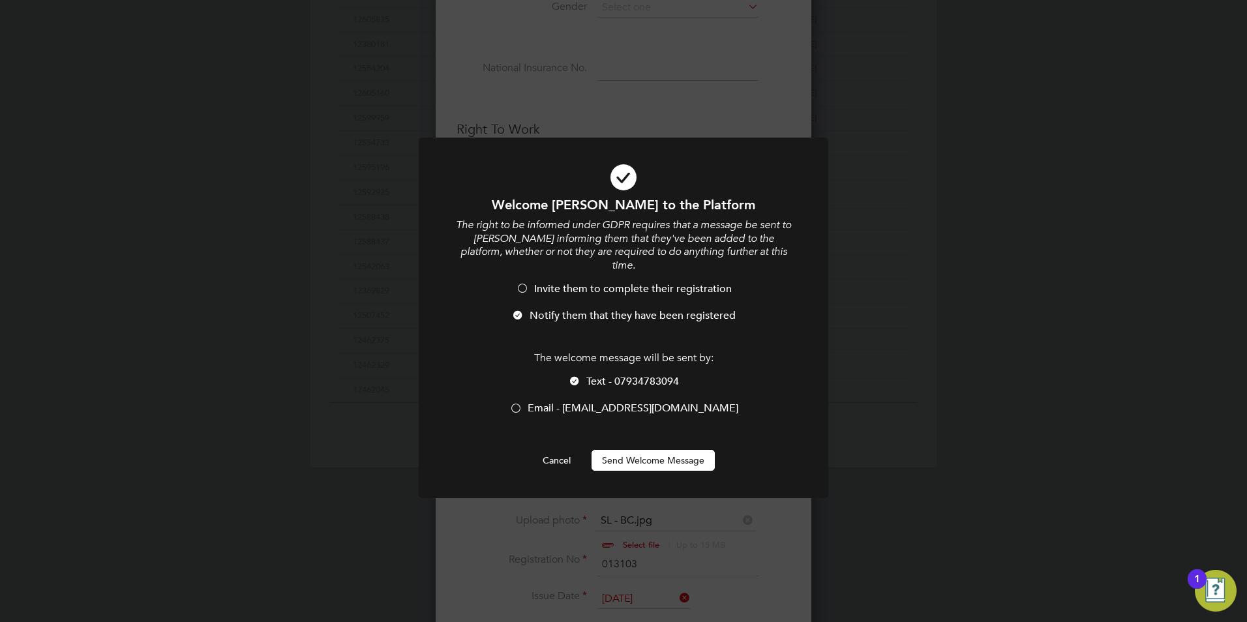
click at [645, 282] on span "Invite them to complete their registration" at bounding box center [633, 288] width 198 height 13
click at [597, 309] on span "Notify them that they have been registered" at bounding box center [632, 315] width 206 height 13
click at [661, 450] on button "Send Welcome Message" at bounding box center [652, 460] width 123 height 21
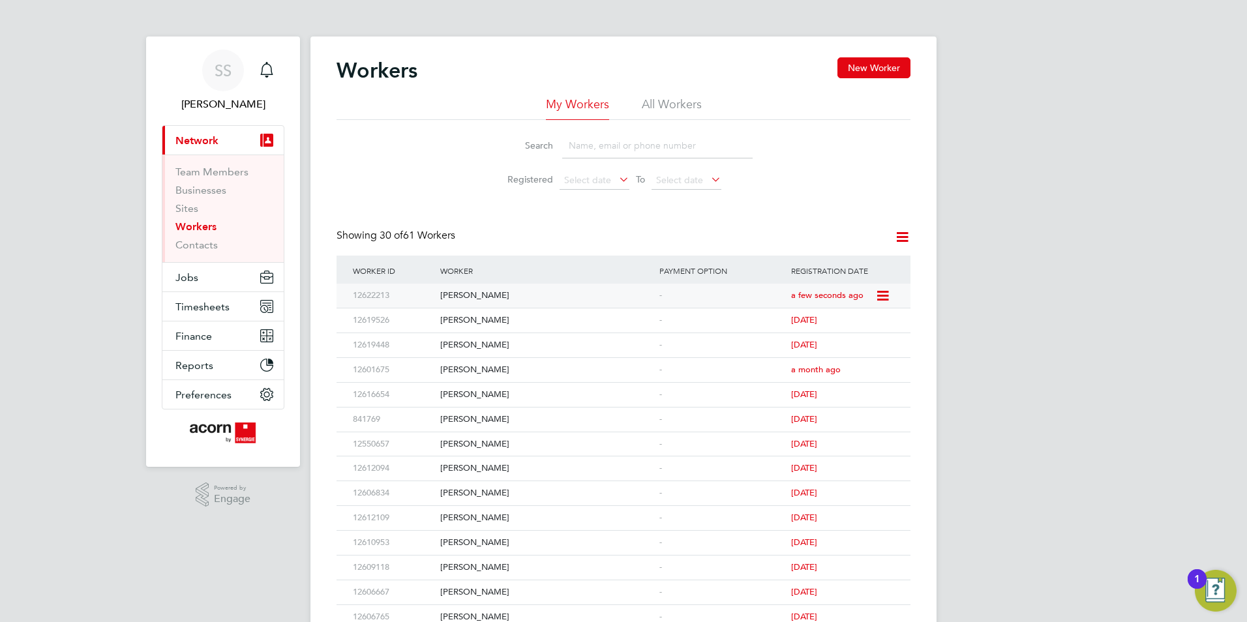
click at [540, 299] on div "[PERSON_NAME]" at bounding box center [546, 296] width 219 height 24
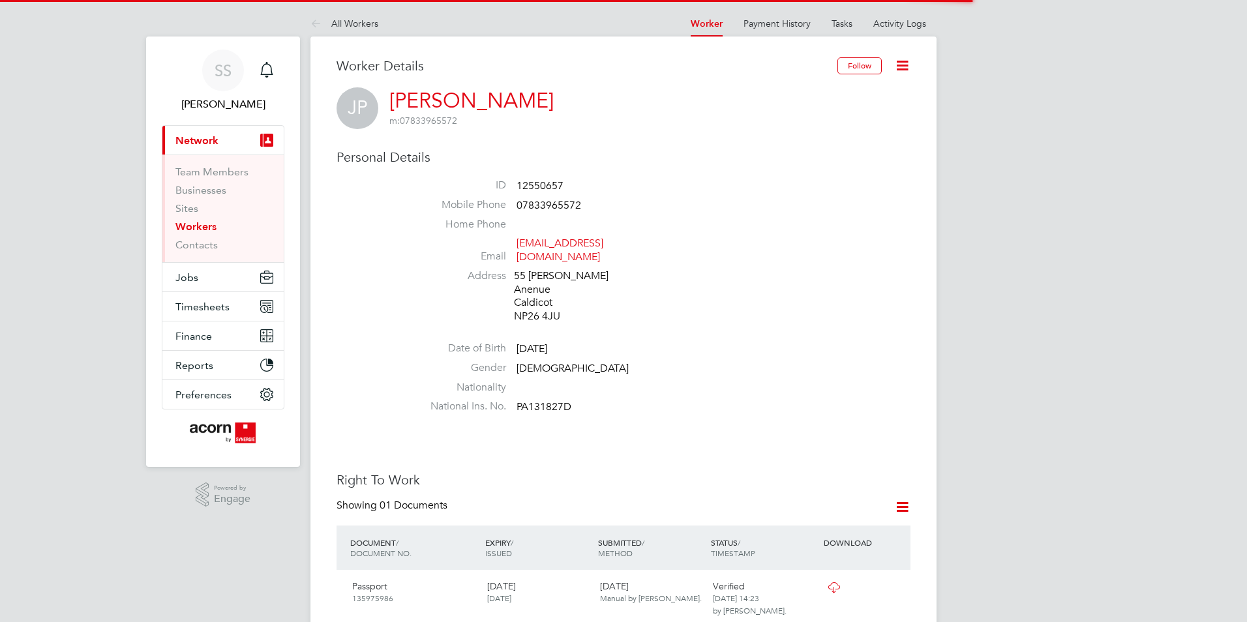
scroll to position [391, 0]
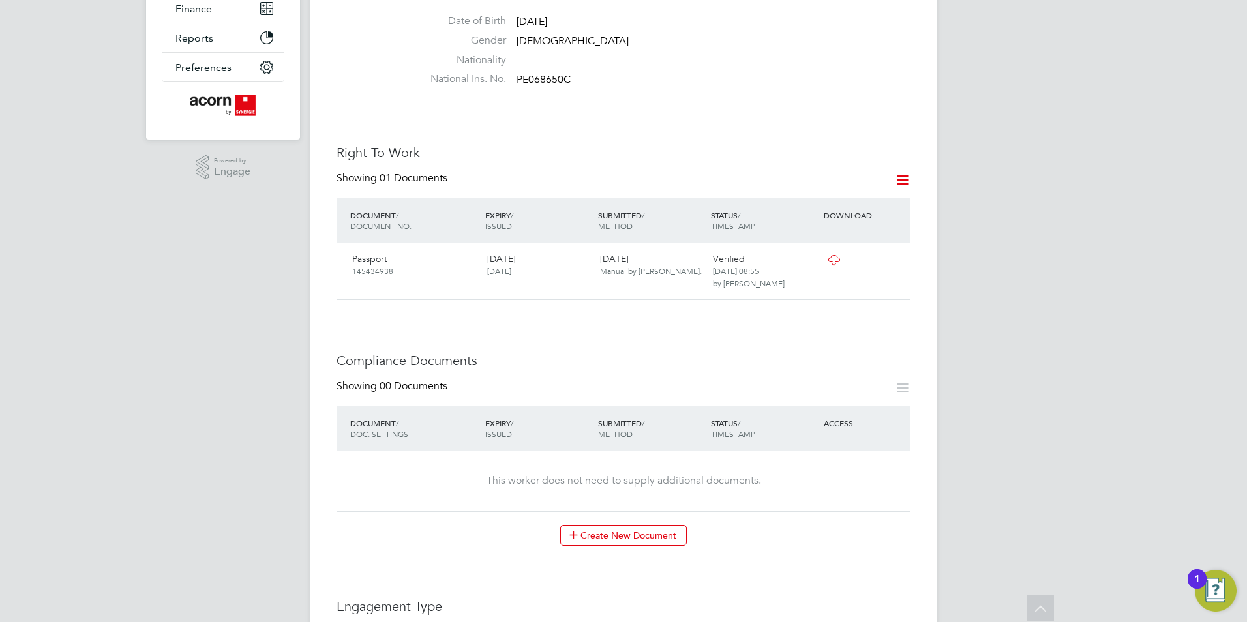
scroll to position [326, 0]
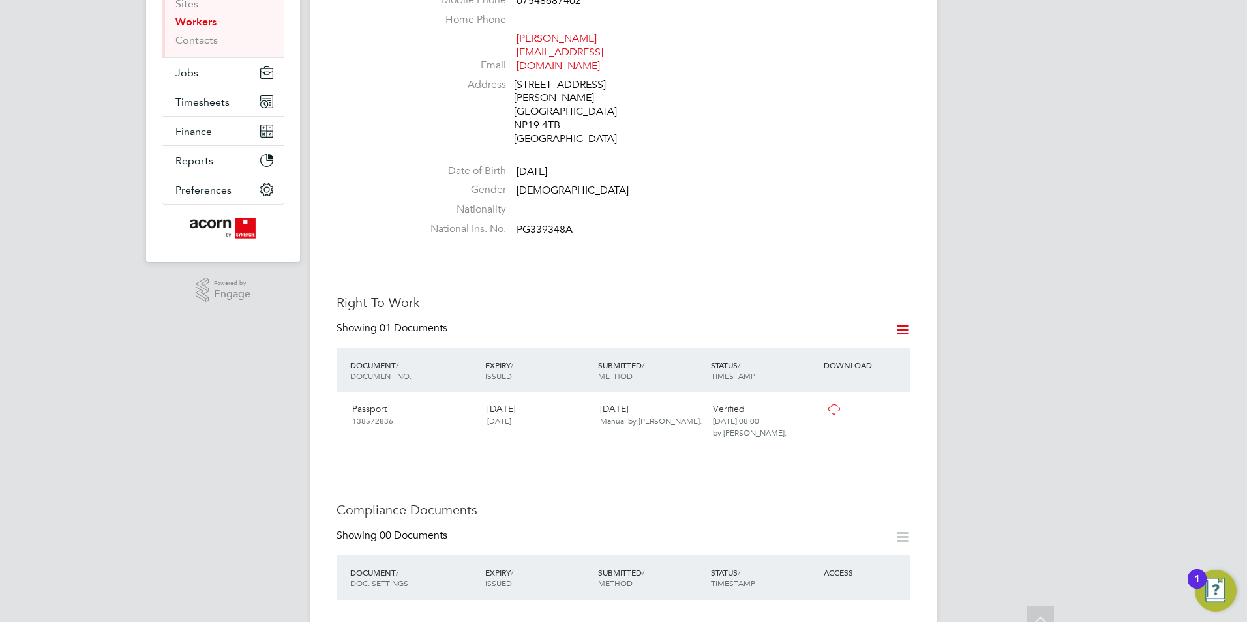
scroll to position [391, 0]
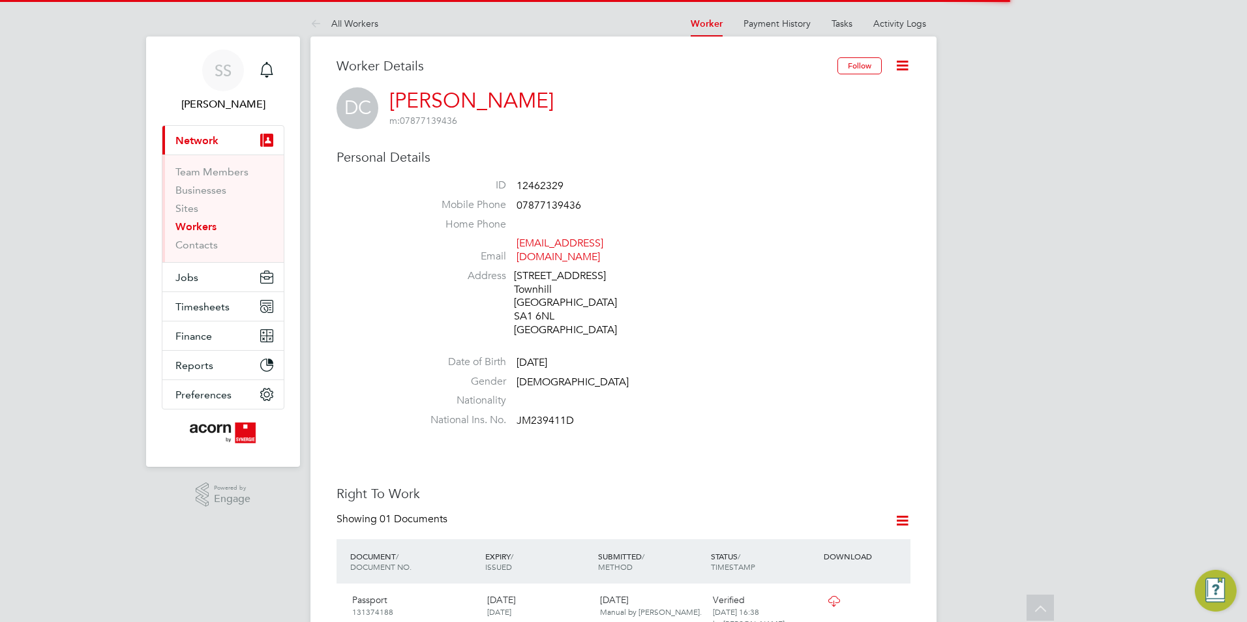
scroll to position [245, 0]
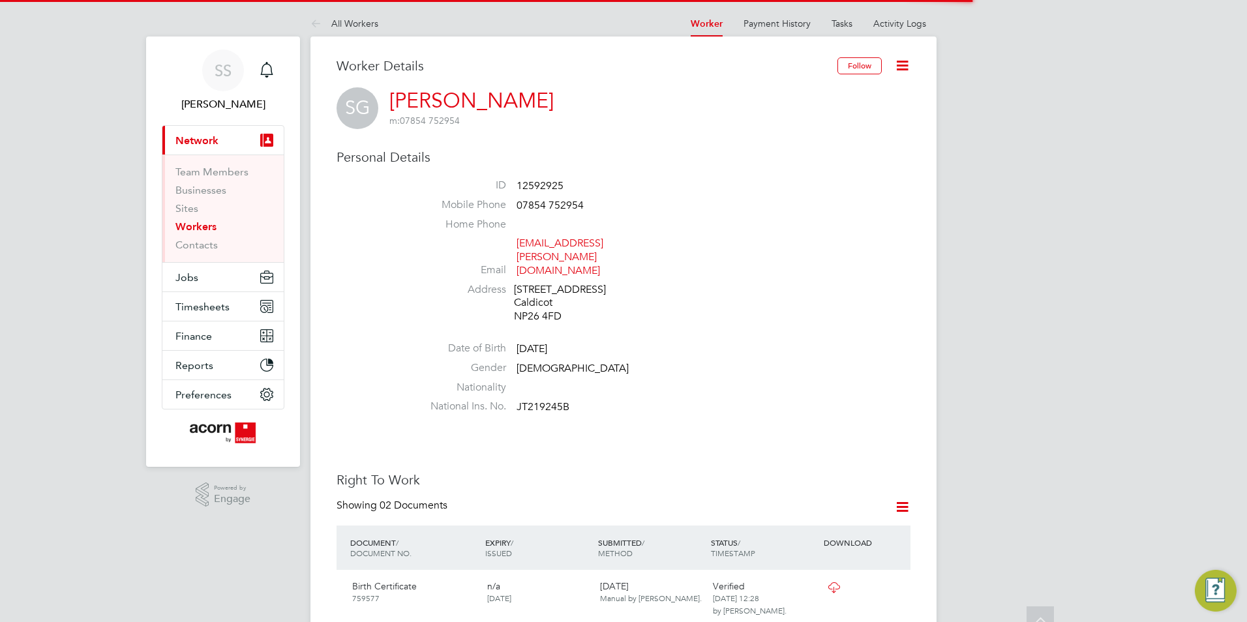
scroll to position [192, 0]
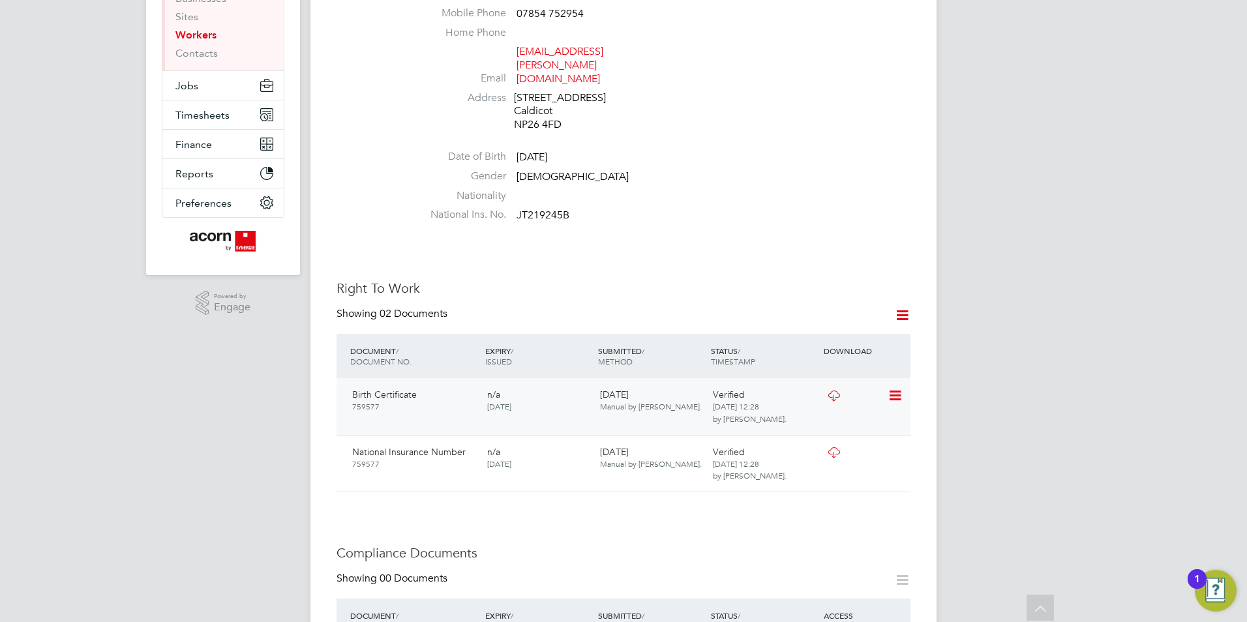
click at [511, 401] on span "12 Jul 1989" at bounding box center [499, 406] width 24 height 10
click at [386, 383] on div "Birth Certificate 759577" at bounding box center [414, 400] width 135 height 34
click at [368, 401] on span "759577" at bounding box center [365, 406] width 27 height 10
click at [516, 390] on div "n/a 12 Jul 1989" at bounding box center [538, 400] width 113 height 34
click at [829, 391] on icon at bounding box center [833, 396] width 16 height 10
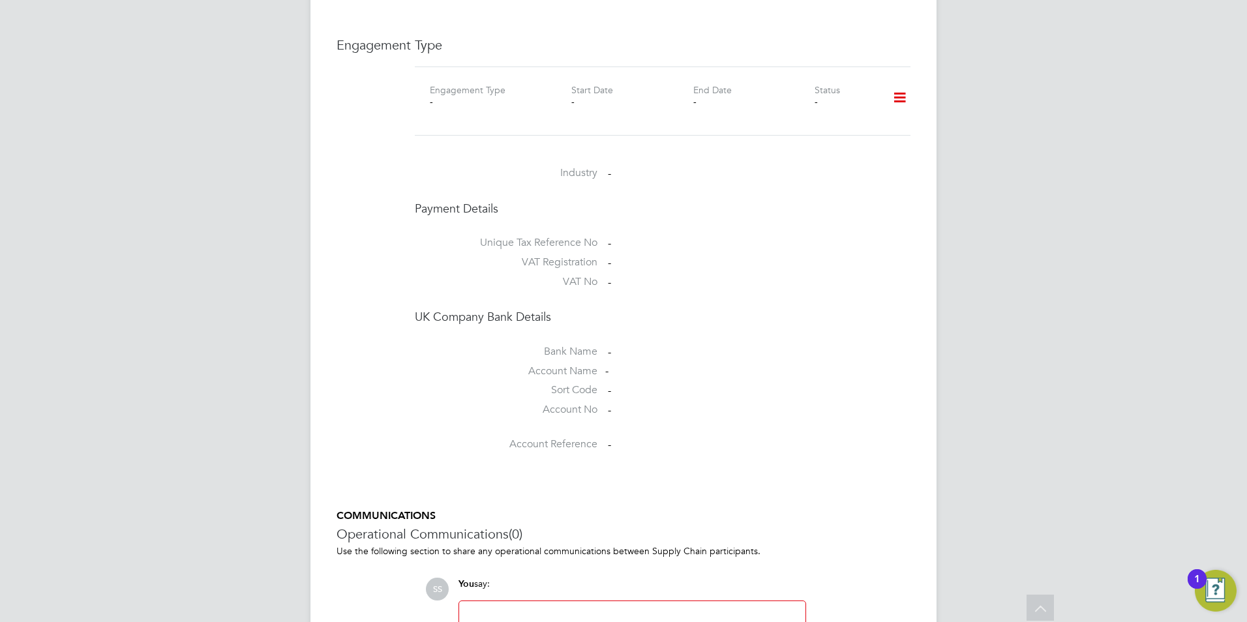
scroll to position [743, 0]
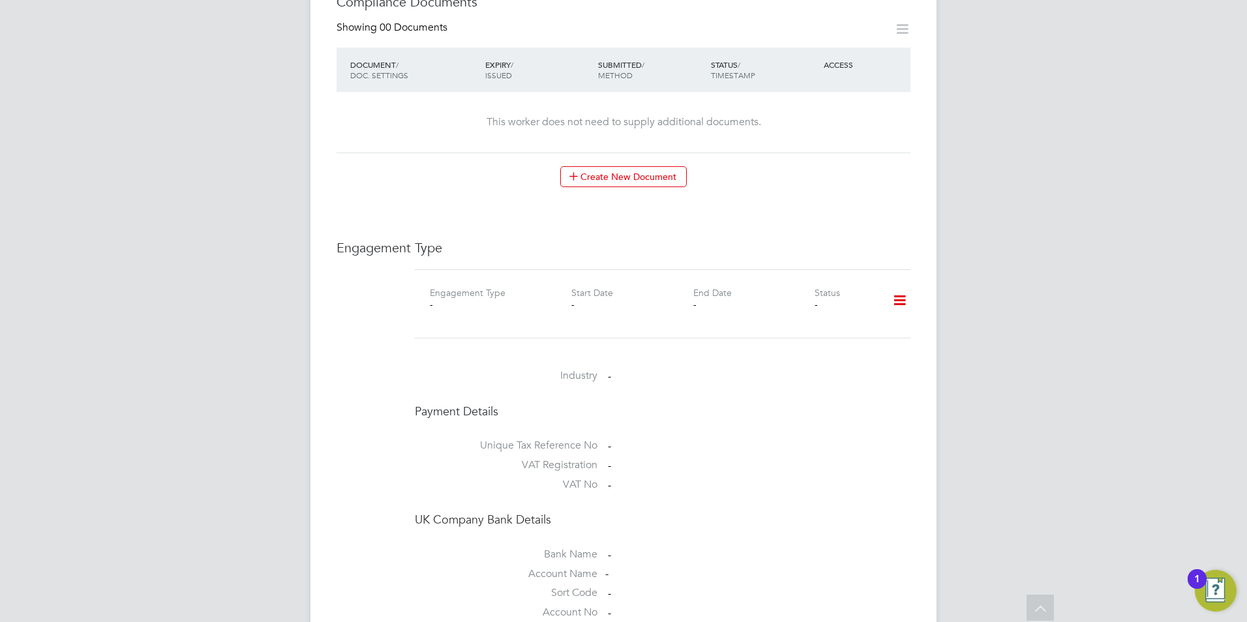
click at [902, 286] on icon at bounding box center [899, 301] width 23 height 30
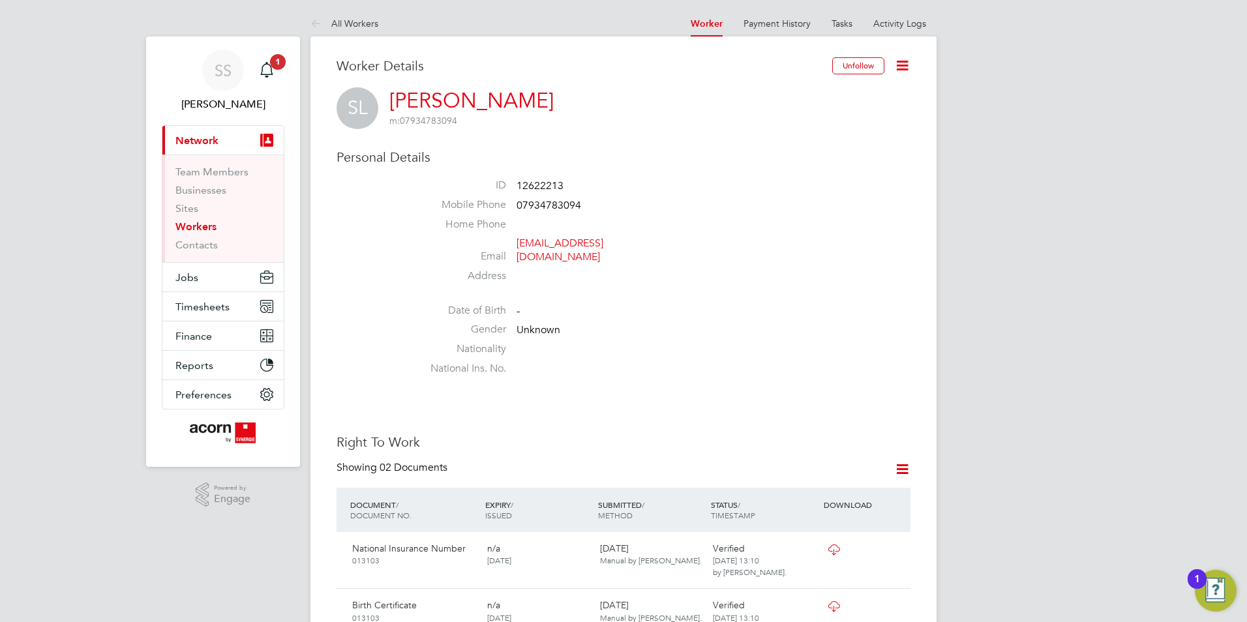
click at [458, 104] on link "[PERSON_NAME]" at bounding box center [471, 100] width 164 height 25
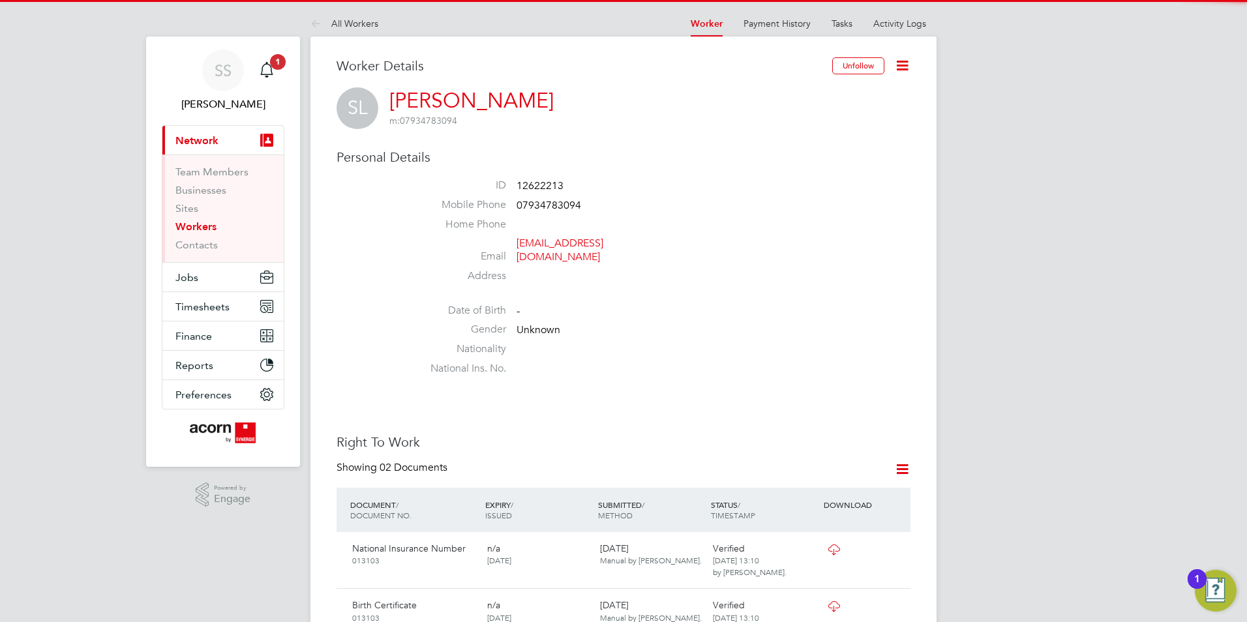
click at [902, 70] on icon at bounding box center [902, 65] width 16 height 16
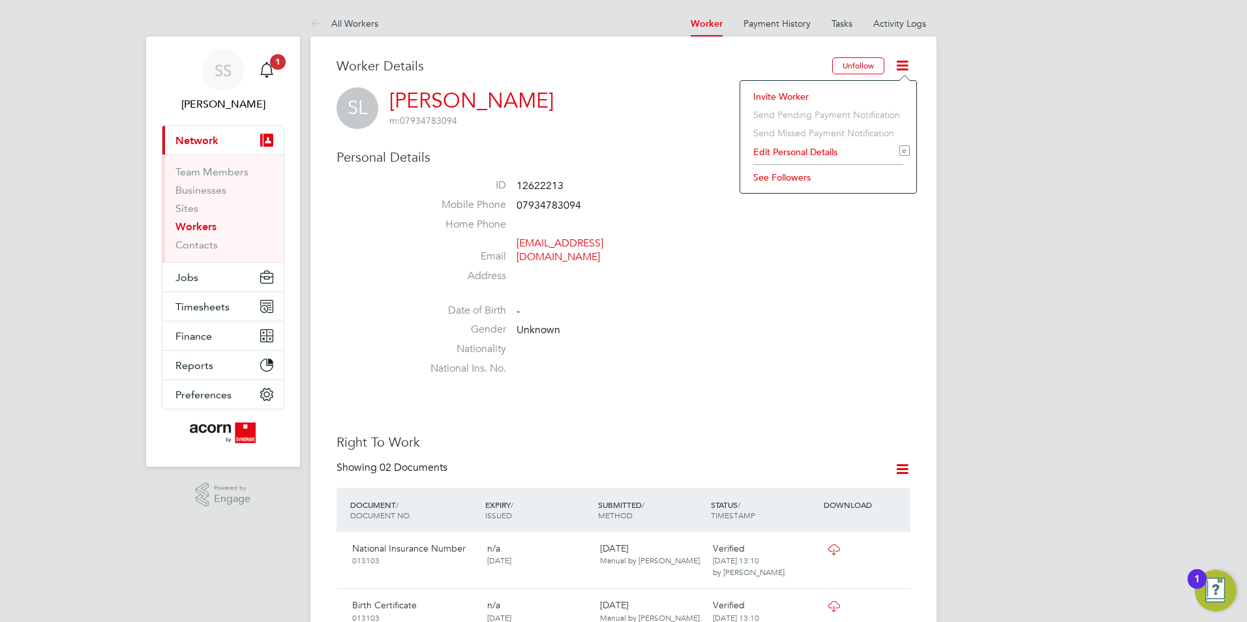
click at [799, 150] on li "Edit Personal Details e" at bounding box center [827, 152] width 163 height 18
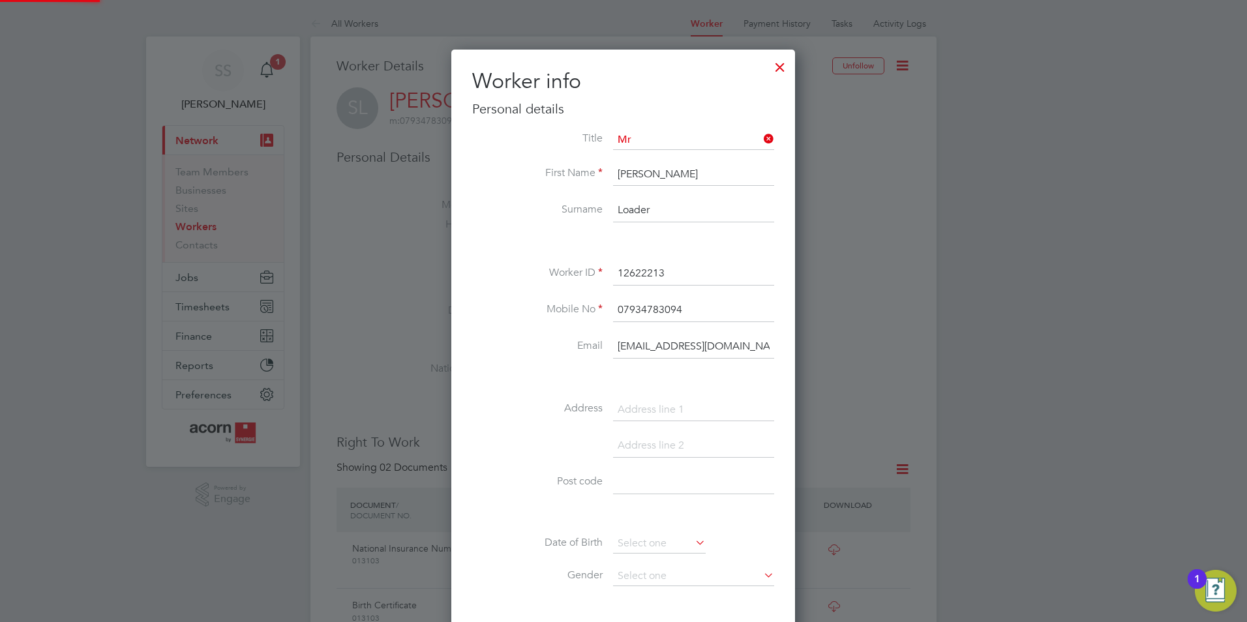
scroll to position [737, 345]
click at [658, 307] on input "07934783094" at bounding box center [693, 310] width 161 height 23
click at [632, 212] on input "Loader" at bounding box center [693, 210] width 161 height 23
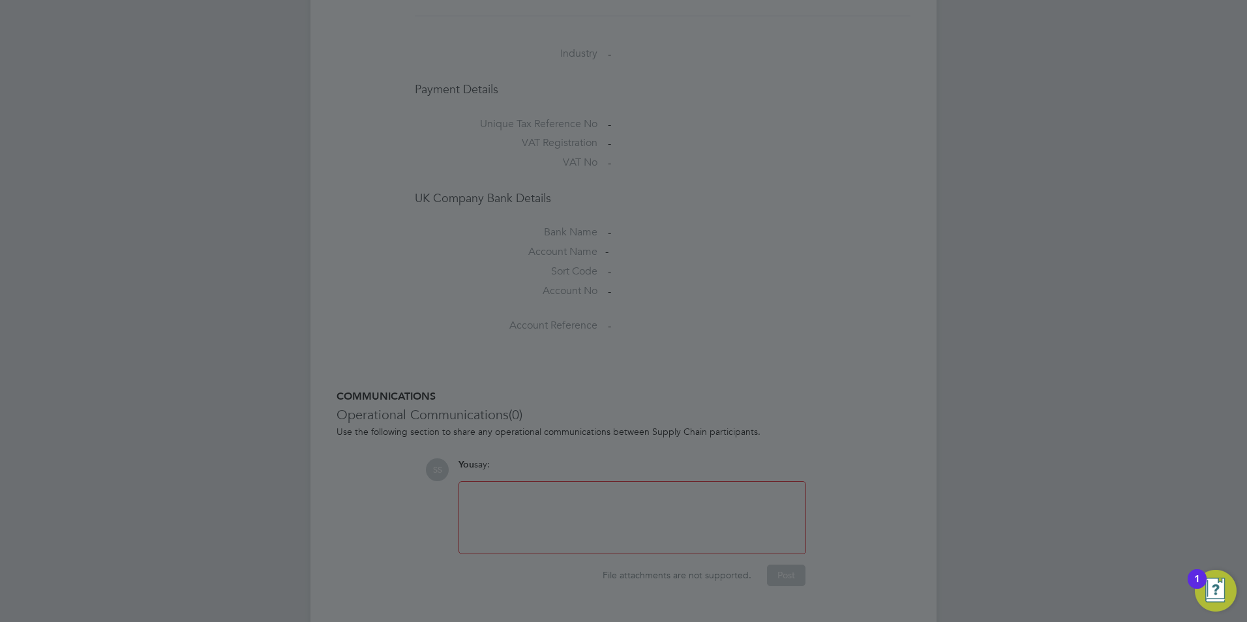
scroll to position [587, 0]
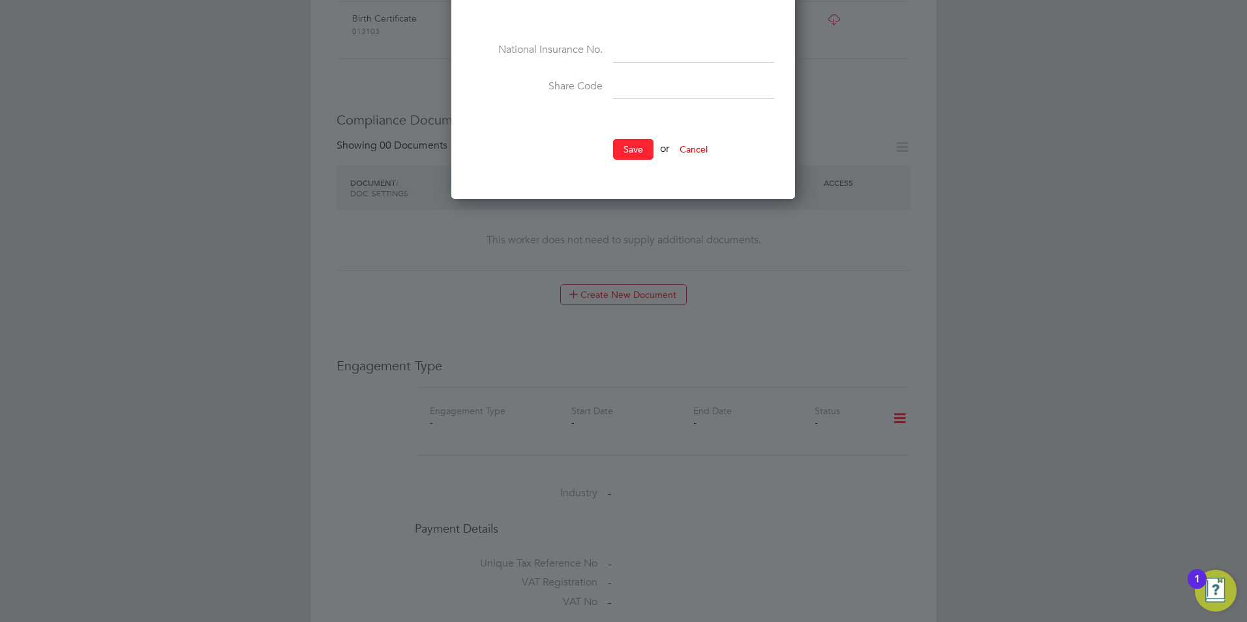
type input "[PERSON_NAME]"
click at [642, 155] on button "Save" at bounding box center [633, 149] width 40 height 21
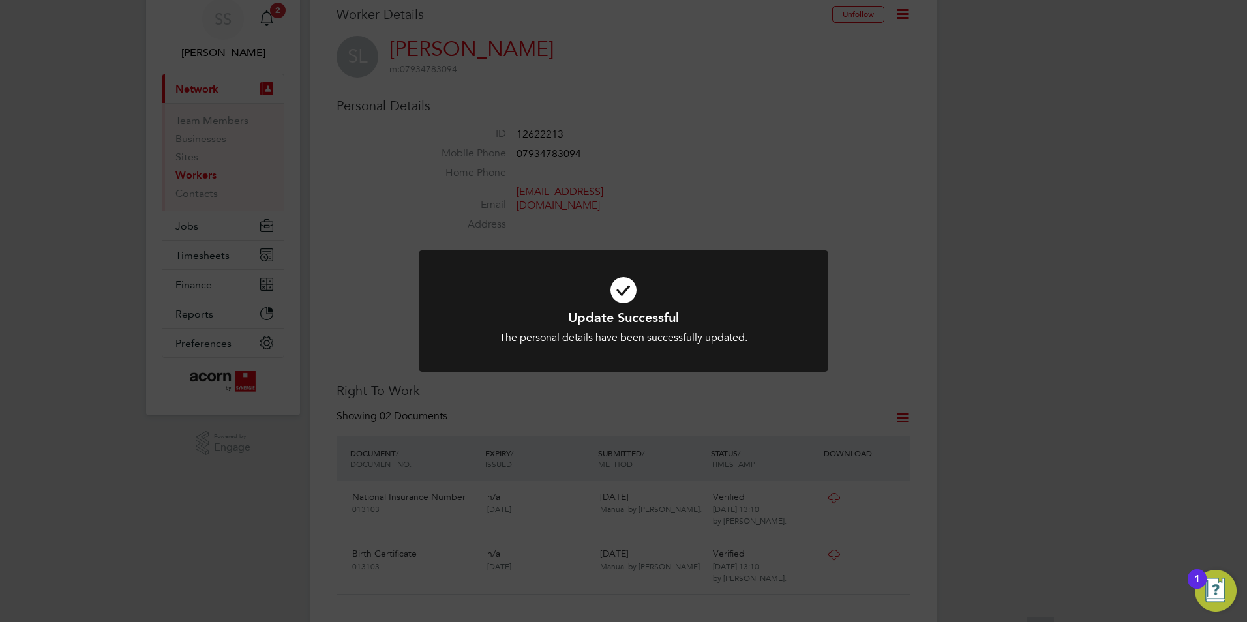
scroll to position [130, 0]
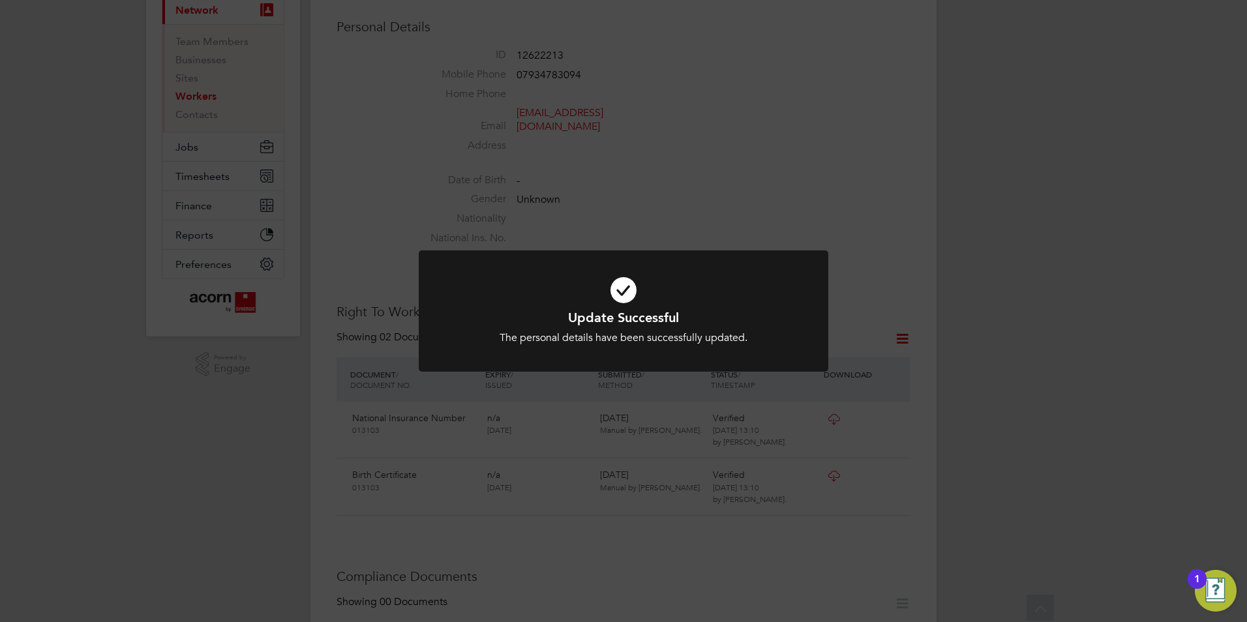
click at [829, 201] on div "Update Successful The personal details have been successfully updated. Cancel O…" at bounding box center [623, 311] width 1247 height 622
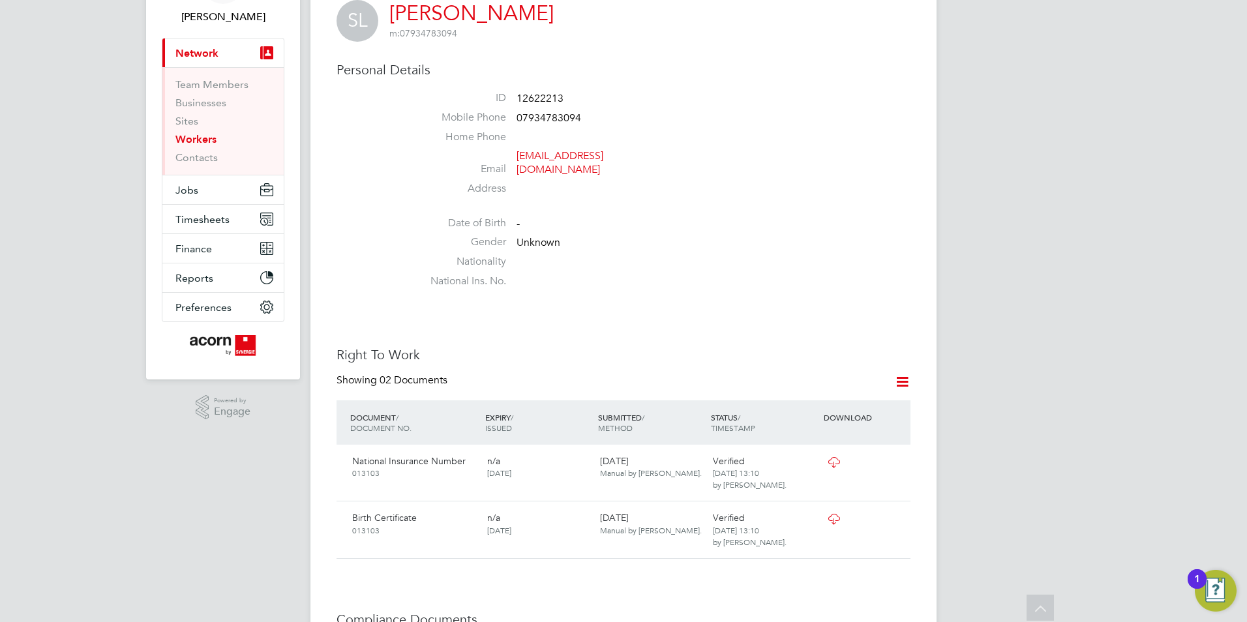
scroll to position [0, 0]
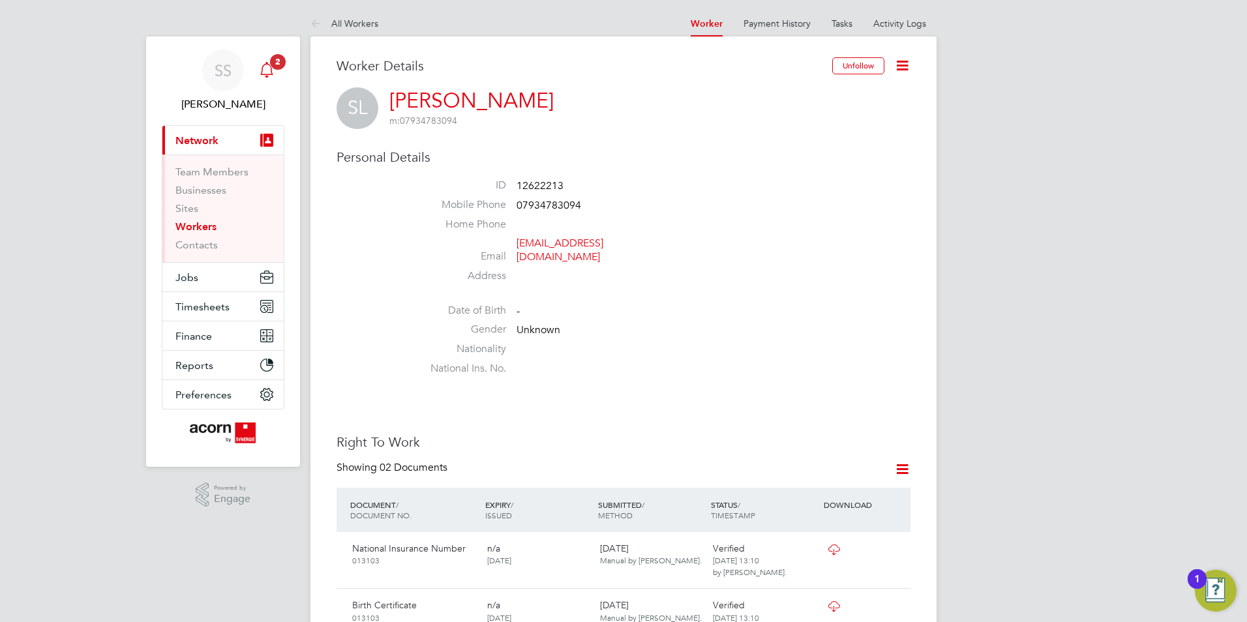
click at [278, 74] on div "Main navigation" at bounding box center [267, 70] width 26 height 26
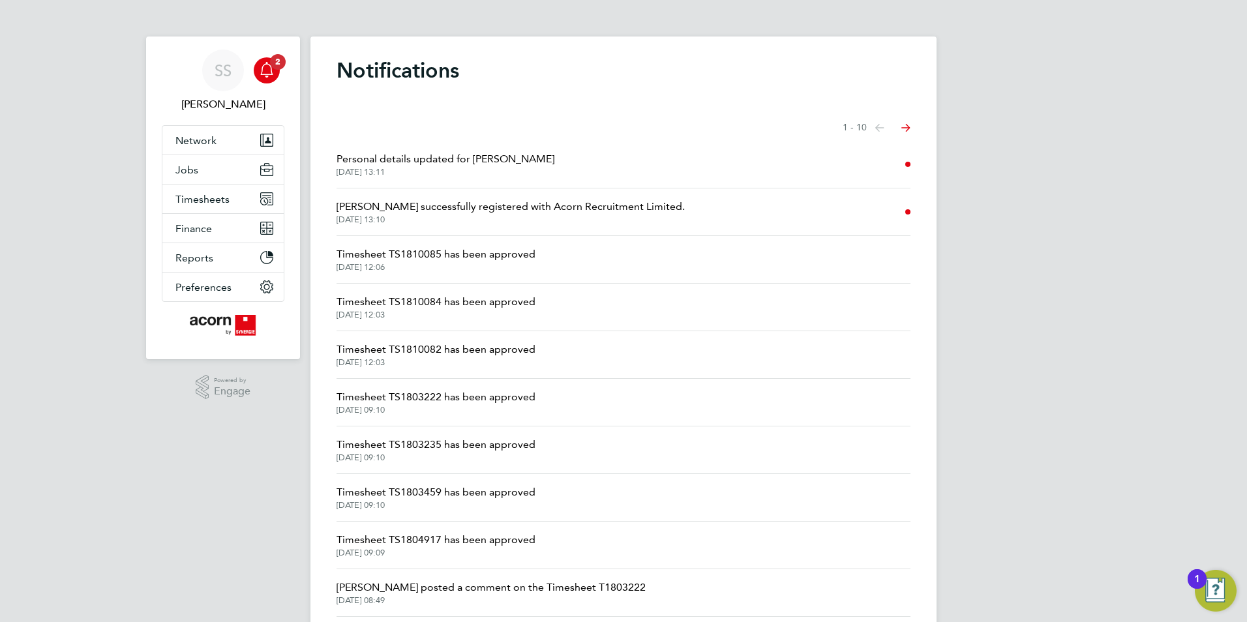
click at [552, 213] on span "[PERSON_NAME] successfully registered with Acorn Recruitment Limited." at bounding box center [510, 207] width 348 height 16
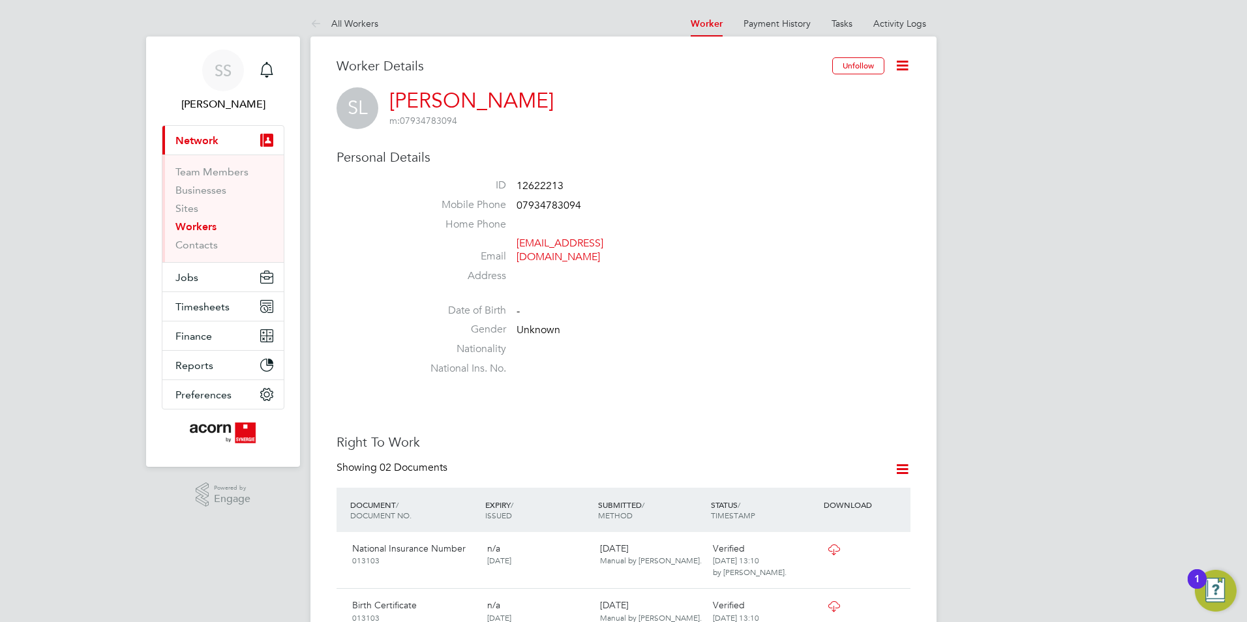
scroll to position [196, 0]
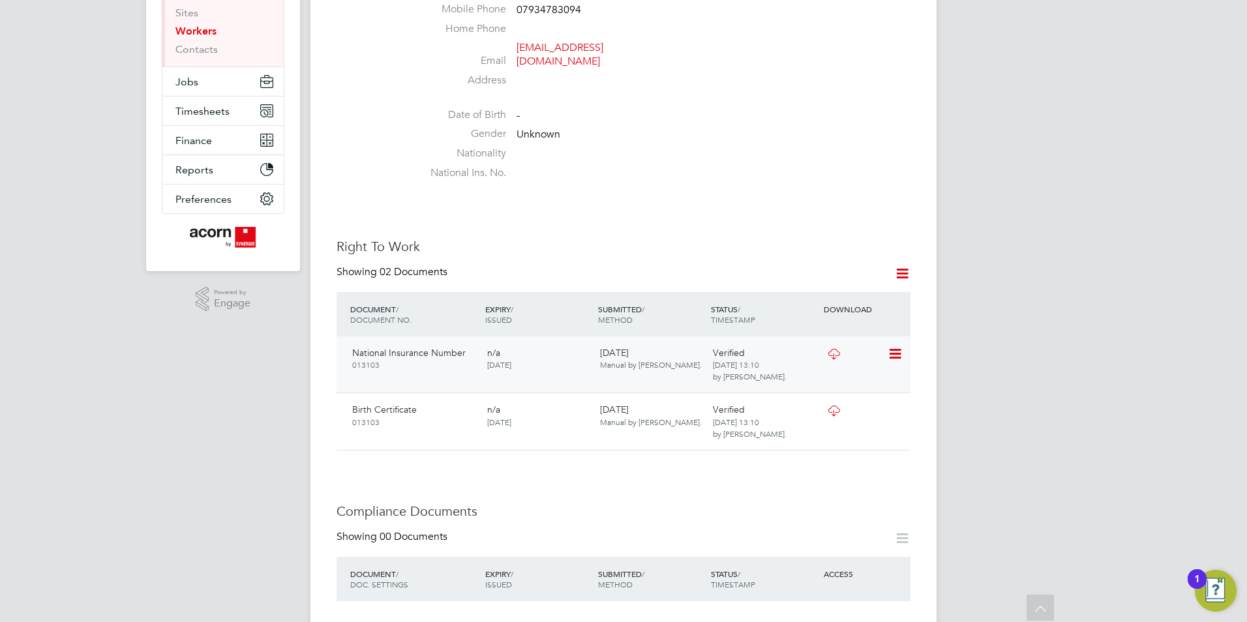
click at [829, 349] on icon at bounding box center [833, 354] width 16 height 10
click at [825, 406] on icon at bounding box center [833, 411] width 16 height 10
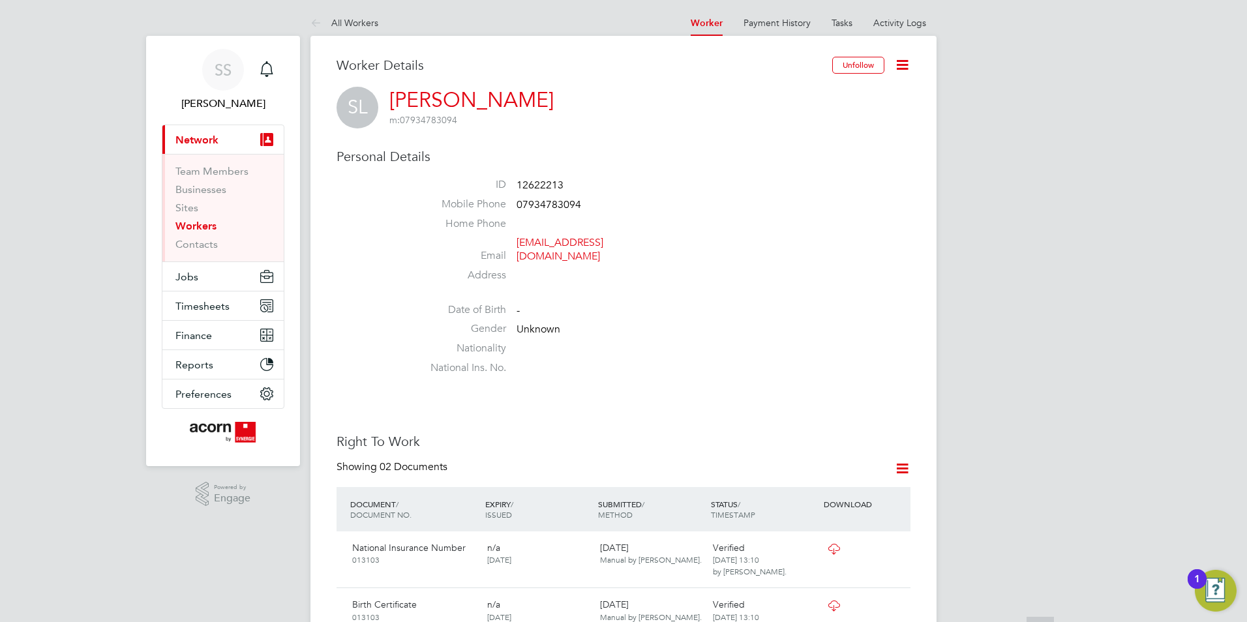
scroll to position [0, 0]
